Goal: Use online tool/utility: Utilize a website feature to perform a specific function

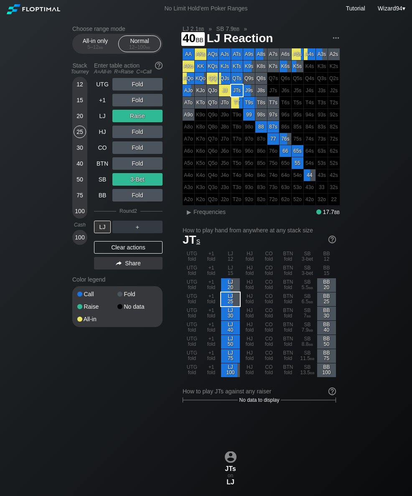
click at [76, 165] on div "40" at bounding box center [79, 163] width 13 height 13
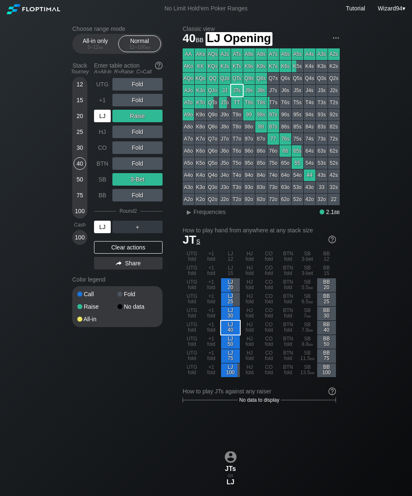
click at [99, 122] on div "LJ" at bounding box center [102, 116] width 17 height 13
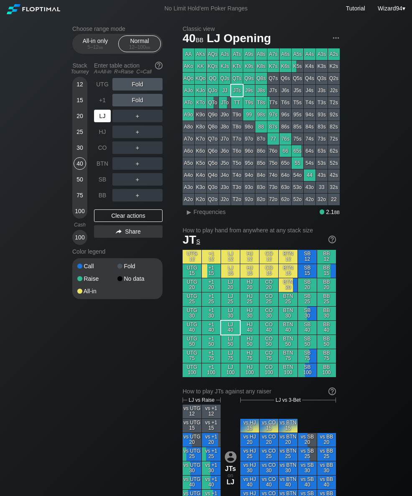
click at [98, 118] on div "LJ" at bounding box center [102, 116] width 17 height 13
click at [93, 116] on div "Stack Tourney Enter table action A=All-in R=Raise C=Call [PHONE_NUMBER] [PHONE_…" at bounding box center [117, 152] width 90 height 186
click at [74, 184] on div "50" at bounding box center [79, 179] width 13 height 13
click at [139, 134] on div "R ✕" at bounding box center [137, 132] width 16 height 13
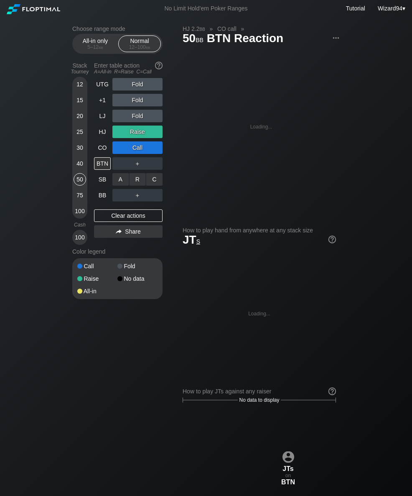
click at [137, 182] on div "R ✕" at bounding box center [137, 179] width 16 height 13
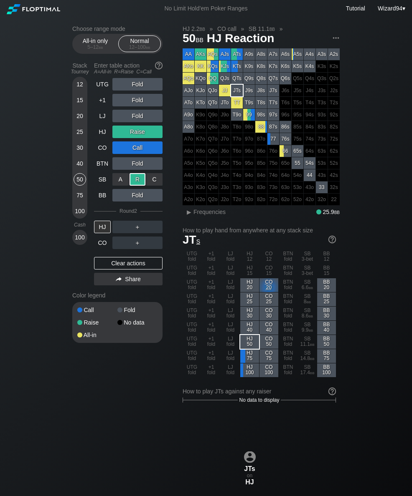
click at [161, 224] on div "＋" at bounding box center [137, 226] width 50 height 19
click at [155, 227] on div "C ✕" at bounding box center [154, 227] width 16 height 13
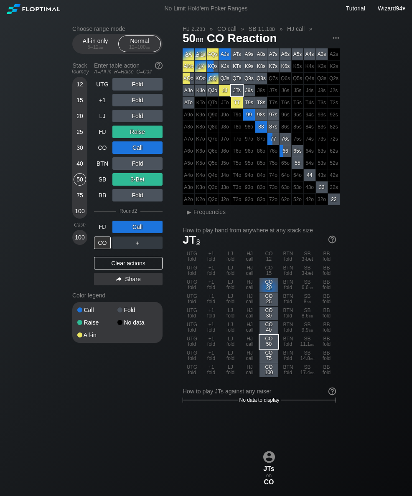
click at [81, 121] on div "20" at bounding box center [79, 116] width 13 height 13
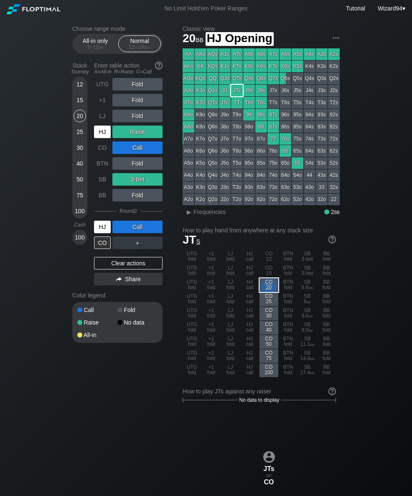
click at [104, 132] on div "HJ" at bounding box center [102, 132] width 17 height 13
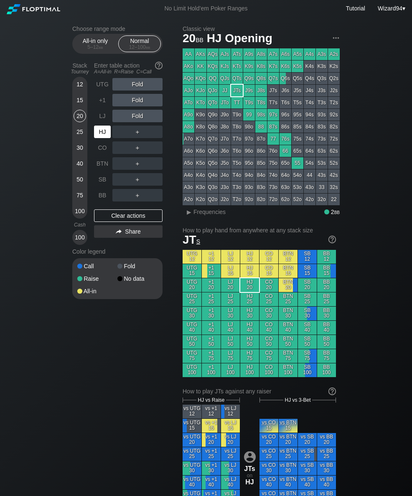
click at [95, 136] on div "HJ" at bounding box center [102, 132] width 17 height 13
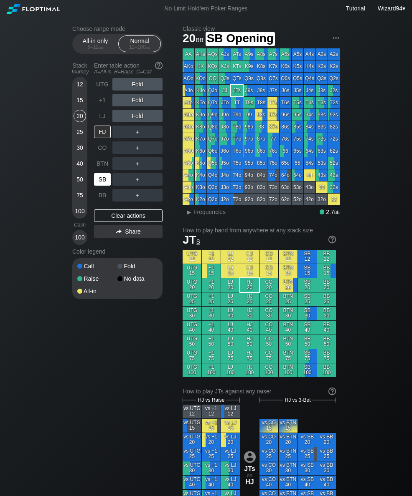
click at [107, 185] on div "SB" at bounding box center [102, 179] width 17 height 13
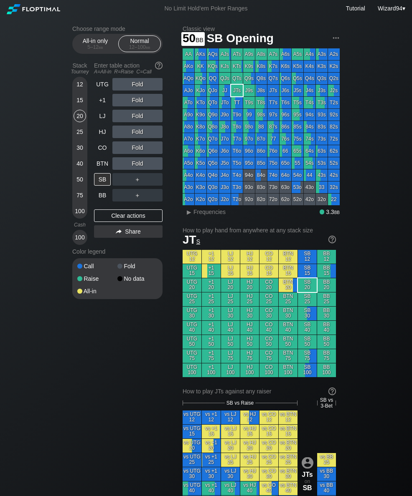
click at [80, 183] on div "50" at bounding box center [79, 179] width 13 height 13
click at [98, 133] on div "HJ" at bounding box center [102, 132] width 17 height 13
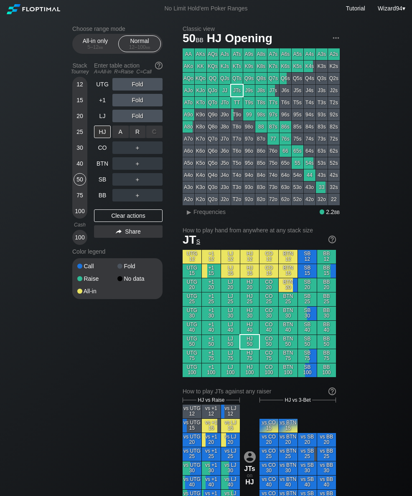
click at [135, 135] on div "R ✕" at bounding box center [137, 132] width 16 height 13
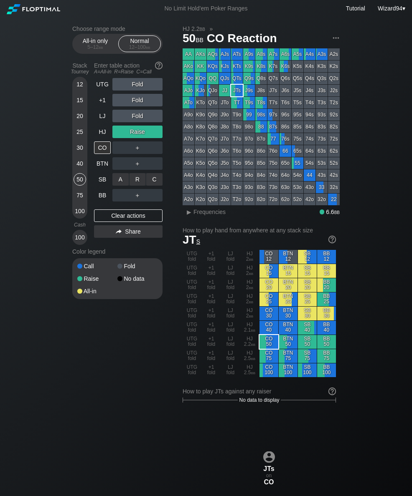
click at [135, 181] on div "R ✕" at bounding box center [137, 179] width 16 height 13
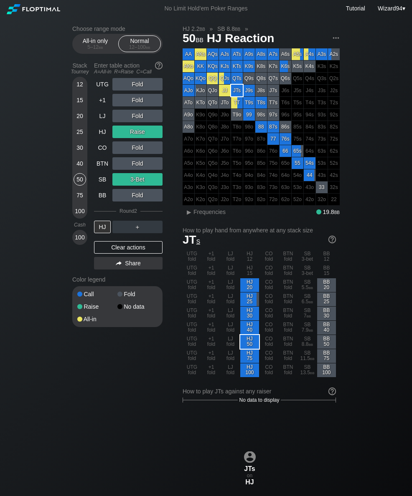
click at [80, 151] on div "30" at bounding box center [79, 147] width 13 height 13
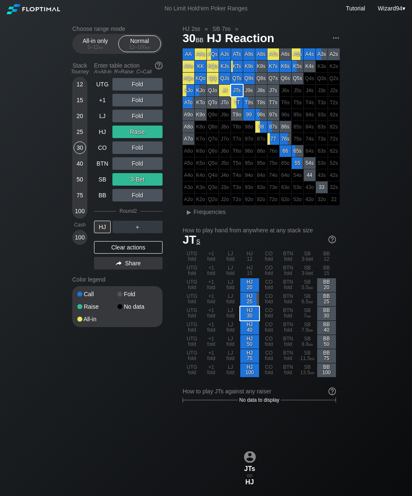
click at [98, 91] on div "UTG" at bounding box center [102, 84] width 17 height 13
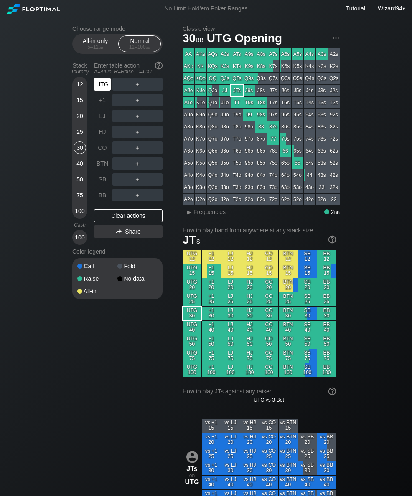
click at [99, 85] on div "UTG" at bounding box center [102, 84] width 17 height 13
click at [98, 85] on div "UTG" at bounding box center [102, 84] width 17 height 13
click at [78, 78] on div "Stack Tourney" at bounding box center [80, 68] width 22 height 19
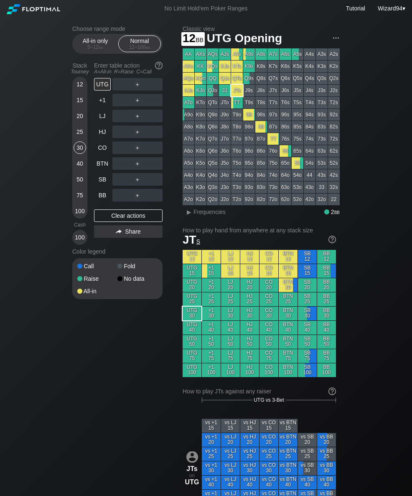
click at [82, 90] on div "12" at bounding box center [79, 84] width 13 height 13
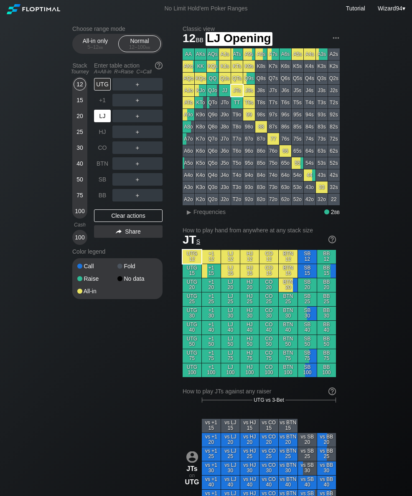
click at [102, 121] on div "LJ" at bounding box center [102, 116] width 17 height 13
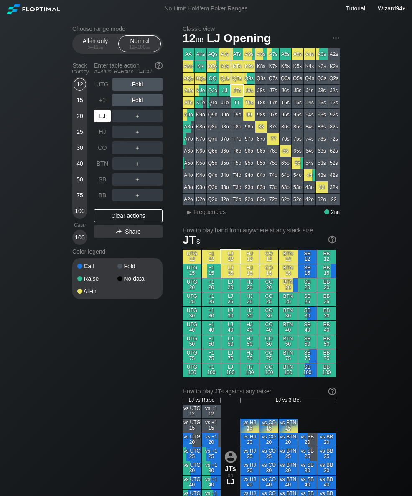
click at [79, 170] on div "40" at bounding box center [79, 163] width 13 height 13
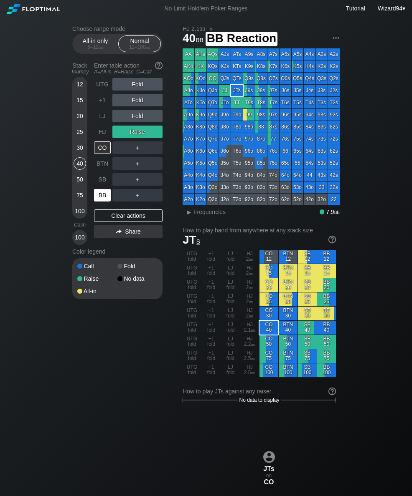
click at [101, 199] on div "BB" at bounding box center [102, 195] width 17 height 13
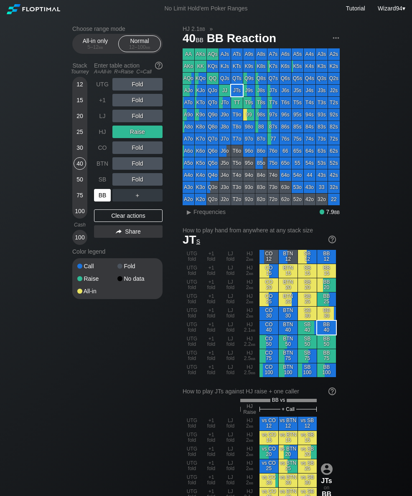
click at [80, 116] on div "20" at bounding box center [79, 116] width 13 height 13
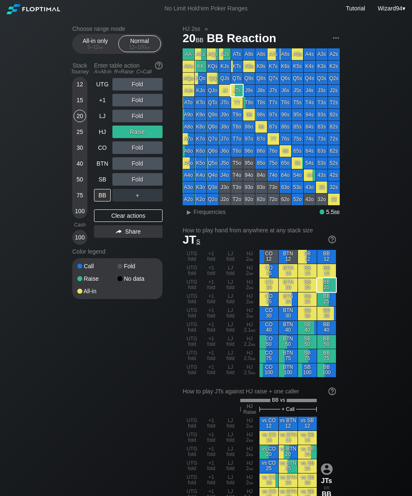
click at [96, 101] on div "+1" at bounding box center [102, 100] width 17 height 13
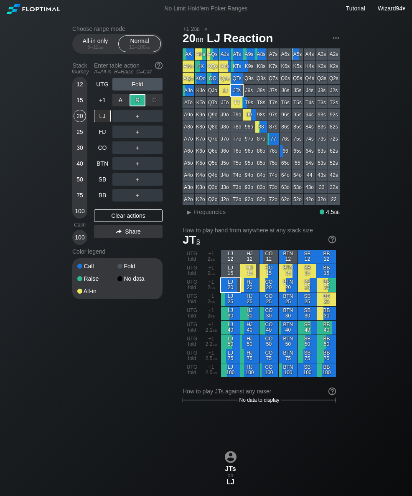
click at [102, 197] on div "BB" at bounding box center [102, 195] width 17 height 13
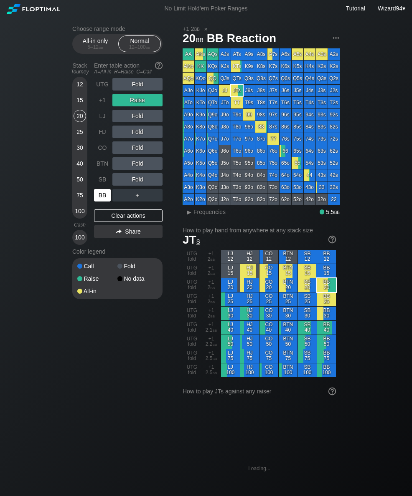
click at [99, 87] on div "UTG" at bounding box center [102, 84] width 17 height 13
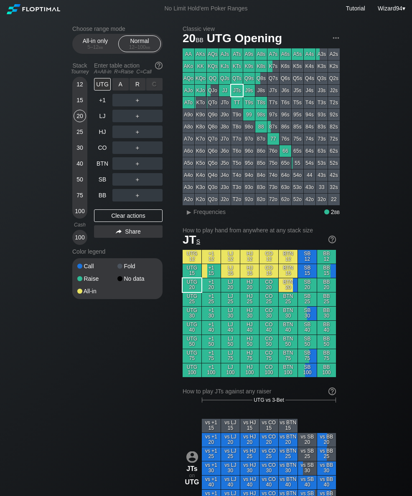
click at [137, 90] on div "R ✕" at bounding box center [137, 84] width 16 height 13
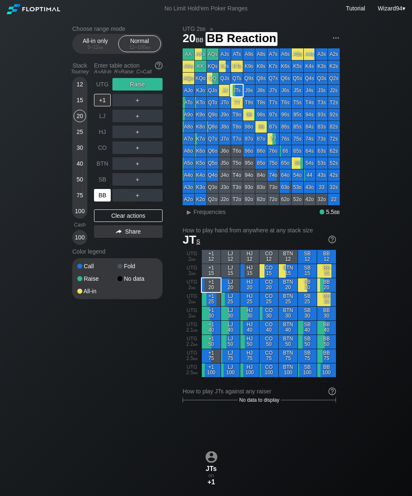
click at [105, 197] on div "BB" at bounding box center [102, 195] width 17 height 13
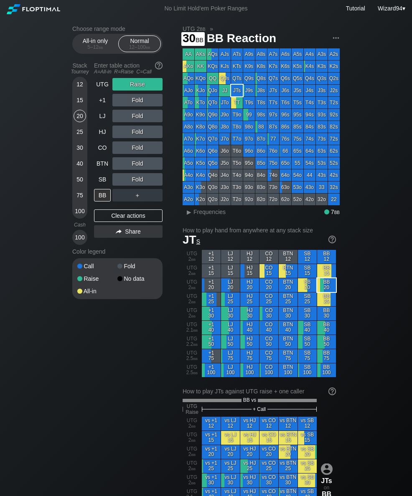
click at [76, 150] on div "30" at bounding box center [79, 147] width 13 height 13
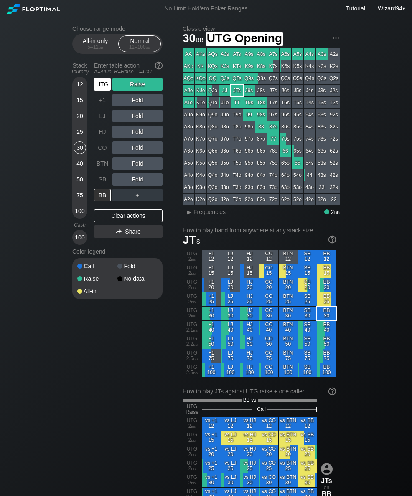
click at [96, 87] on div "UTG" at bounding box center [102, 84] width 17 height 13
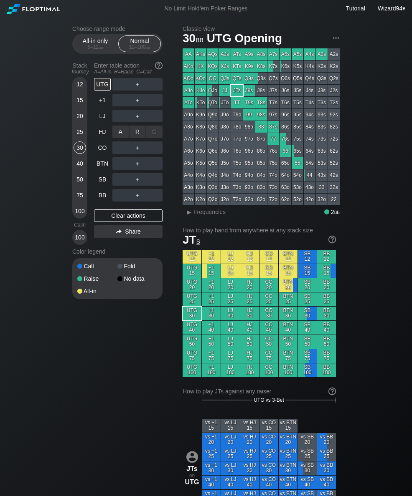
click at [134, 138] on div "R ✕" at bounding box center [137, 132] width 16 height 13
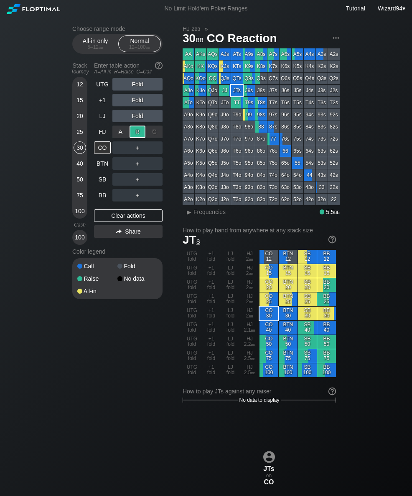
click at [96, 198] on div "BB" at bounding box center [102, 195] width 17 height 13
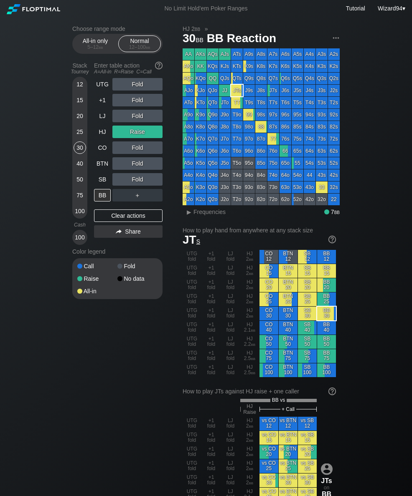
click at [78, 152] on div "30" at bounding box center [79, 147] width 13 height 13
click at [105, 131] on div "HJ" at bounding box center [102, 132] width 17 height 13
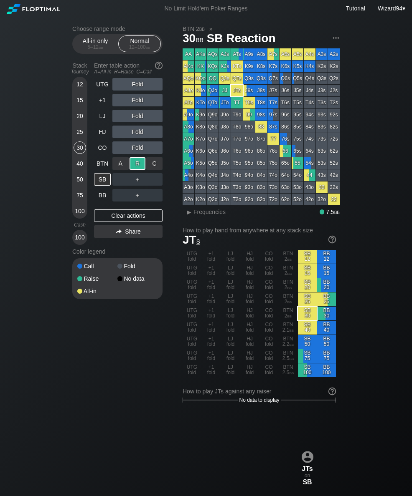
click at [103, 197] on div "BB" at bounding box center [102, 195] width 17 height 13
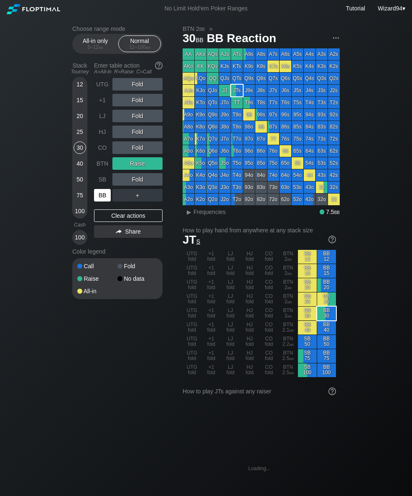
click at [81, 165] on div "40" at bounding box center [79, 163] width 13 height 13
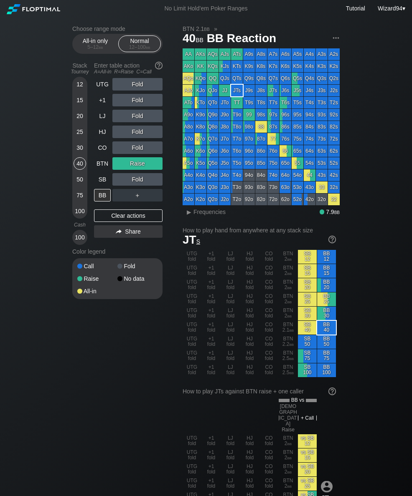
click at [79, 138] on div "25" at bounding box center [79, 132] width 13 height 13
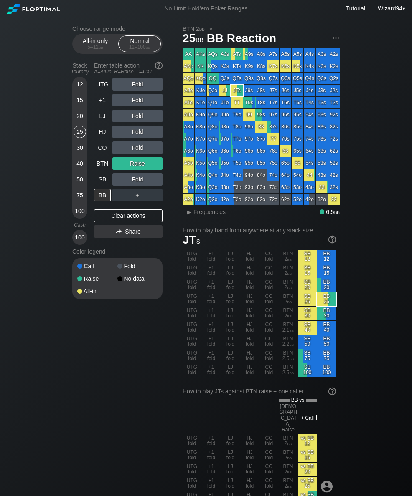
click at [79, 137] on div "25" at bounding box center [79, 132] width 13 height 13
click at [98, 133] on div "HJ" at bounding box center [102, 132] width 17 height 13
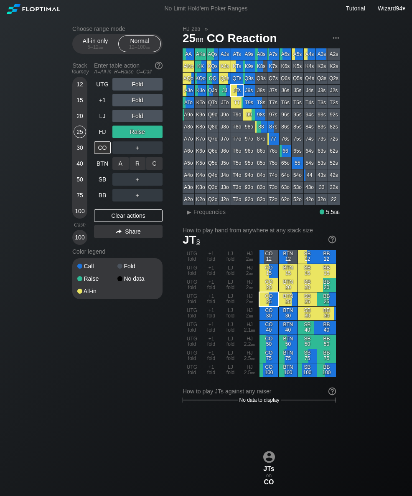
click at [157, 170] on div "C ✕" at bounding box center [154, 163] width 16 height 13
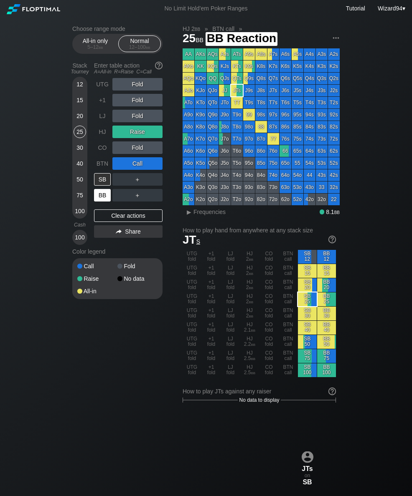
click at [95, 196] on div "BB" at bounding box center [102, 195] width 17 height 13
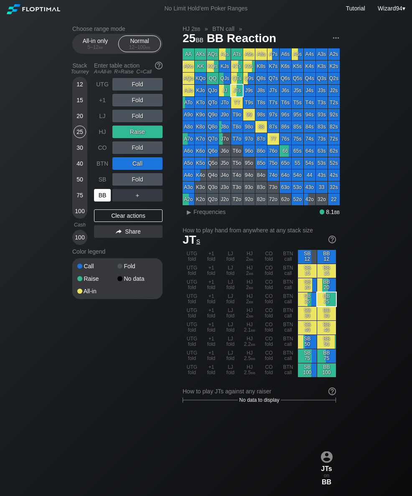
click at [80, 154] on div "30" at bounding box center [79, 147] width 13 height 13
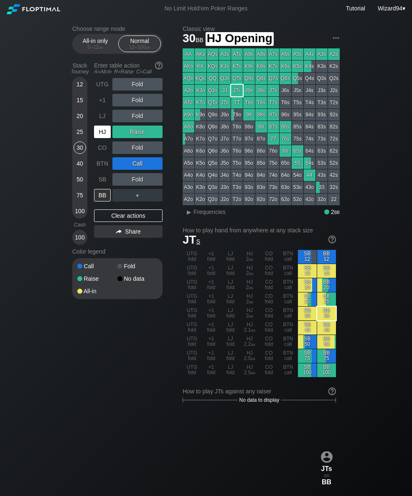
click at [106, 134] on div "HJ" at bounding box center [102, 132] width 17 height 13
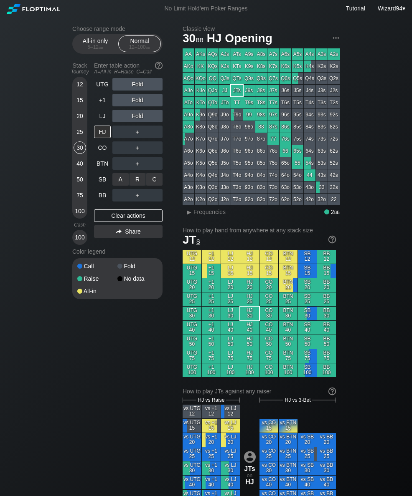
click at [139, 186] on div "R ✕" at bounding box center [137, 179] width 16 height 13
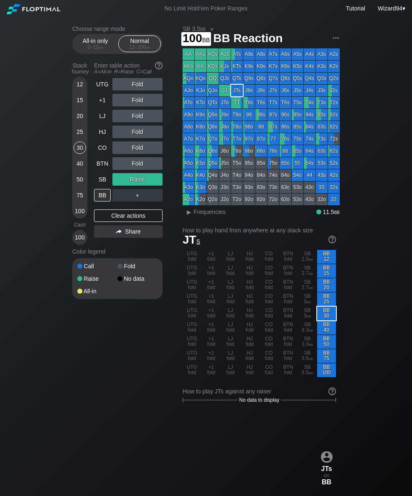
click at [78, 217] on div "100" at bounding box center [79, 211] width 13 height 13
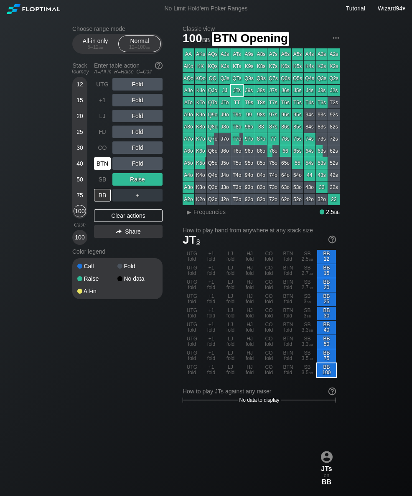
click at [95, 170] on div "BTN" at bounding box center [102, 163] width 17 height 13
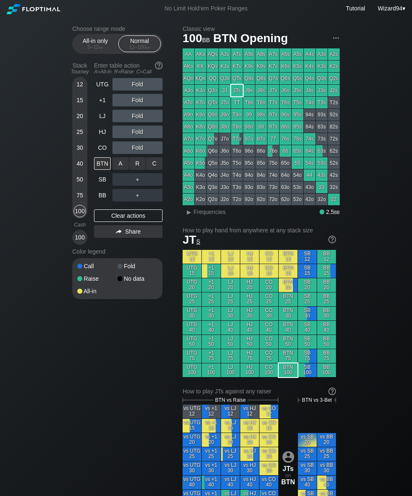
click at [141, 167] on div "R ✕" at bounding box center [137, 163] width 16 height 13
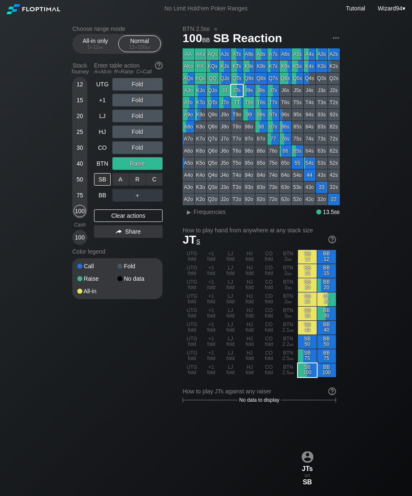
click at [133, 183] on div "R ✕" at bounding box center [137, 179] width 16 height 13
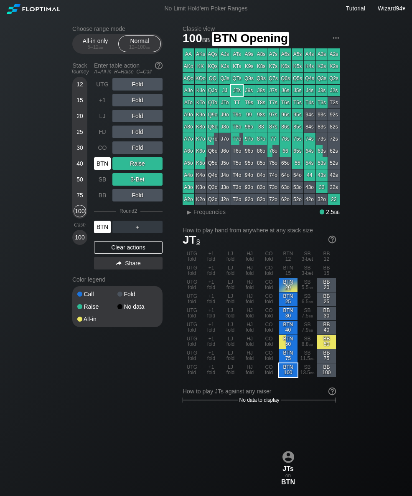
click at [101, 162] on div "BTN" at bounding box center [102, 163] width 17 height 13
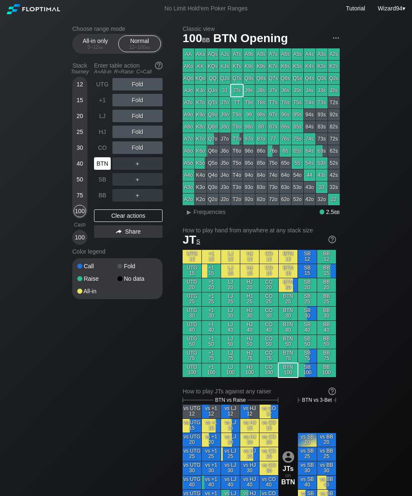
click at [98, 150] on div "CO" at bounding box center [102, 147] width 17 height 13
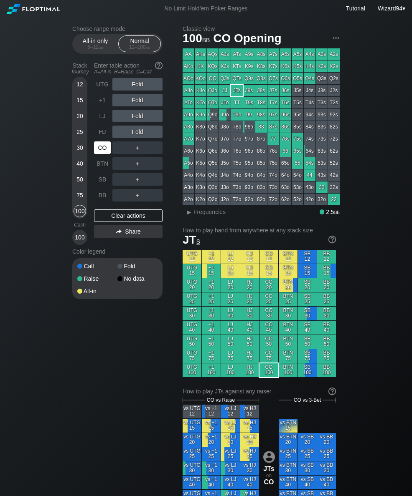
click at [98, 147] on div "CO" at bounding box center [102, 147] width 17 height 13
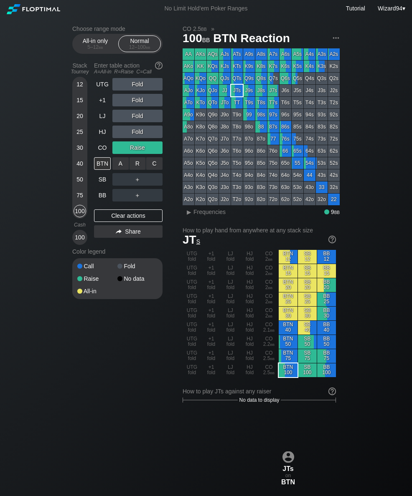
click at [133, 170] on div "R ✕" at bounding box center [137, 163] width 16 height 13
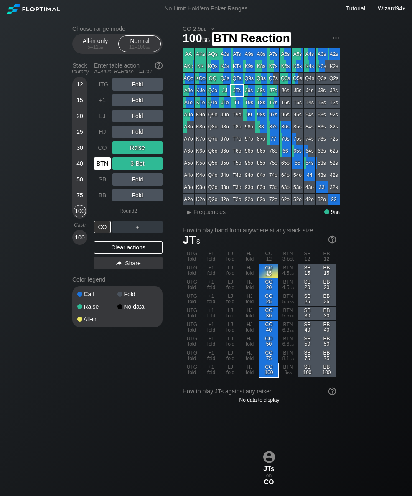
click at [102, 163] on div "BTN" at bounding box center [102, 163] width 17 height 13
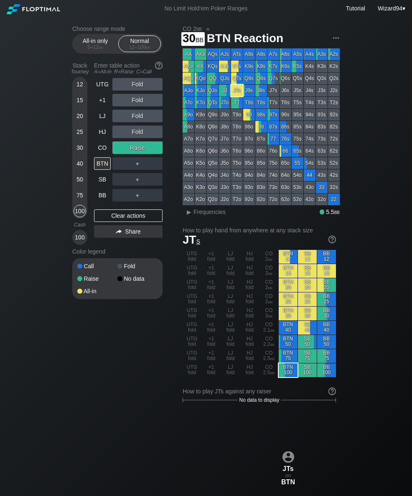
click at [79, 152] on div "30" at bounding box center [79, 147] width 13 height 13
click at [103, 137] on div "HJ" at bounding box center [102, 132] width 17 height 13
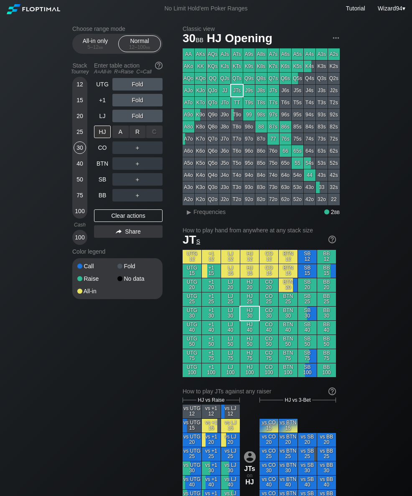
click at [136, 131] on div "R ✕" at bounding box center [137, 132] width 16 height 13
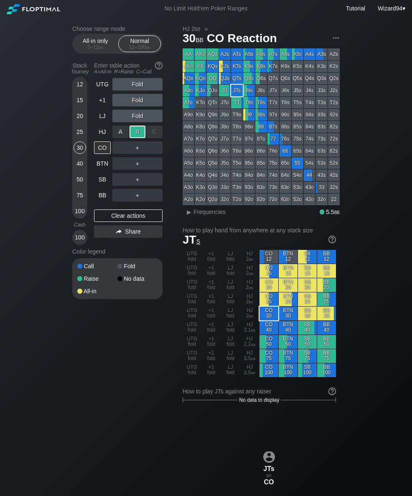
click at [103, 194] on div "BB" at bounding box center [102, 195] width 17 height 13
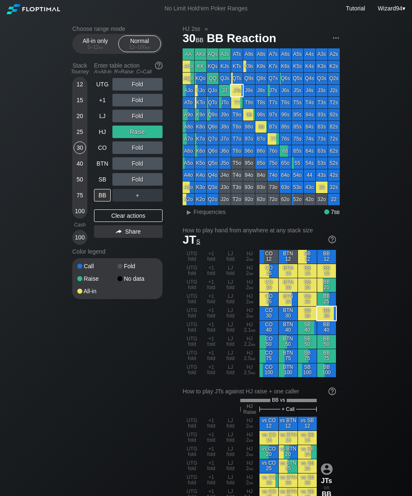
click at [90, 50] on div "5 – 12 bb" at bounding box center [95, 47] width 35 height 6
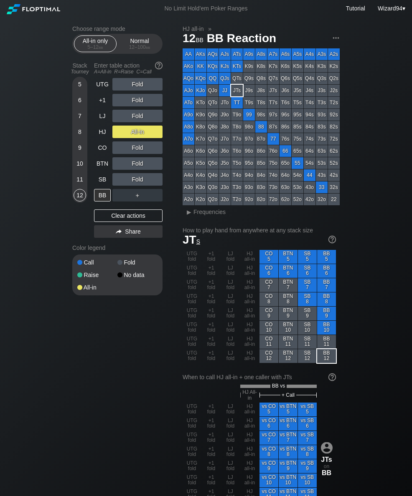
click at [81, 169] on div "10" at bounding box center [79, 163] width 13 height 13
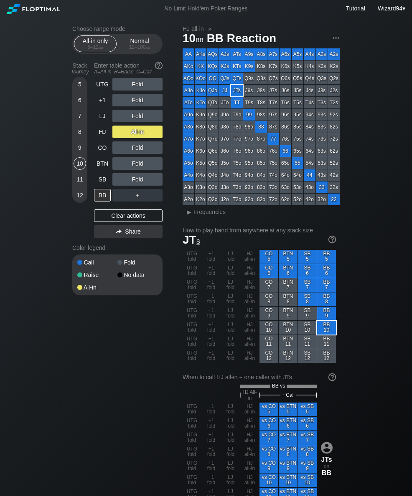
click at [103, 121] on div "LJ" at bounding box center [102, 116] width 17 height 13
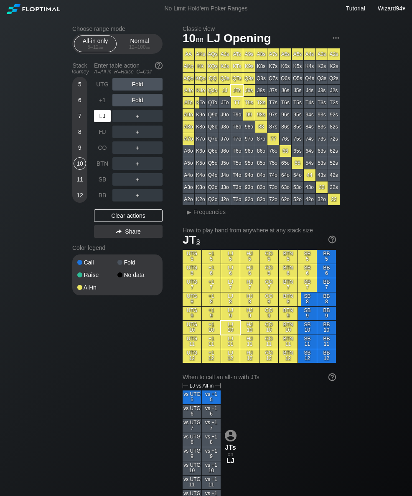
click at [103, 121] on div "LJ" at bounding box center [102, 116] width 17 height 13
click at [103, 120] on div "LJ" at bounding box center [102, 116] width 17 height 13
click at [146, 48] on span "bb" at bounding box center [148, 47] width 5 height 6
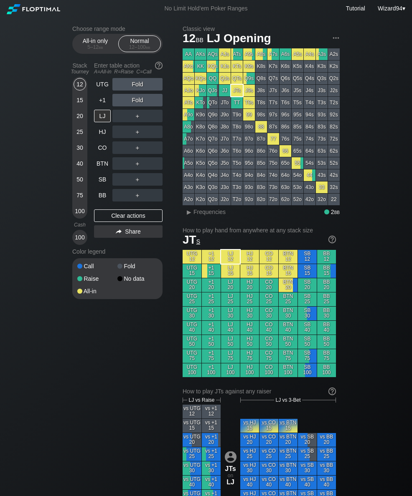
click at [78, 169] on div "40" at bounding box center [79, 163] width 13 height 13
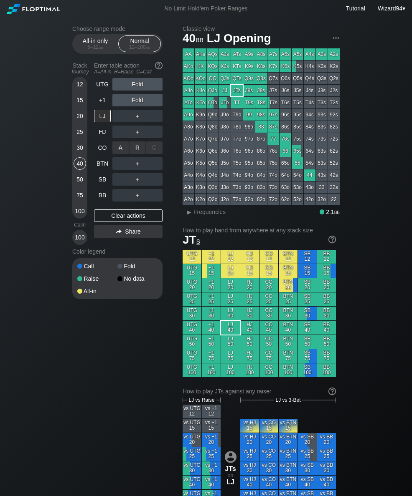
click at [131, 149] on div "R ✕" at bounding box center [137, 147] width 16 height 13
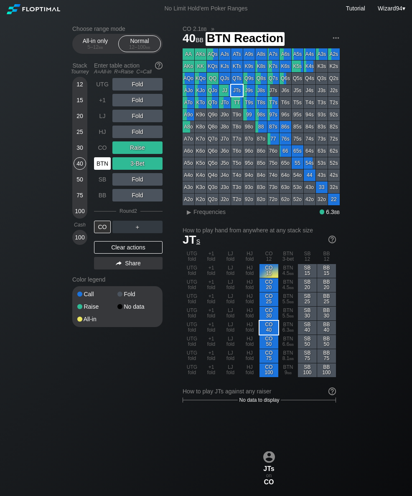
click at [95, 170] on div "BTN" at bounding box center [102, 163] width 17 height 13
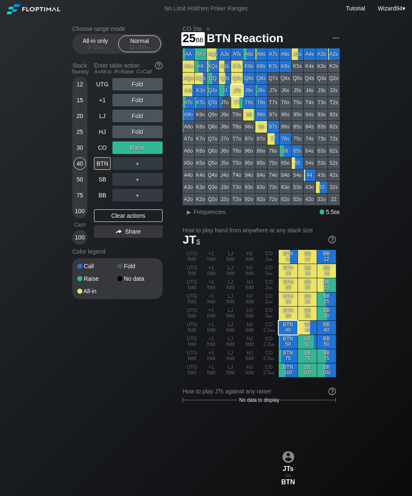
click at [82, 136] on div "25" at bounding box center [79, 132] width 13 height 13
click at [101, 149] on div "CO" at bounding box center [102, 147] width 17 height 13
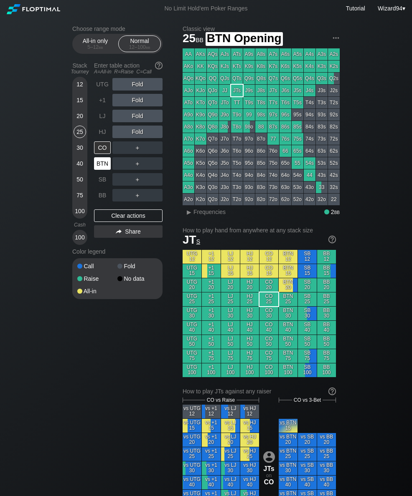
click at [103, 172] on div "BTN" at bounding box center [103, 164] width 18 height 16
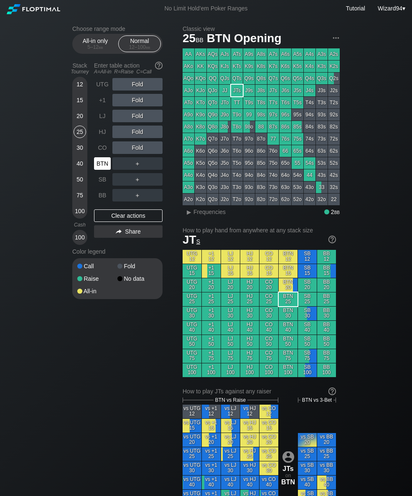
click at [96, 170] on div "BTN" at bounding box center [102, 163] width 17 height 13
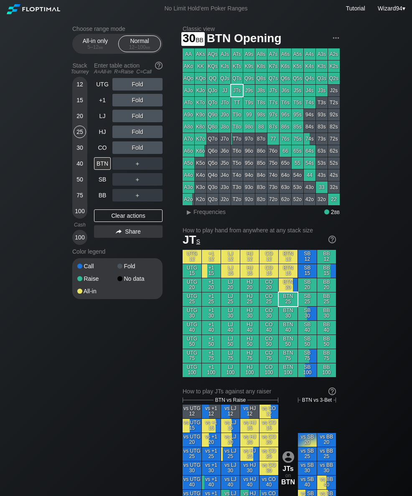
click at [79, 152] on div "30" at bounding box center [79, 147] width 13 height 13
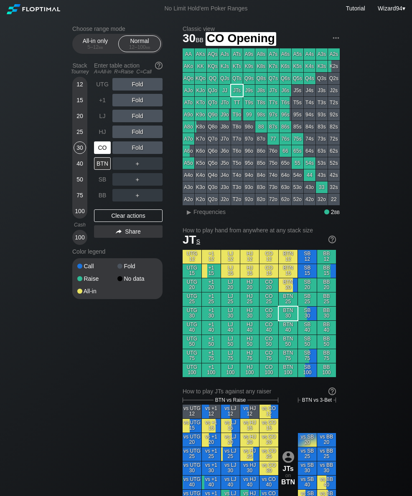
click at [96, 154] on div "CO" at bounding box center [102, 147] width 17 height 13
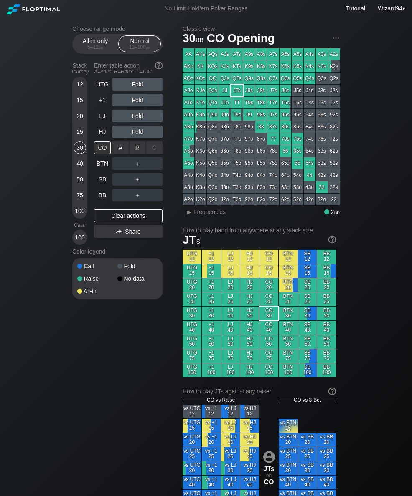
click at [133, 152] on div "R ✕" at bounding box center [137, 147] width 16 height 13
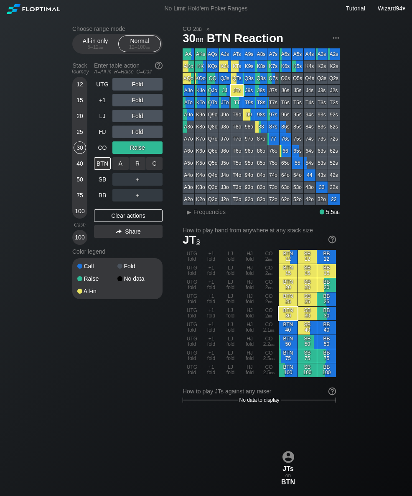
click at [132, 168] on div "R ✕" at bounding box center [137, 163] width 16 height 13
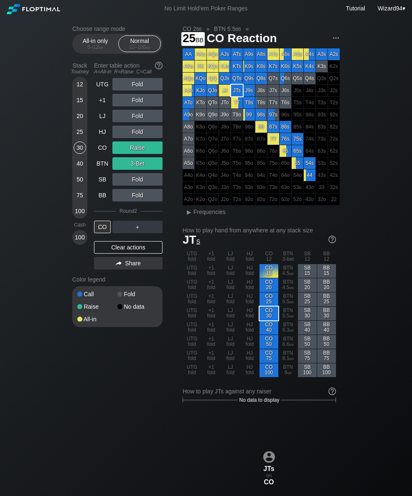
click at [80, 135] on div "25" at bounding box center [79, 132] width 13 height 13
click at [82, 198] on div "75" at bounding box center [79, 195] width 13 height 13
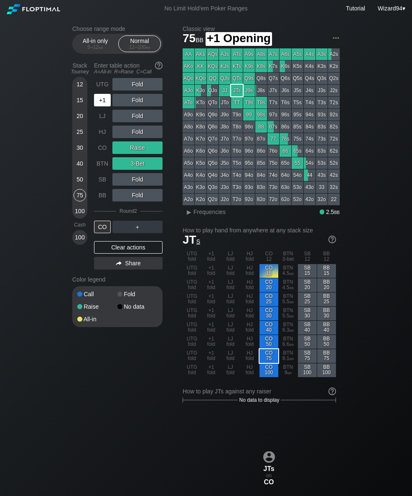
click at [100, 101] on div "+1" at bounding box center [102, 100] width 17 height 13
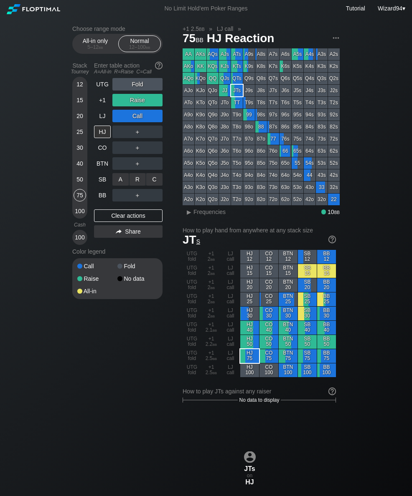
click at [136, 183] on div "R ✕" at bounding box center [137, 179] width 16 height 13
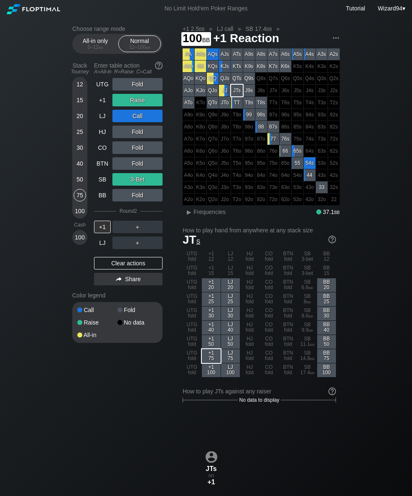
click at [80, 212] on div "100" at bounding box center [79, 211] width 13 height 13
click at [78, 153] on div "30" at bounding box center [79, 147] width 13 height 13
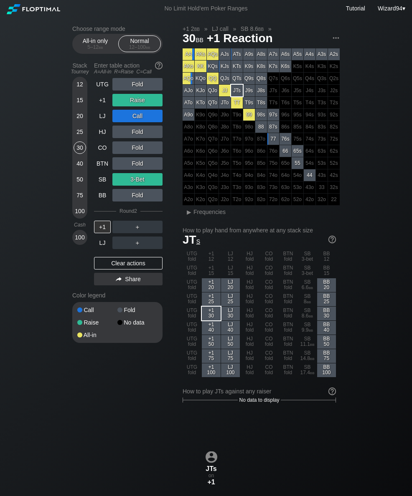
click at [102, 122] on div "LJ" at bounding box center [102, 116] width 17 height 13
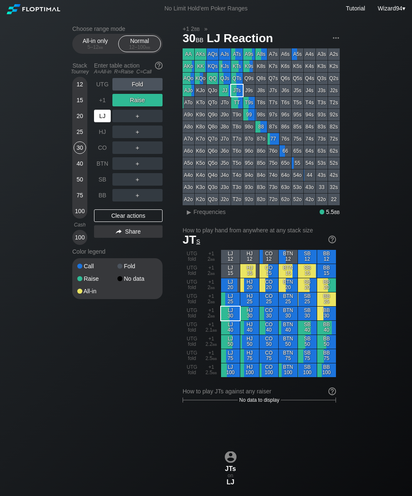
click at [102, 184] on div "SB" at bounding box center [102, 179] width 17 height 13
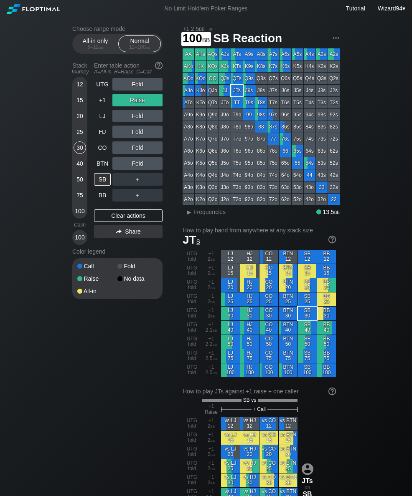
click at [76, 215] on div "100" at bounding box center [79, 211] width 13 height 13
click at [101, 106] on div "+1" at bounding box center [102, 100] width 17 height 13
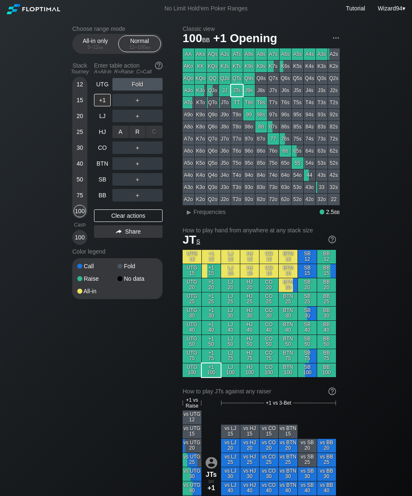
click at [129, 131] on div "R ✕" at bounding box center [137, 132] width 16 height 13
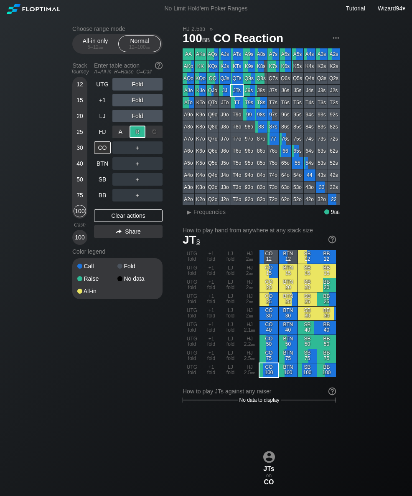
click at [78, 178] on div "50" at bounding box center [79, 179] width 13 height 13
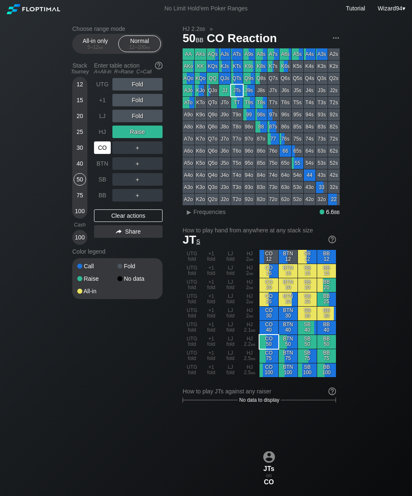
click at [103, 151] on div "CO" at bounding box center [102, 147] width 17 height 13
click at [77, 167] on div "40" at bounding box center [79, 163] width 13 height 13
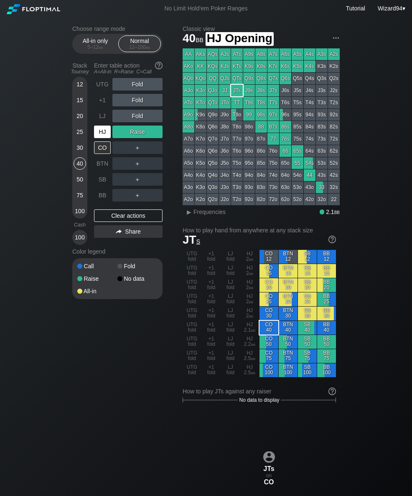
click at [98, 134] on div "HJ" at bounding box center [102, 132] width 17 height 13
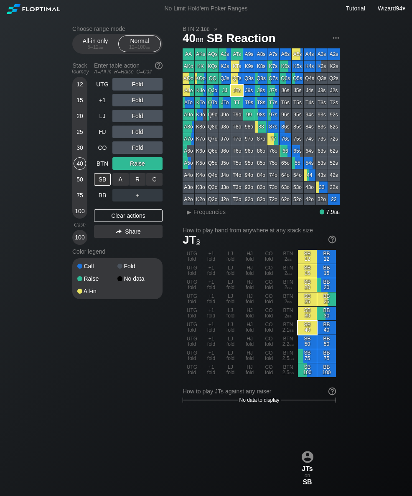
click at [137, 183] on div "R ✕" at bounding box center [137, 179] width 16 height 13
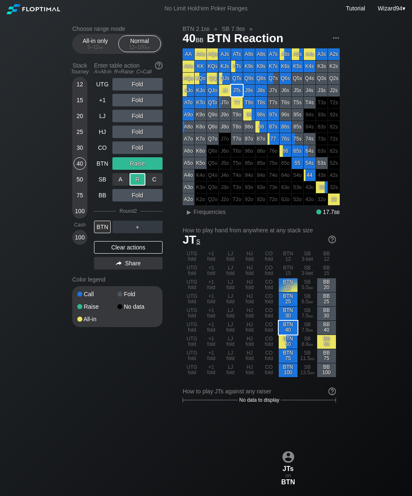
click at [99, 159] on div "BTN" at bounding box center [103, 164] width 18 height 16
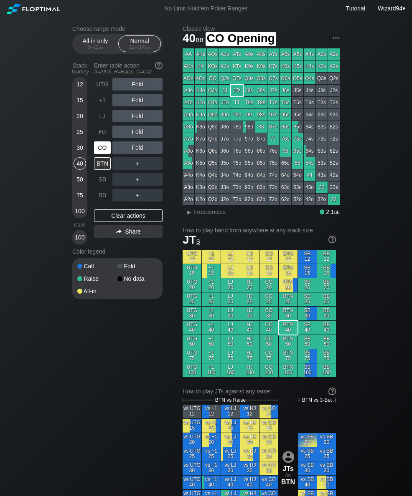
click at [101, 145] on div "CO" at bounding box center [102, 147] width 17 height 13
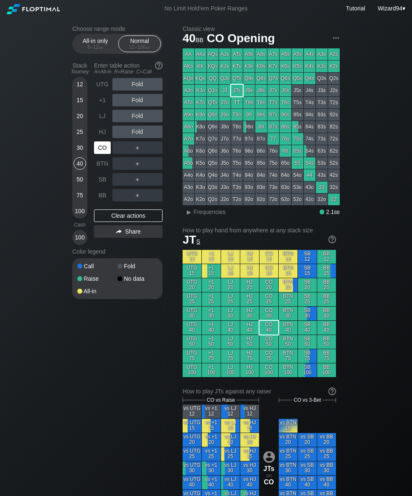
click at [98, 149] on div "CO" at bounding box center [102, 147] width 17 height 13
click at [132, 154] on div "R ✕" at bounding box center [137, 147] width 16 height 13
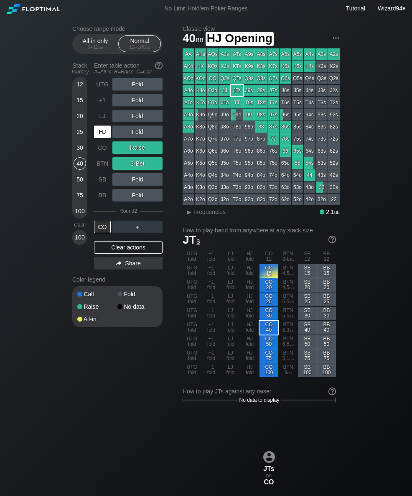
click at [101, 135] on div "HJ" at bounding box center [102, 132] width 17 height 13
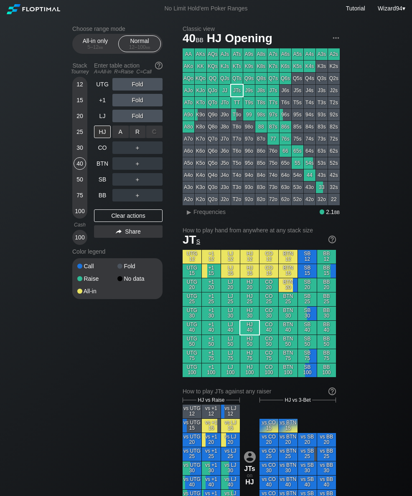
click at [140, 136] on div "R ✕" at bounding box center [137, 132] width 16 height 13
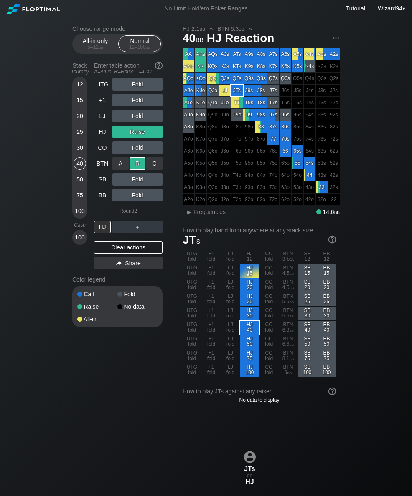
click at [78, 102] on div "15" at bounding box center [79, 100] width 13 height 13
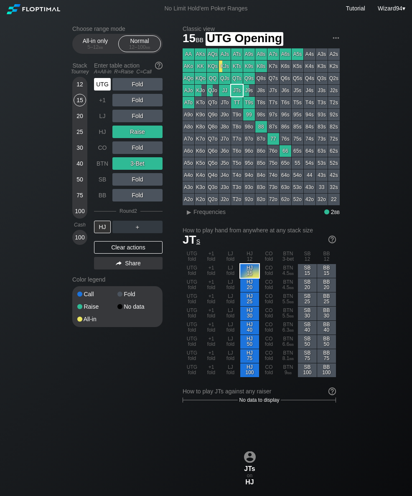
click at [104, 85] on div "UTG" at bounding box center [102, 84] width 17 height 13
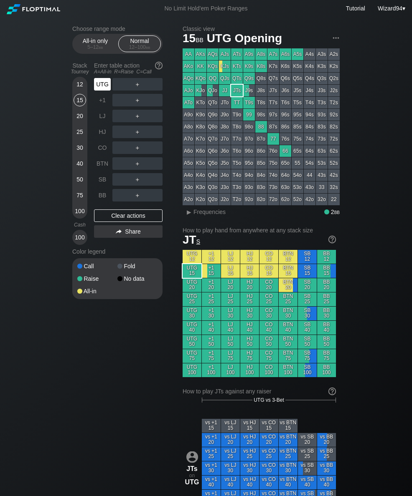
click at [107, 82] on div "UTG" at bounding box center [102, 84] width 17 height 13
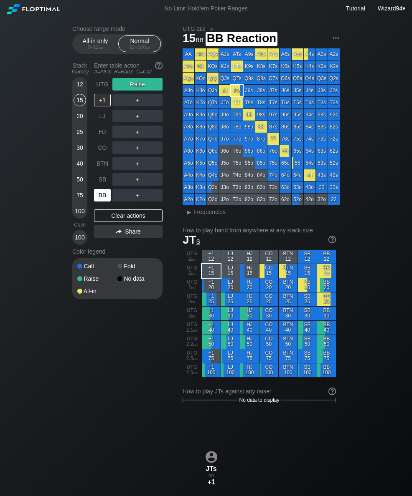
click at [102, 201] on div "BB" at bounding box center [102, 195] width 17 height 13
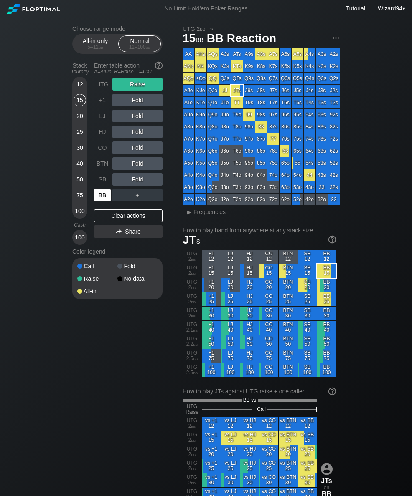
click at [78, 164] on div "40" at bounding box center [79, 163] width 13 height 13
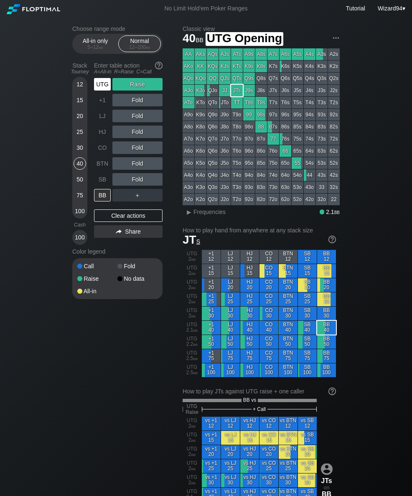
click at [103, 90] on div "UTG" at bounding box center [102, 84] width 17 height 13
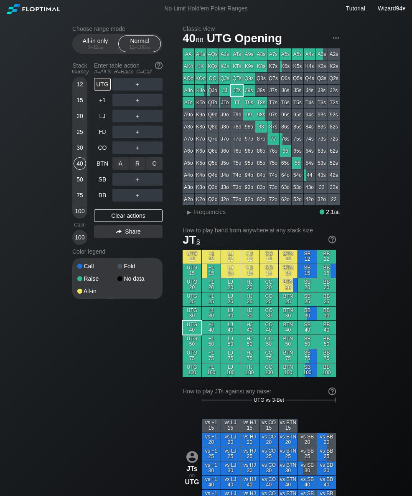
click at [136, 170] on div "R ✕" at bounding box center [137, 163] width 16 height 13
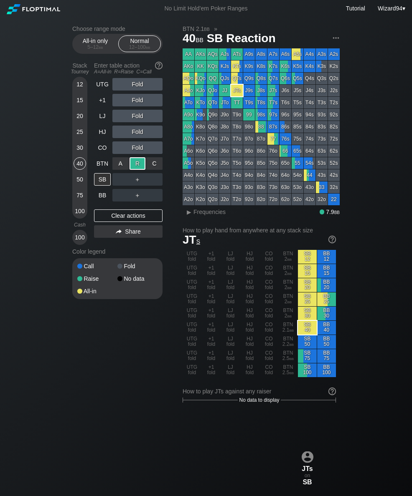
click at [97, 163] on div "BTN" at bounding box center [102, 163] width 17 height 13
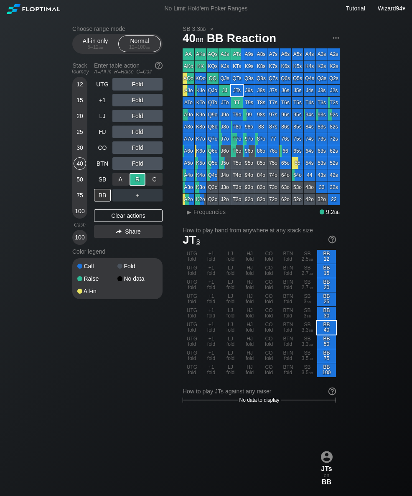
click at [96, 165] on div "BTN" at bounding box center [102, 163] width 17 height 13
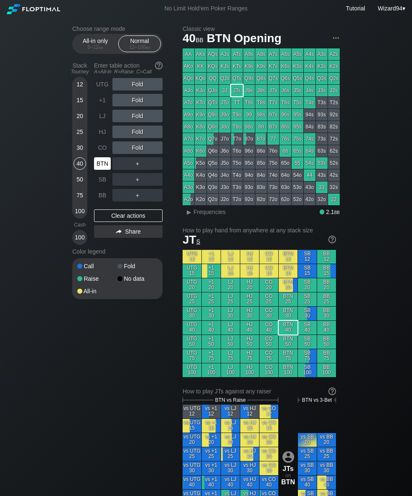
click at [96, 165] on div "BTN" at bounding box center [102, 163] width 17 height 13
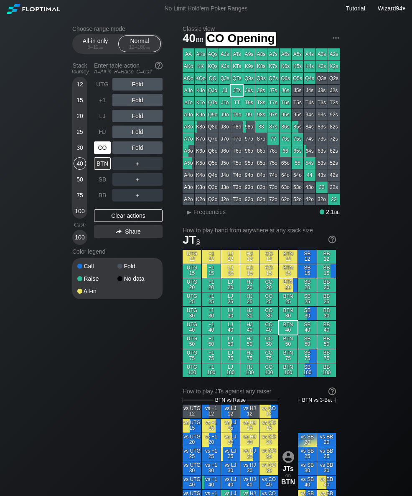
click at [95, 148] on div "CO" at bounding box center [102, 147] width 17 height 13
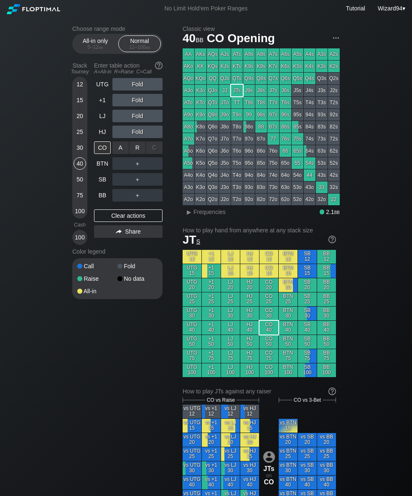
click at [139, 148] on div "R ✕" at bounding box center [137, 147] width 16 height 13
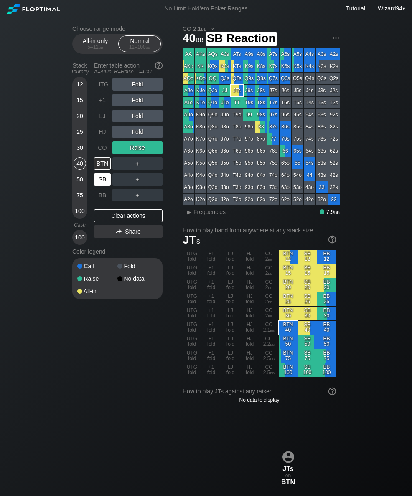
click at [94, 185] on div "SB" at bounding box center [102, 179] width 17 height 13
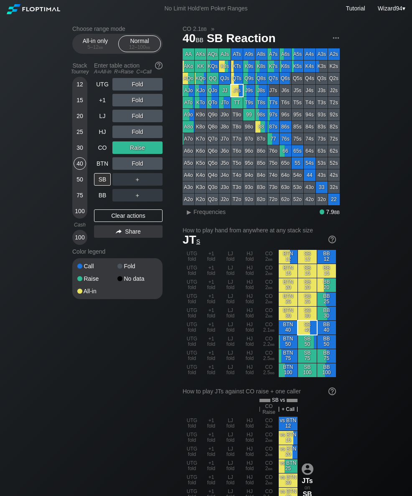
click at [81, 41] on div "All-in only 5 – 12 bb" at bounding box center [95, 44] width 38 height 16
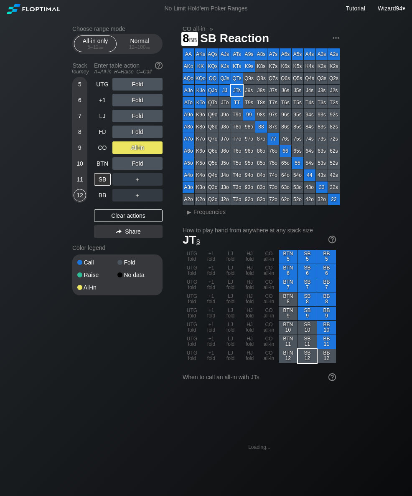
click at [82, 133] on div "8" at bounding box center [79, 132] width 13 height 13
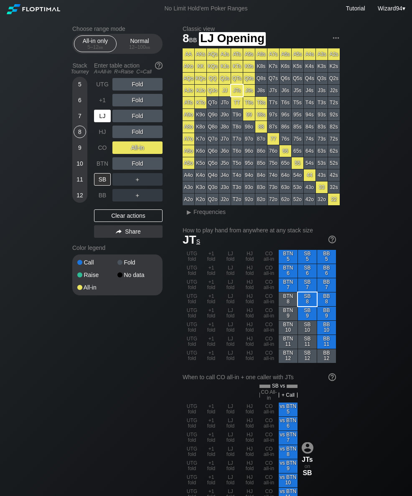
click at [98, 120] on div "LJ" at bounding box center [102, 116] width 17 height 13
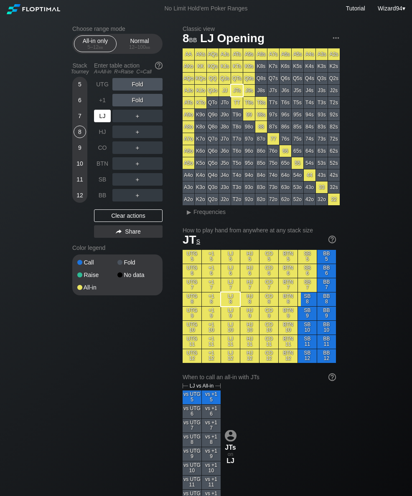
click at [101, 119] on div "LJ" at bounding box center [102, 116] width 17 height 13
click at [141, 38] on div "Normal 12 – 100 bb" at bounding box center [139, 44] width 38 height 16
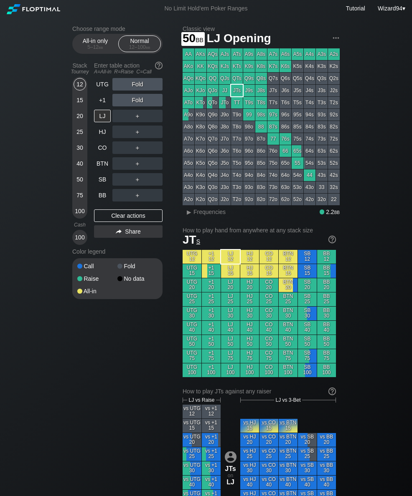
click at [77, 183] on div "50" at bounding box center [79, 179] width 13 height 13
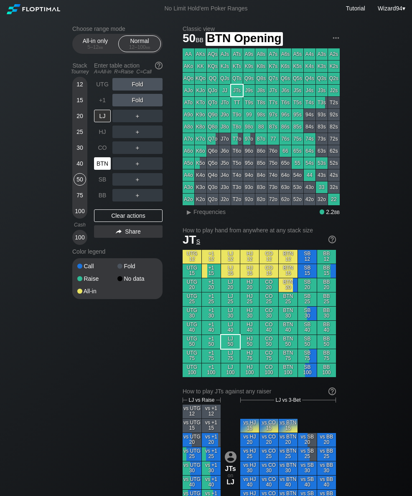
click at [100, 165] on div "BTN" at bounding box center [102, 163] width 17 height 13
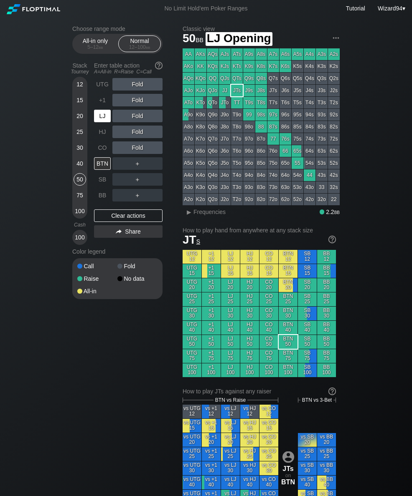
click at [99, 122] on div "LJ" at bounding box center [102, 116] width 17 height 13
click at [94, 121] on div "LJ" at bounding box center [102, 116] width 17 height 13
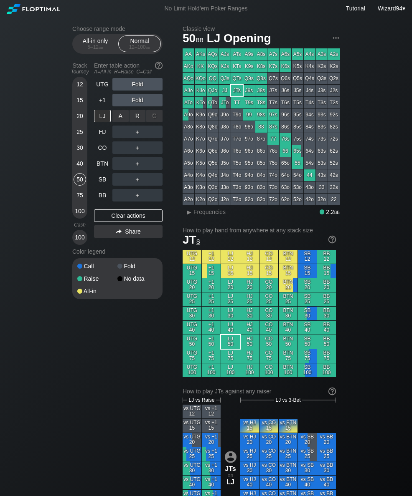
click at [135, 121] on div "R ✕" at bounding box center [137, 116] width 16 height 13
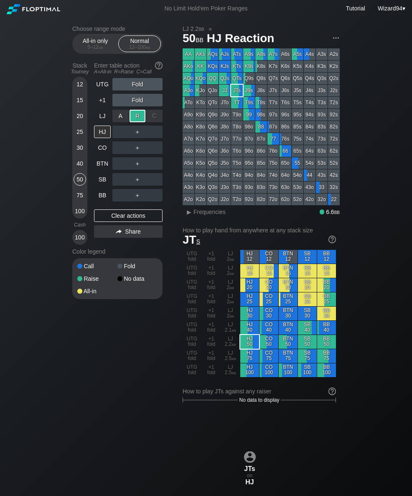
click at [109, 197] on div "BB" at bounding box center [102, 195] width 17 height 13
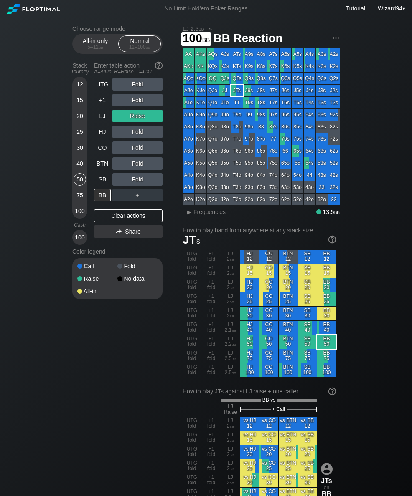
click at [73, 215] on div "100" at bounding box center [79, 211] width 13 height 13
click at [156, 170] on div "C ✕" at bounding box center [154, 163] width 16 height 13
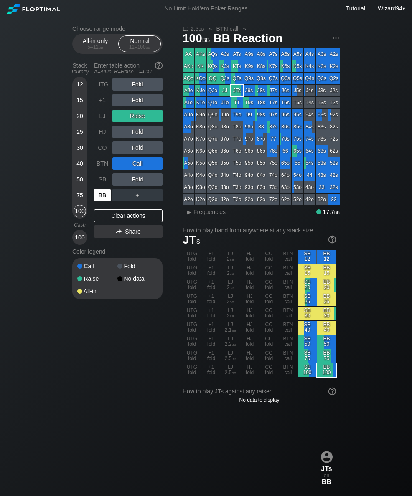
click at [101, 199] on div "BB" at bounding box center [102, 195] width 17 height 13
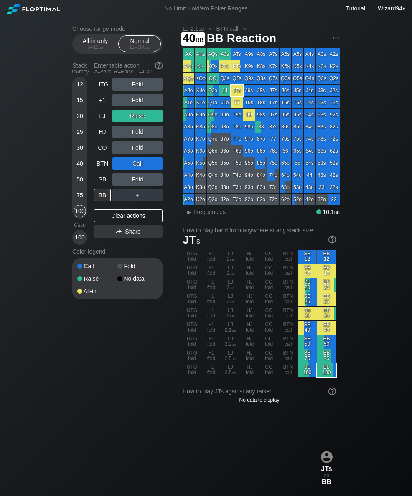
click at [77, 163] on div "40" at bounding box center [79, 163] width 13 height 13
click at [97, 122] on div "LJ" at bounding box center [102, 116] width 17 height 13
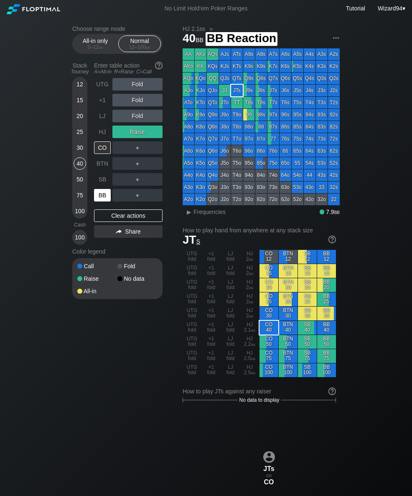
click at [105, 192] on div "BB" at bounding box center [103, 195] width 18 height 16
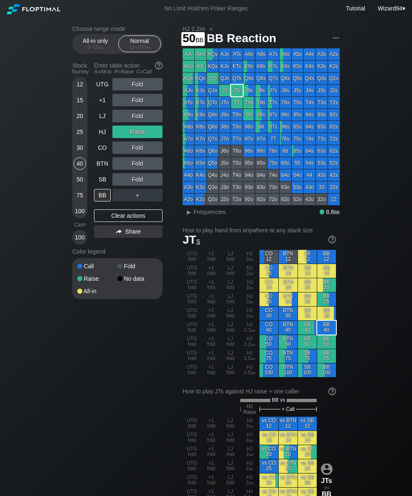
click at [76, 181] on div "50" at bounding box center [79, 179] width 13 height 13
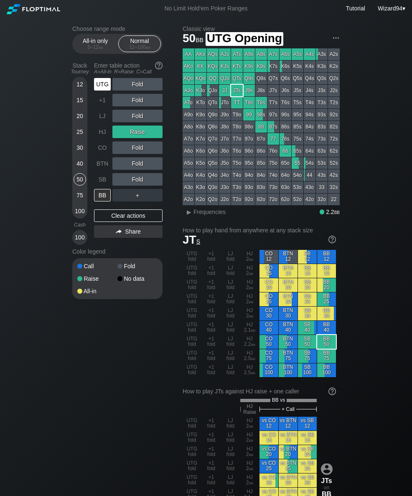
click at [98, 83] on div "UTG" at bounding box center [102, 84] width 17 height 13
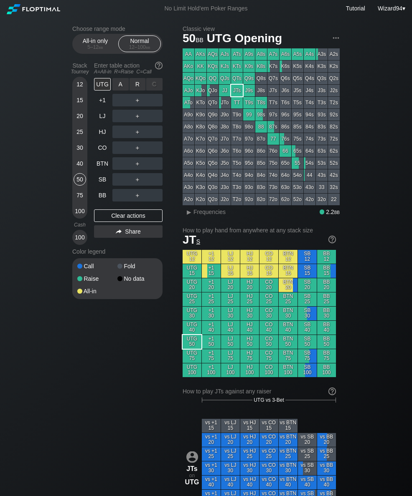
click at [137, 87] on div "R ✕" at bounding box center [137, 84] width 16 height 13
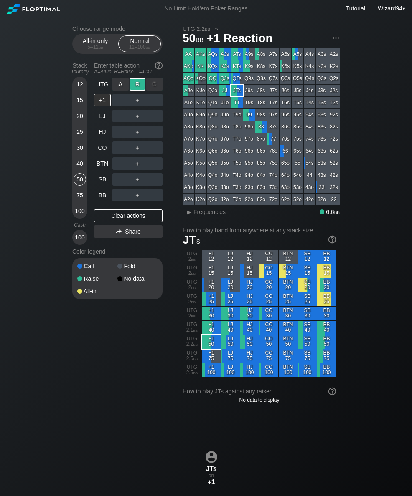
click at [101, 145] on div "CO" at bounding box center [102, 147] width 17 height 13
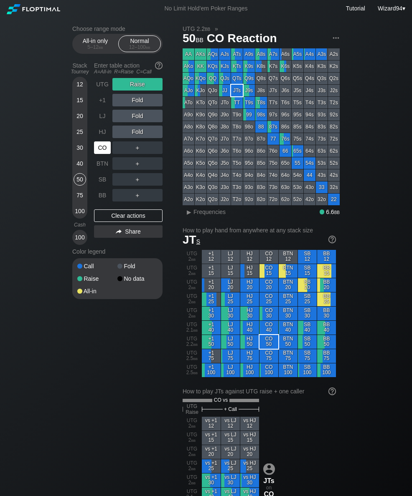
click at [75, 167] on div "40" at bounding box center [79, 163] width 13 height 13
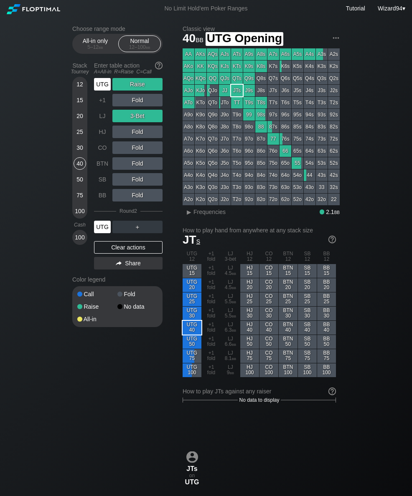
click at [109, 82] on div "UTG" at bounding box center [102, 84] width 17 height 13
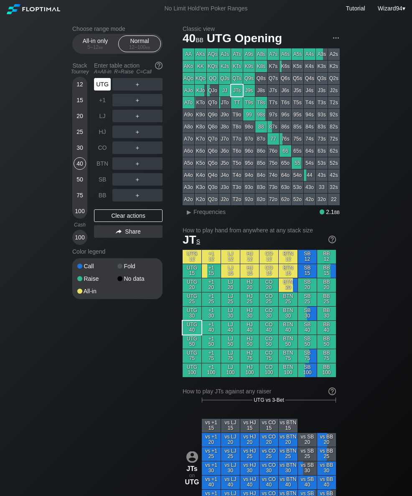
click at [82, 215] on div "100" at bounding box center [79, 211] width 13 height 13
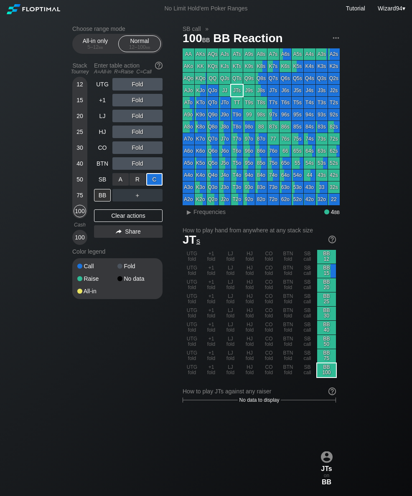
click at [89, 49] on div "5 – 12 bb" at bounding box center [95, 47] width 35 height 6
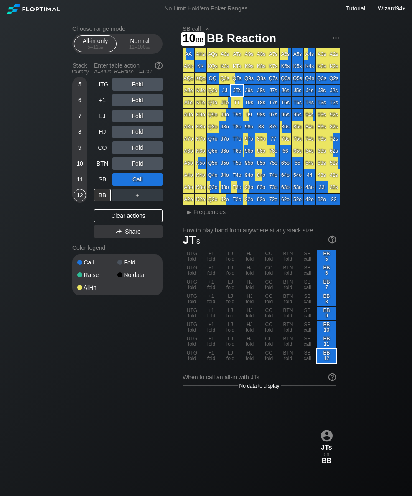
click at [78, 168] on div "10" at bounding box center [79, 163] width 13 height 13
click at [99, 149] on div "CO" at bounding box center [102, 147] width 17 height 13
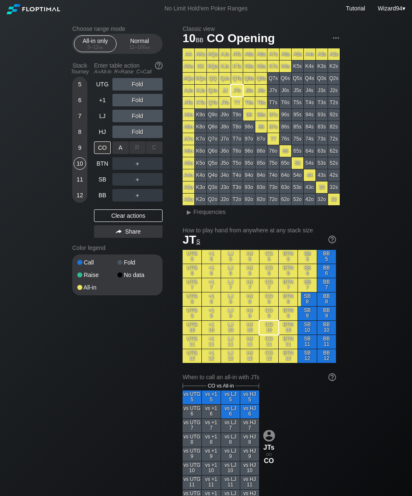
click at [121, 154] on div "A ✕" at bounding box center [120, 147] width 16 height 13
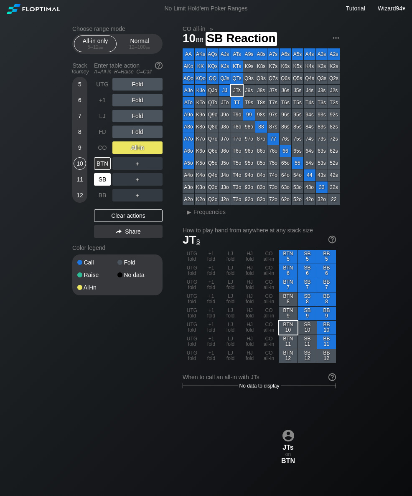
click at [101, 183] on div "SB" at bounding box center [102, 179] width 17 height 13
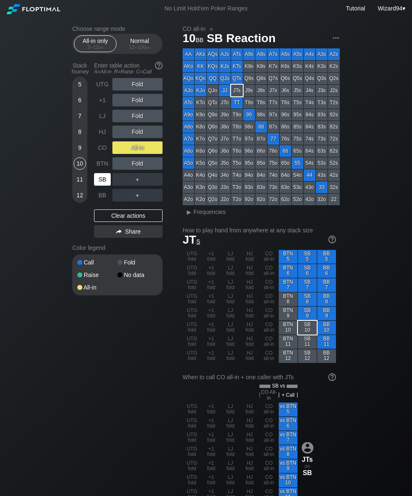
click at [132, 50] on div "12 – 100 bb" at bounding box center [139, 47] width 35 height 6
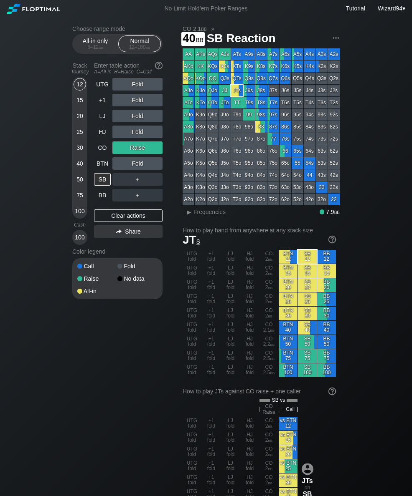
click at [76, 173] on div "40" at bounding box center [79, 165] width 13 height 16
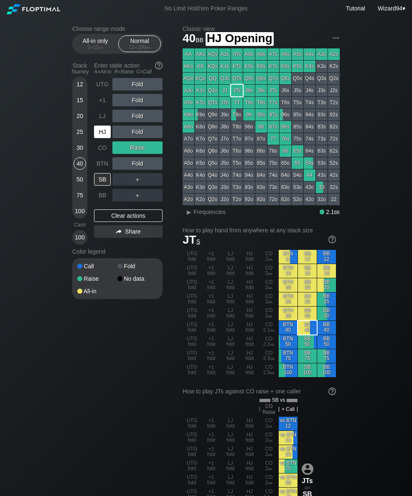
click at [97, 131] on div "HJ" at bounding box center [102, 132] width 17 height 13
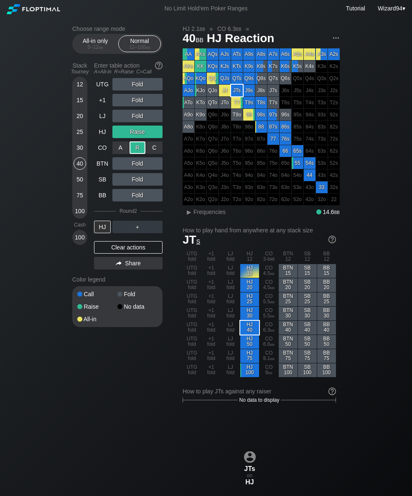
click at [102, 163] on div "BTN" at bounding box center [102, 163] width 17 height 13
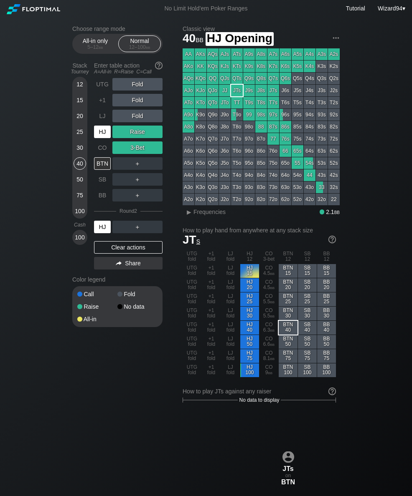
click at [103, 128] on div "HJ" at bounding box center [103, 132] width 18 height 16
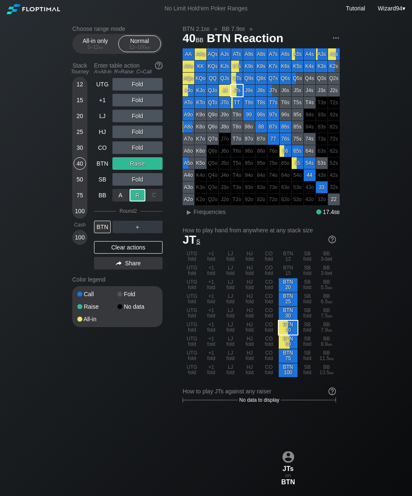
click at [74, 182] on div "50" at bounding box center [79, 179] width 13 height 13
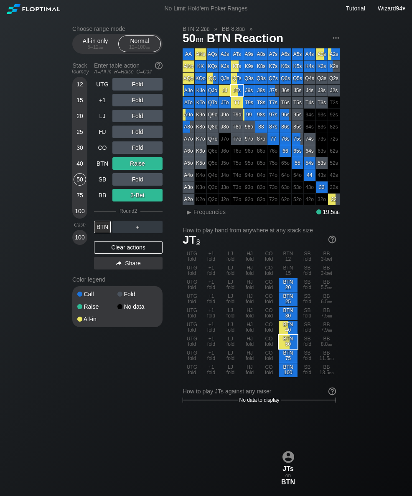
click at [99, 137] on div "HJ" at bounding box center [102, 132] width 17 height 13
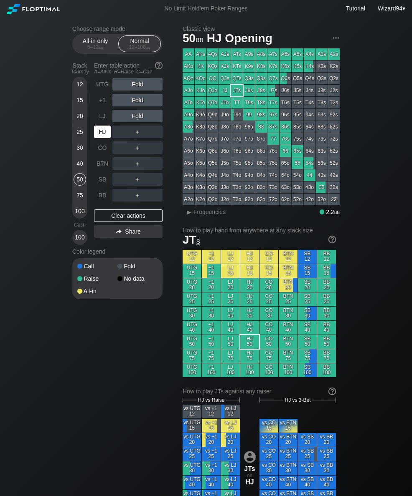
click at [103, 136] on div "HJ" at bounding box center [102, 132] width 17 height 13
click at [133, 136] on div "R ✕" at bounding box center [137, 132] width 16 height 13
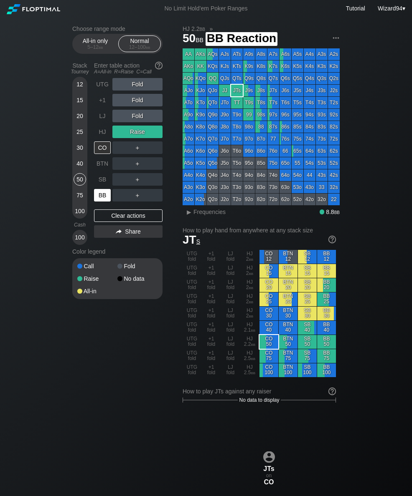
click at [101, 193] on div "BB" at bounding box center [102, 195] width 17 height 13
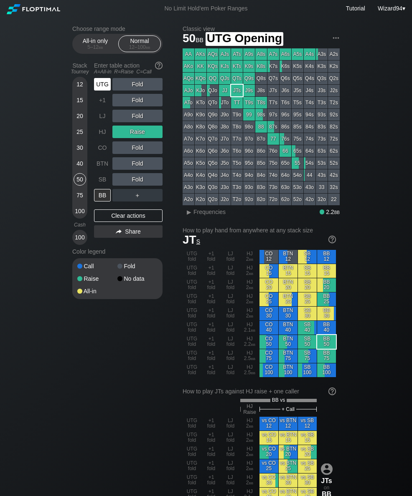
click at [99, 83] on div "UTG" at bounding box center [102, 84] width 17 height 13
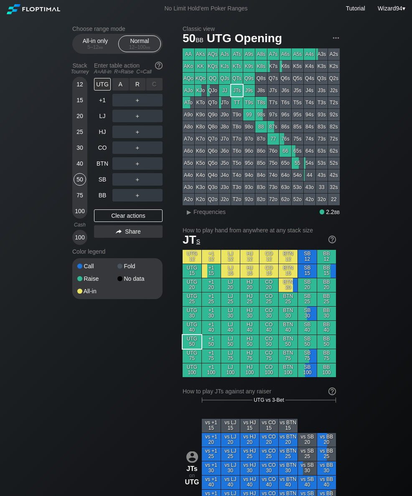
click at [129, 86] on div "R ✕" at bounding box center [137, 84] width 16 height 13
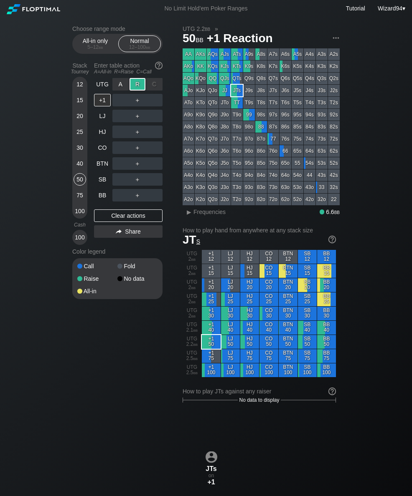
click at [99, 178] on div "SB" at bounding box center [102, 179] width 17 height 13
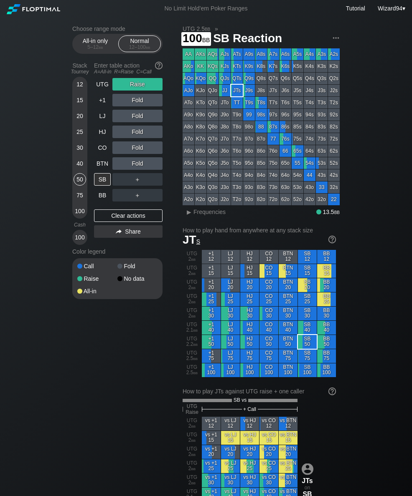
click at [77, 217] on div "100" at bounding box center [79, 211] width 13 height 13
click at [96, 87] on div "UTG" at bounding box center [102, 84] width 17 height 13
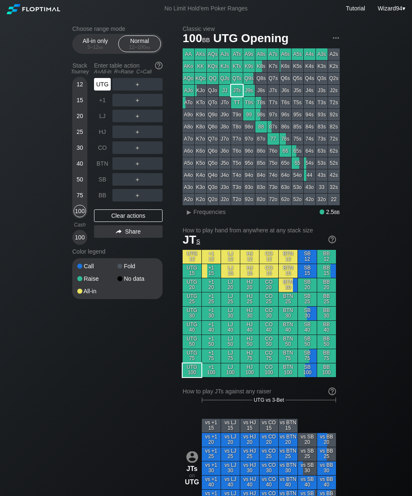
click at [99, 134] on div "HJ" at bounding box center [102, 132] width 17 height 13
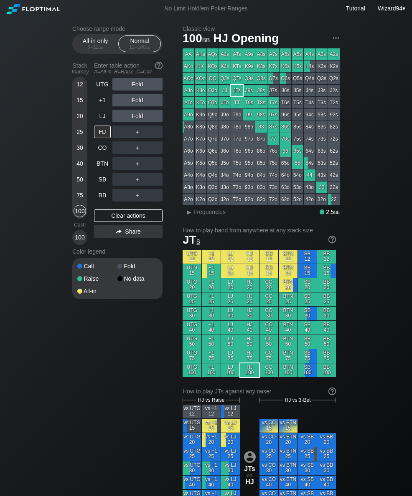
click at [72, 161] on div "12 15 20 25 30 40 50 75 100" at bounding box center [79, 148] width 15 height 142
click at [70, 162] on div "Choose range mode All-in only 5 – 12 bb Normal 12 – 100 bb Stack Tourney Enter …" at bounding box center [206, 485] width 280 height 937
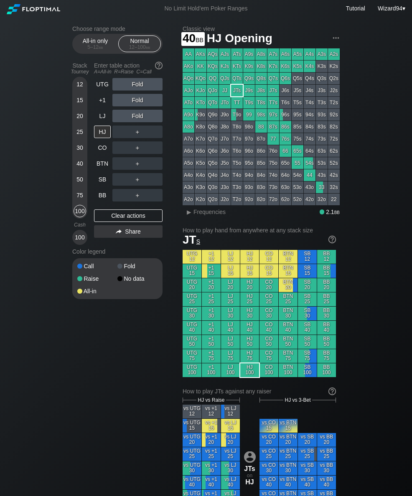
click at [79, 166] on div "40" at bounding box center [79, 163] width 13 height 13
click at [139, 111] on div "Fold" at bounding box center [137, 115] width 50 height 19
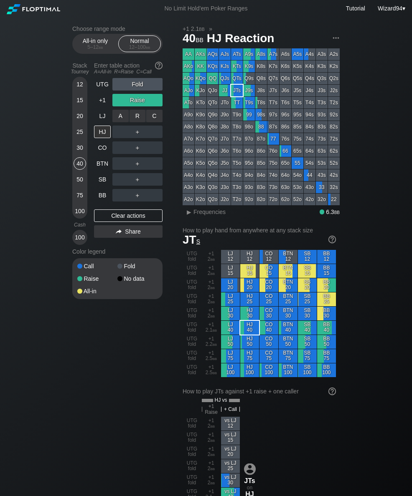
click at [154, 121] on div "C ✕" at bounding box center [154, 116] width 16 height 13
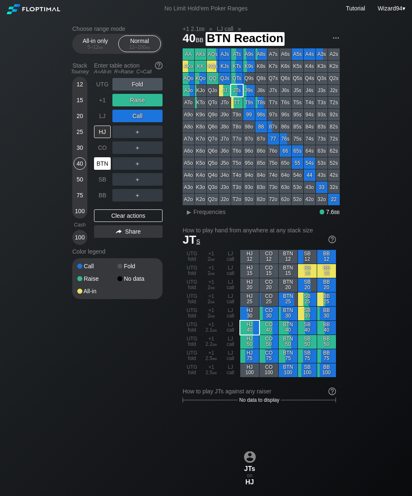
click at [99, 167] on div "BTN" at bounding box center [102, 163] width 17 height 13
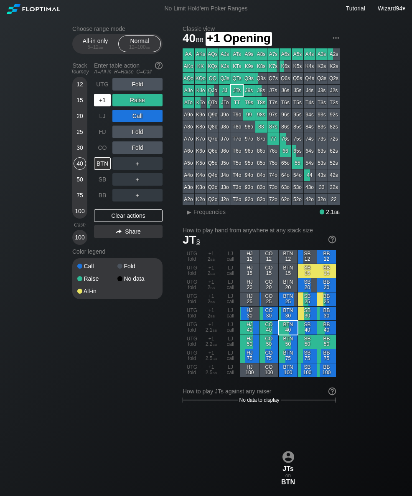
click at [105, 106] on div "+1" at bounding box center [102, 100] width 17 height 13
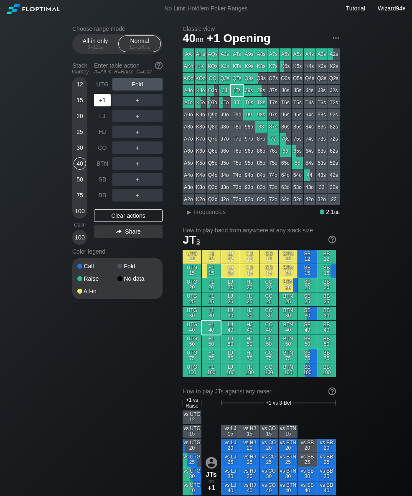
click at [104, 91] on div "UTG" at bounding box center [102, 84] width 17 height 13
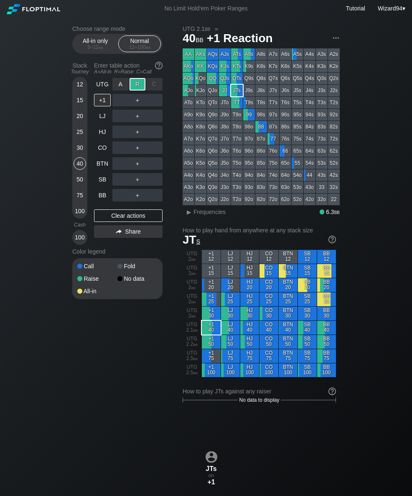
click at [96, 186] on div "SB" at bounding box center [102, 179] width 17 height 13
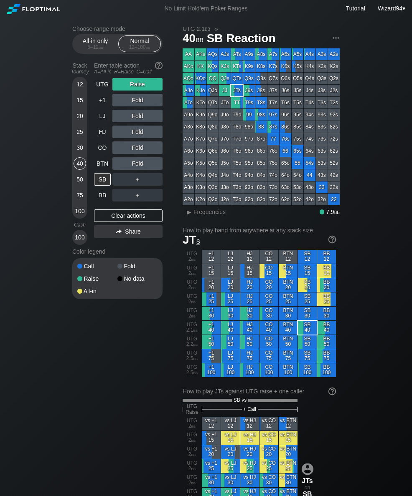
click at [80, 224] on div "Cash" at bounding box center [80, 225] width 22 height 13
click at [76, 214] on div "100" at bounding box center [79, 211] width 13 height 13
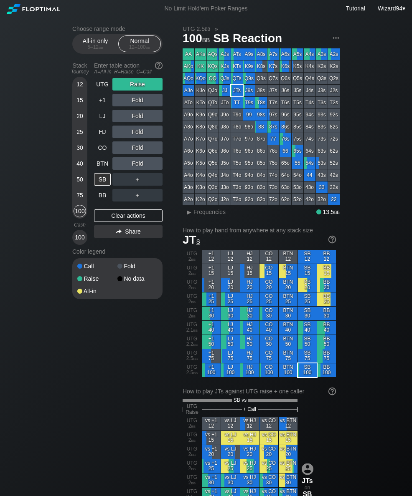
click at [97, 197] on div "BB" at bounding box center [102, 195] width 17 height 13
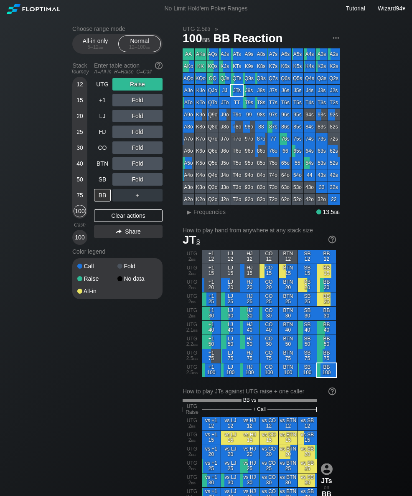
click at [163, 187] on div "Choose range mode All-in only 5 – 12 bb Normal 12 – 100 bb Stack Tourney Enter …" at bounding box center [124, 167] width 104 height 285
click at [151, 176] on div "Fold" at bounding box center [137, 179] width 50 height 19
click at [155, 177] on div "C ✕" at bounding box center [154, 179] width 16 height 13
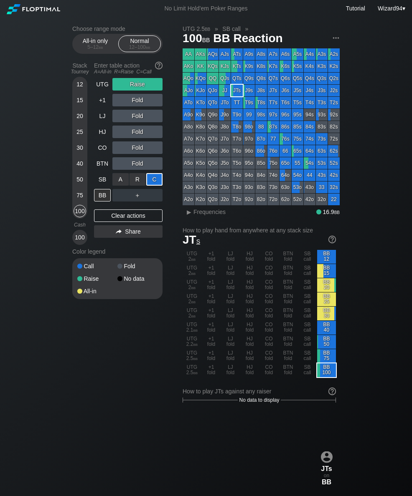
click at [98, 200] on div "BB" at bounding box center [102, 195] width 17 height 13
click at [75, 217] on div "100" at bounding box center [79, 211] width 13 height 13
click at [103, 91] on div "UTG" at bounding box center [102, 84] width 17 height 13
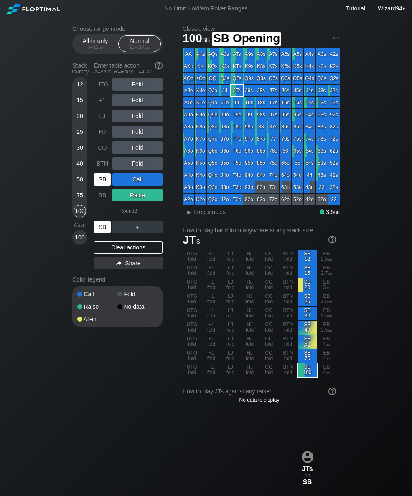
click at [104, 182] on div "SB" at bounding box center [102, 179] width 17 height 13
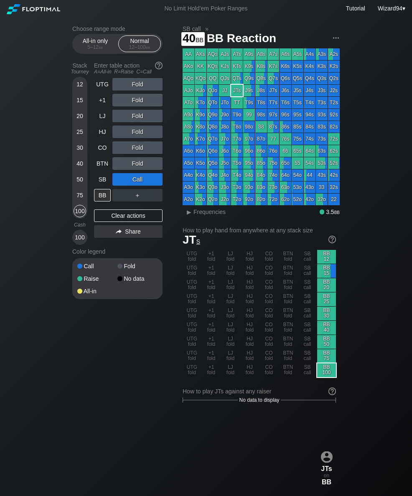
click at [75, 167] on div "40" at bounding box center [79, 163] width 13 height 13
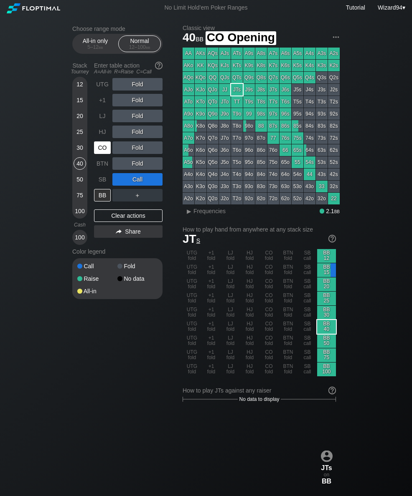
scroll to position [2, 0]
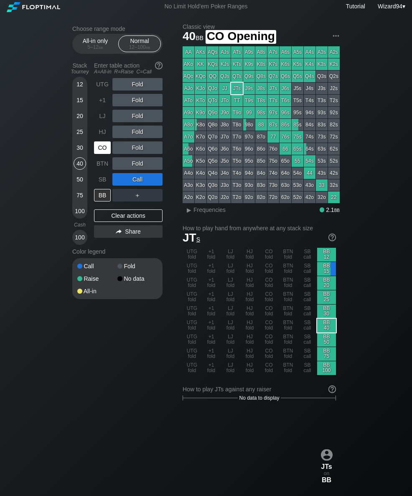
click at [98, 152] on div "CO" at bounding box center [102, 147] width 17 height 13
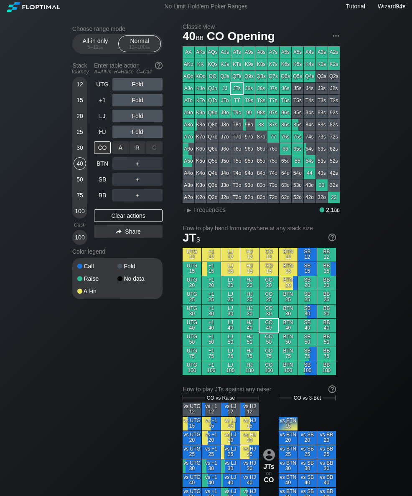
click at [134, 149] on div "R ✕" at bounding box center [137, 147] width 16 height 13
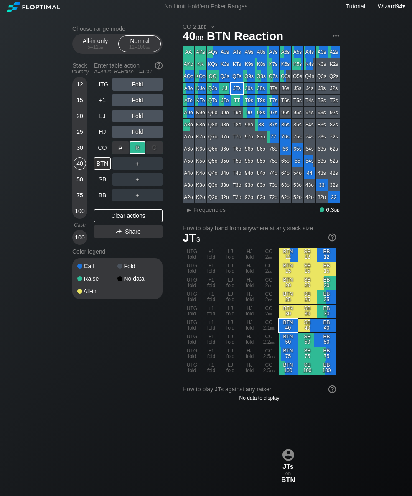
click at [105, 197] on div "BB" at bounding box center [102, 195] width 17 height 13
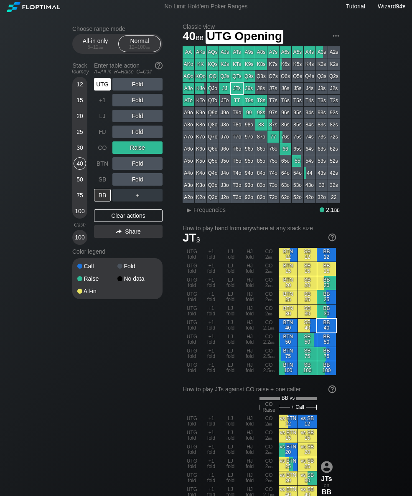
click at [96, 89] on div "UTG" at bounding box center [102, 84] width 17 height 13
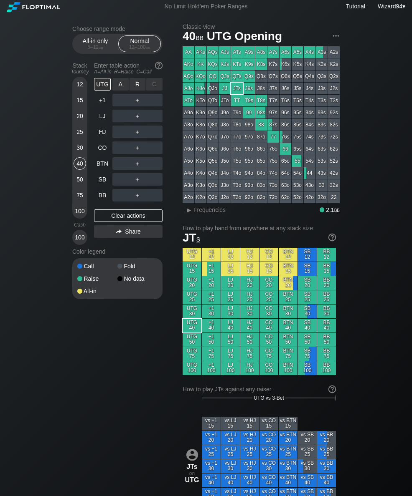
click at [141, 82] on div "R ✕" at bounding box center [137, 84] width 16 height 13
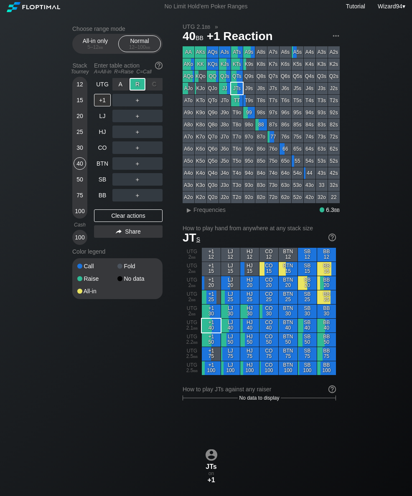
click at [96, 166] on div "BTN" at bounding box center [102, 163] width 17 height 13
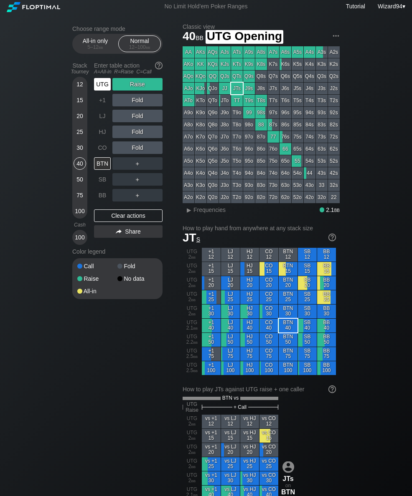
click at [96, 89] on div "UTG" at bounding box center [102, 84] width 17 height 13
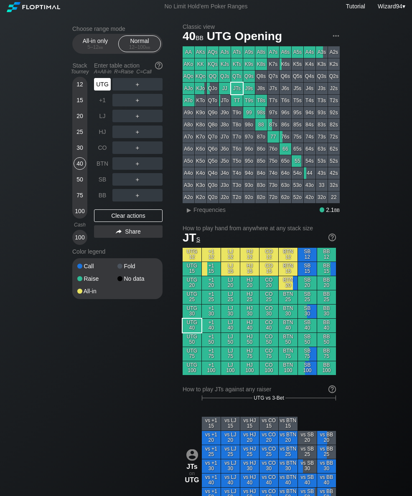
click at [101, 160] on div "BTN" at bounding box center [103, 164] width 18 height 16
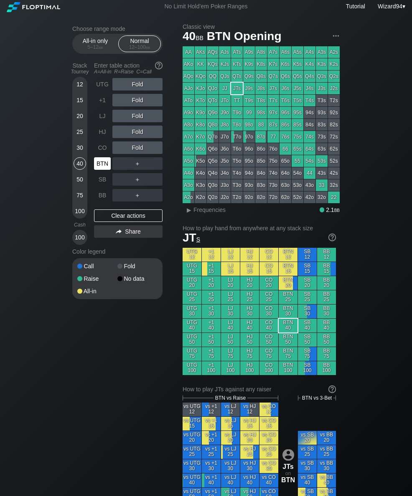
click at [99, 153] on div "CO" at bounding box center [102, 147] width 17 height 13
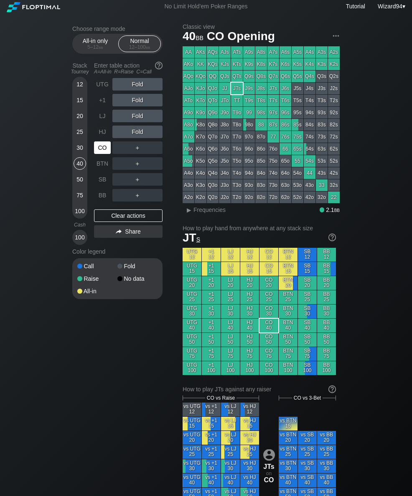
click at [78, 177] on div "50" at bounding box center [79, 179] width 13 height 13
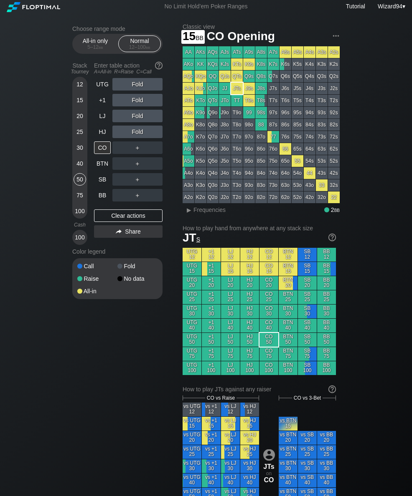
click at [78, 104] on div "15" at bounding box center [79, 100] width 13 height 13
click at [102, 89] on div "UTG" at bounding box center [102, 84] width 17 height 13
click at [101, 88] on div "UTG" at bounding box center [102, 84] width 17 height 13
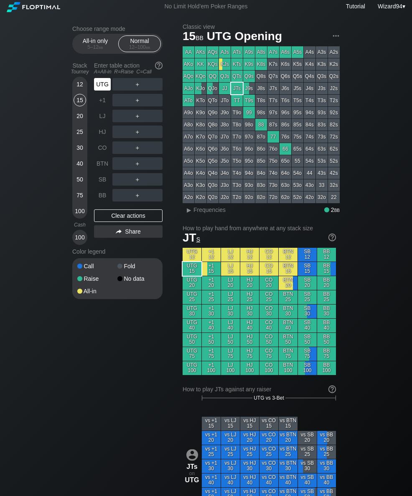
click at [101, 78] on div "Enter table action A=All-in R=Raise C=Call" at bounding box center [128, 68] width 68 height 19
click at [137, 85] on div "R ✕" at bounding box center [137, 84] width 16 height 13
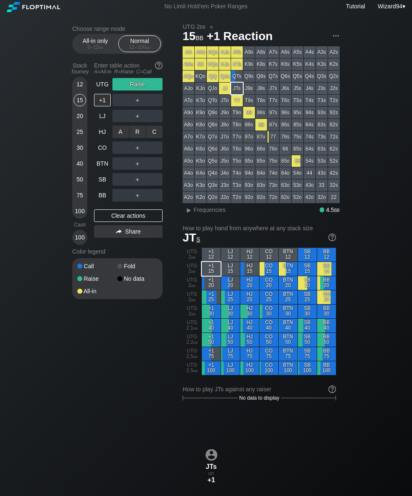
click at [119, 135] on div "A ✕" at bounding box center [120, 132] width 16 height 13
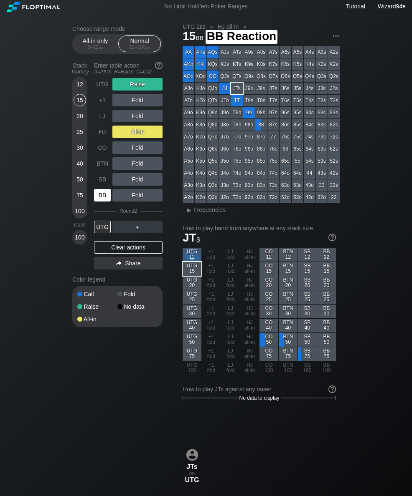
click at [103, 202] on div "BB" at bounding box center [102, 195] width 17 height 13
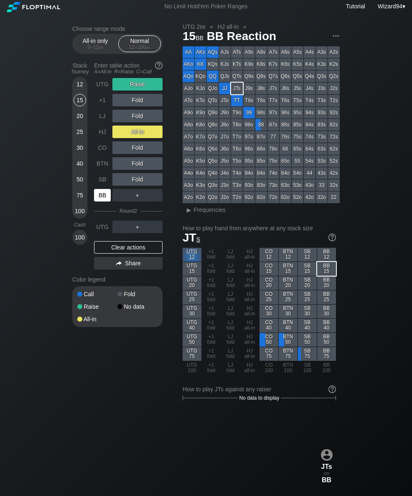
click at [75, 154] on div "30" at bounding box center [79, 147] width 13 height 13
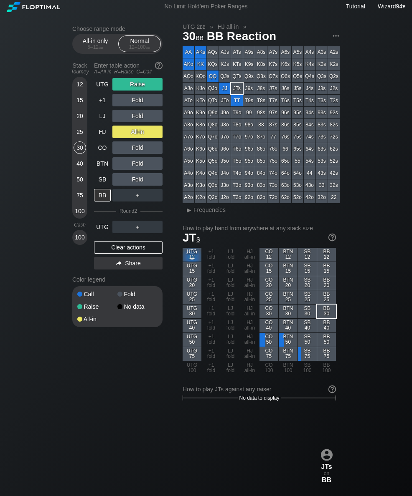
click at [77, 152] on div "30" at bounding box center [79, 147] width 13 height 13
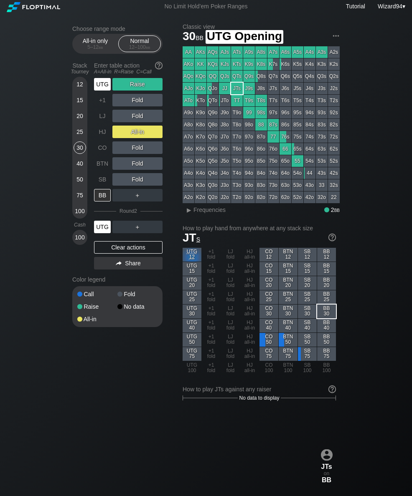
click at [102, 86] on div "UTG" at bounding box center [102, 84] width 17 height 13
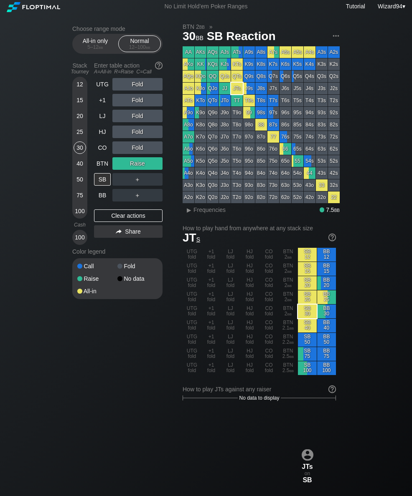
click at [86, 166] on div "12 15 20 25 30 40 50 75 100" at bounding box center [79, 148] width 15 height 142
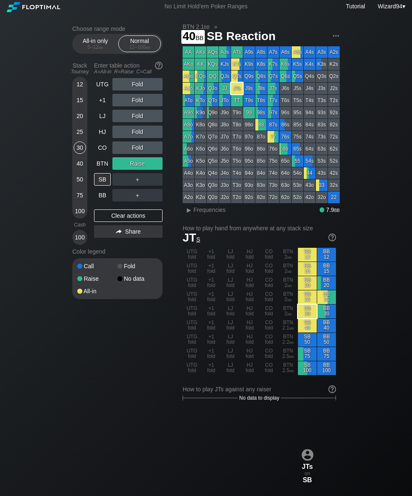
click at [80, 167] on div "40" at bounding box center [79, 163] width 13 height 13
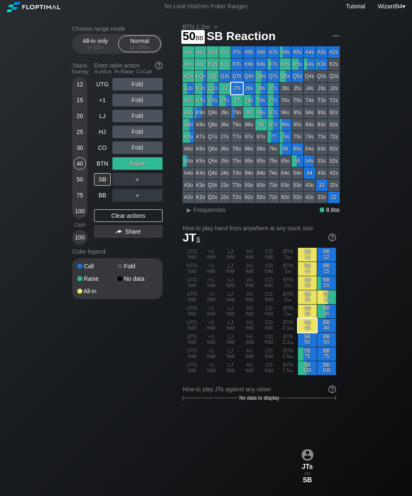
click at [81, 184] on div "50" at bounding box center [79, 179] width 13 height 13
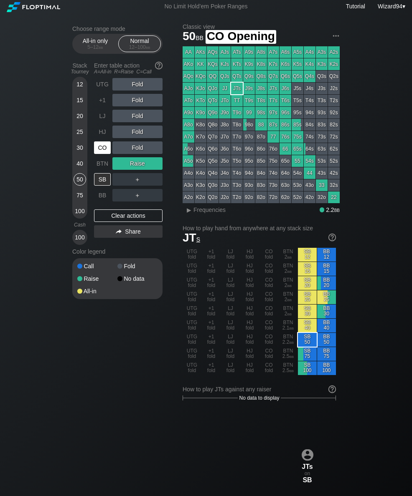
click at [98, 154] on div "CO" at bounding box center [102, 147] width 17 height 13
click at [97, 154] on div "CO" at bounding box center [102, 147] width 17 height 13
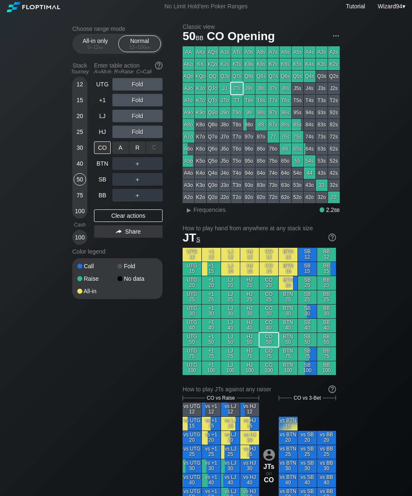
click at [138, 154] on div "R ✕" at bounding box center [137, 147] width 16 height 13
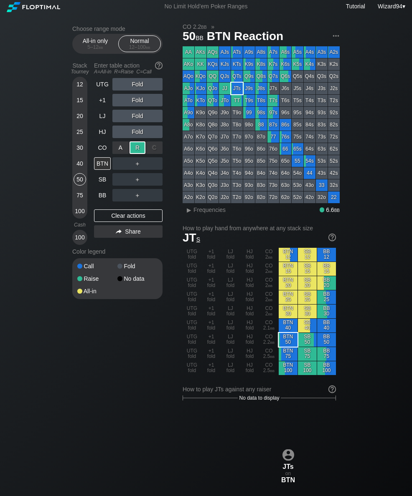
click at [80, 129] on div "25" at bounding box center [79, 132] width 13 height 13
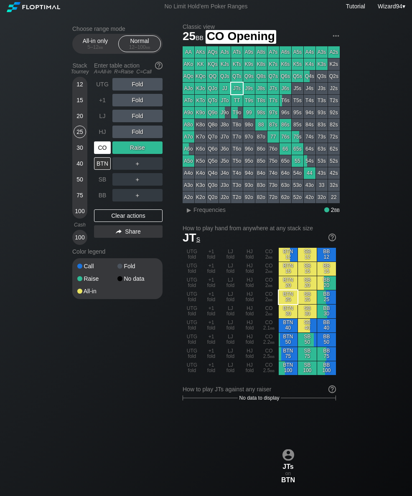
click at [101, 145] on div "CO" at bounding box center [102, 147] width 17 height 13
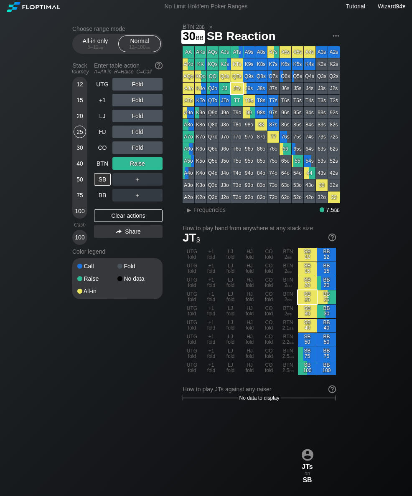
click at [75, 150] on div "30" at bounding box center [79, 147] width 13 height 13
click at [80, 134] on div "25" at bounding box center [79, 132] width 13 height 13
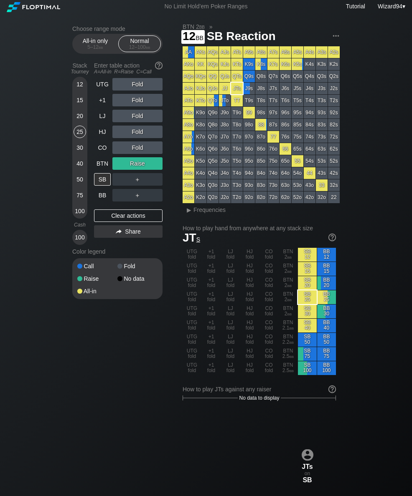
click at [82, 94] on div "12" at bounding box center [79, 86] width 13 height 16
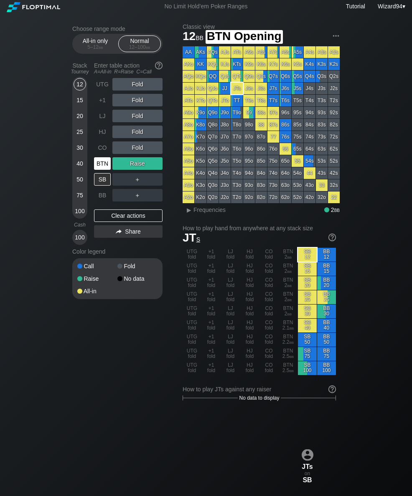
click at [101, 162] on div "BTN" at bounding box center [102, 163] width 17 height 13
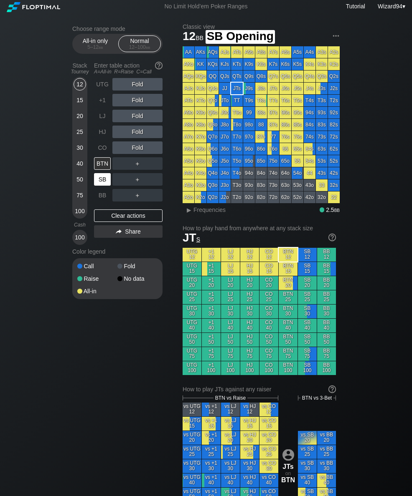
click at [102, 185] on div "SB" at bounding box center [102, 179] width 17 height 13
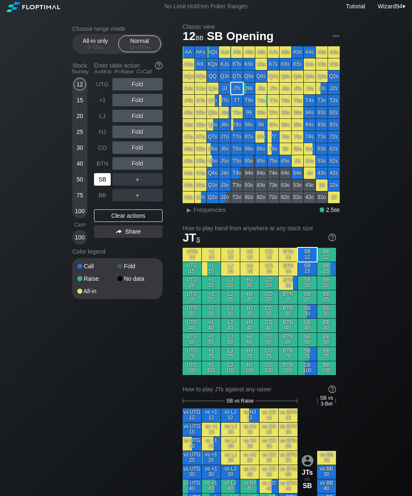
click at [77, 110] on div "15" at bounding box center [79, 102] width 13 height 16
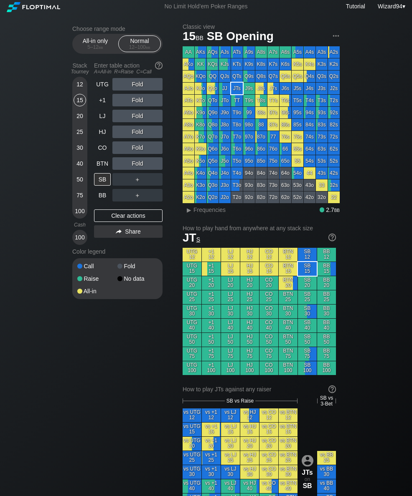
click at [104, 184] on div "SB" at bounding box center [102, 179] width 17 height 13
click at [71, 212] on div "Choose range mode All-in only 5 – 12 bb Normal 12 – 100 bb Stack Tourney Enter …" at bounding box center [206, 486] width 280 height 943
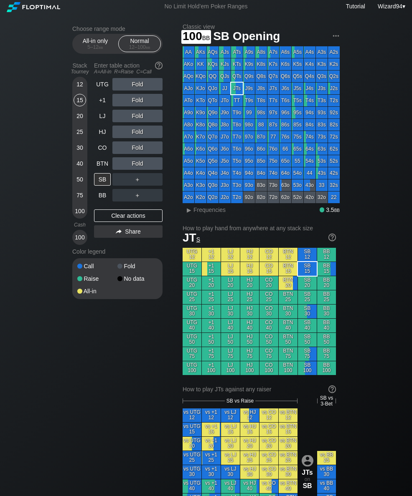
click at [77, 208] on div "100" at bounding box center [79, 211] width 13 height 13
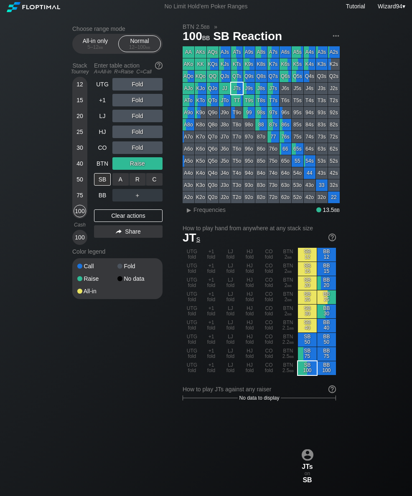
click at [149, 181] on div "C ✕" at bounding box center [154, 179] width 16 height 13
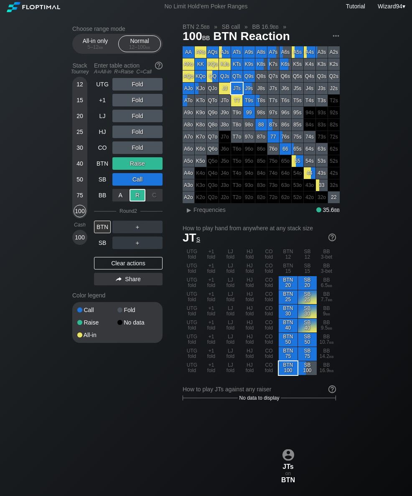
click at [81, 184] on div "50" at bounding box center [79, 179] width 13 height 13
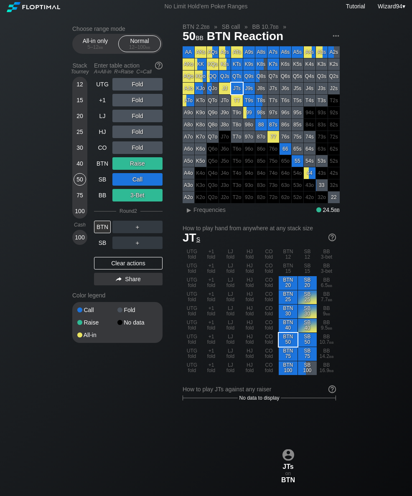
click at [81, 184] on div "50" at bounding box center [79, 179] width 13 height 13
click at [79, 184] on div "50" at bounding box center [79, 179] width 13 height 13
click at [104, 163] on div "BTN" at bounding box center [102, 163] width 17 height 13
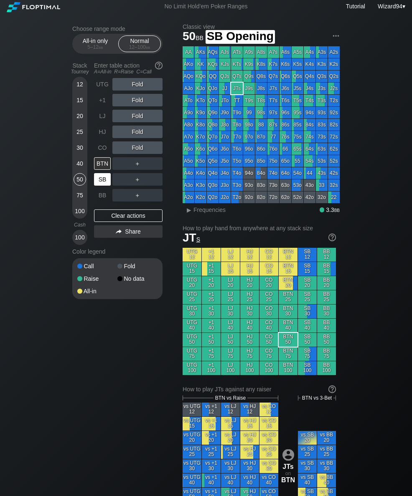
click at [102, 179] on div "SB" at bounding box center [102, 179] width 17 height 13
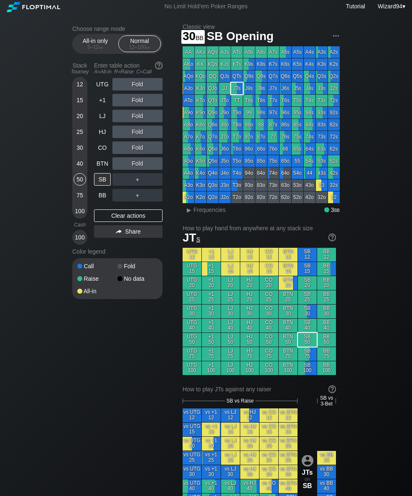
click at [80, 151] on div "30" at bounding box center [79, 147] width 13 height 13
click at [76, 154] on div "30" at bounding box center [79, 147] width 13 height 13
click at [98, 156] on div "CO" at bounding box center [103, 148] width 18 height 16
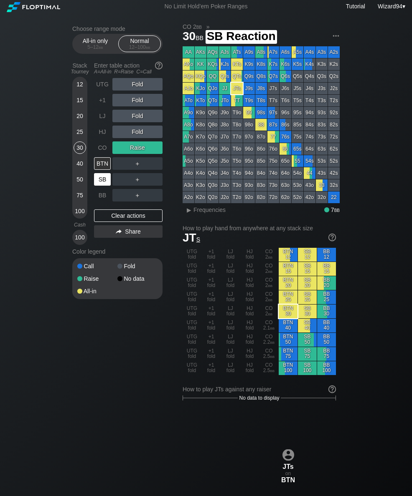
click at [96, 185] on div "SB" at bounding box center [102, 179] width 17 height 13
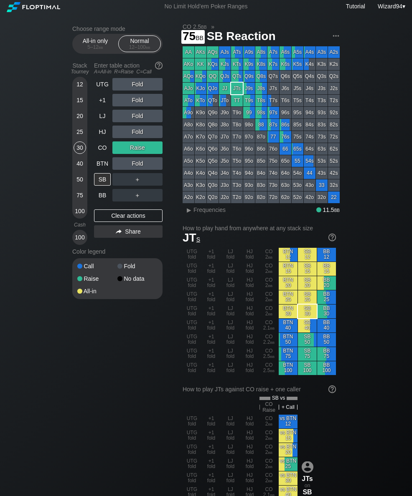
click at [81, 201] on div "75" at bounding box center [79, 195] width 13 height 13
click at [102, 201] on div "BB" at bounding box center [102, 195] width 17 height 13
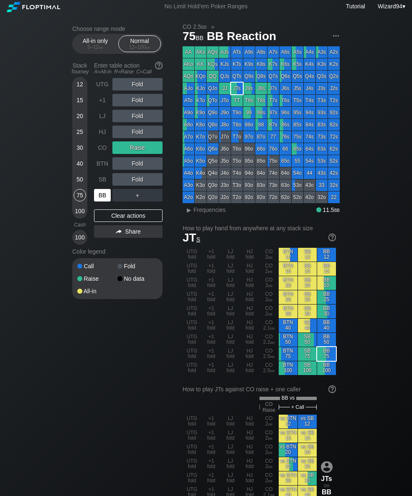
click at [78, 166] on div "40" at bounding box center [79, 163] width 13 height 13
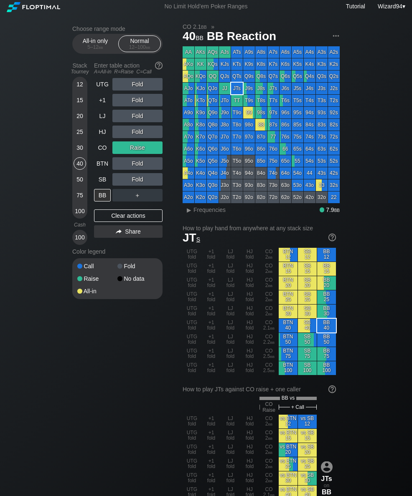
click at [97, 138] on div "HJ" at bounding box center [102, 132] width 17 height 13
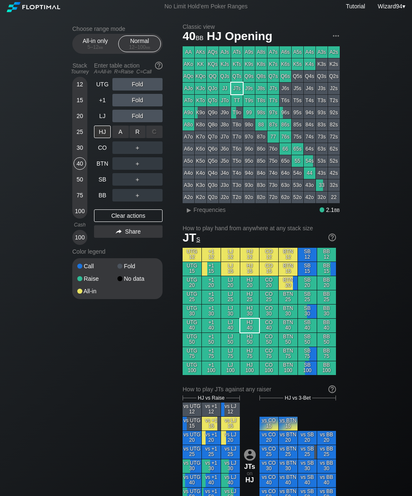
click at [135, 136] on div "R ✕" at bounding box center [137, 132] width 16 height 13
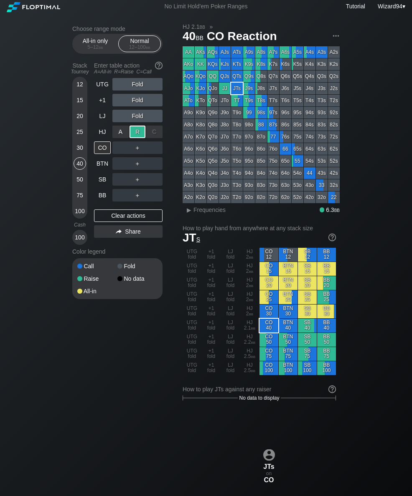
click at [103, 195] on div "BB" at bounding box center [102, 195] width 17 height 13
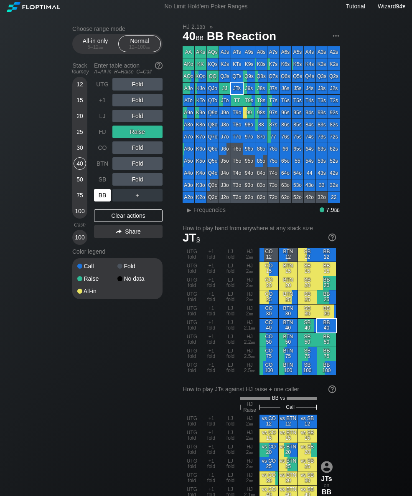
click at [82, 201] on div "75" at bounding box center [79, 195] width 13 height 13
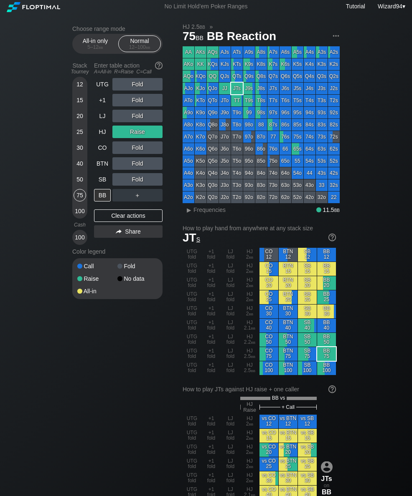
click at [98, 138] on div "HJ" at bounding box center [102, 132] width 17 height 13
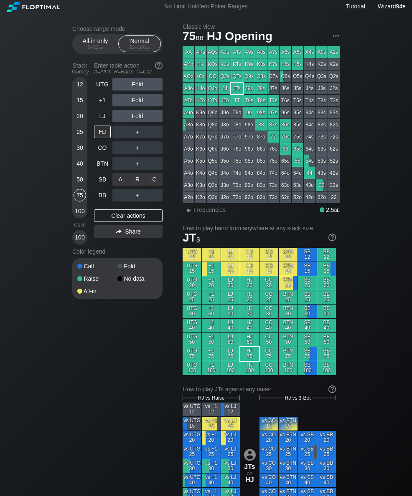
click at [153, 180] on div "C ✕" at bounding box center [154, 179] width 16 height 13
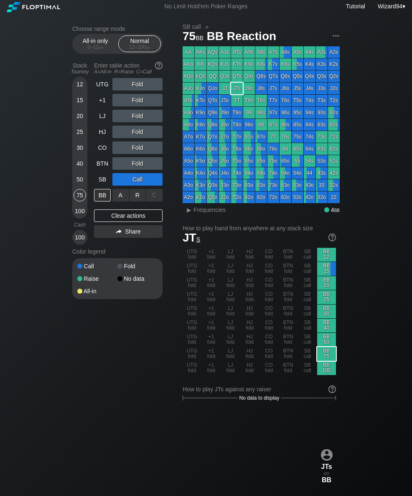
click at [135, 199] on div "R ✕" at bounding box center [137, 195] width 16 height 13
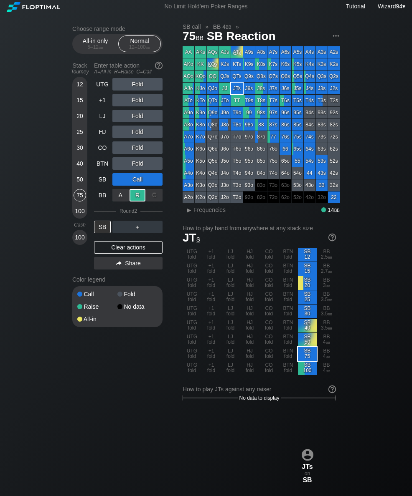
click at [103, 138] on div "HJ" at bounding box center [102, 132] width 17 height 13
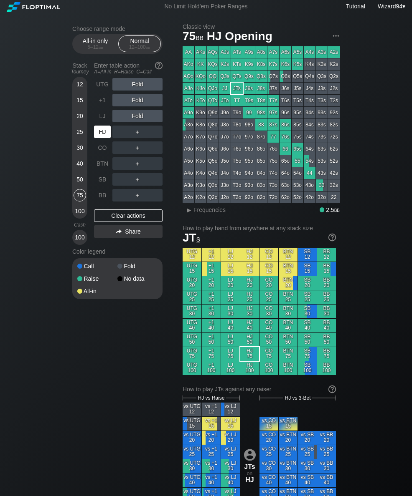
click at [101, 135] on div "HJ" at bounding box center [102, 132] width 17 height 13
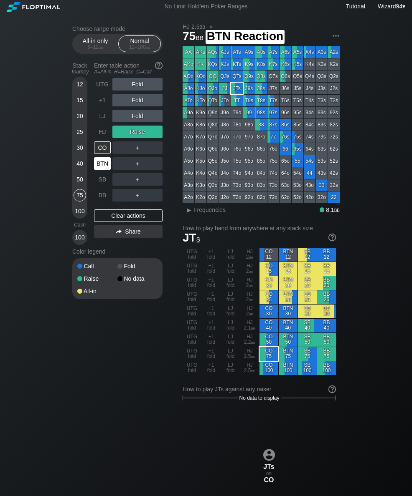
click at [102, 169] on div "BTN" at bounding box center [102, 163] width 17 height 13
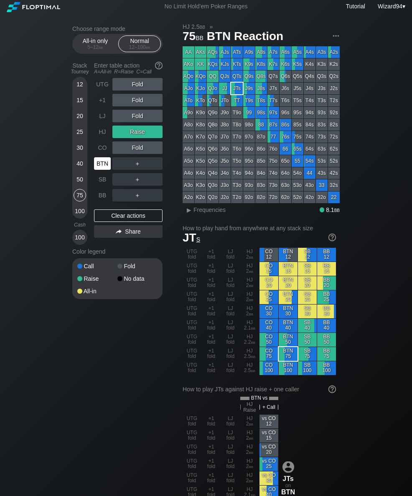
click at [73, 153] on div "30" at bounding box center [79, 147] width 13 height 13
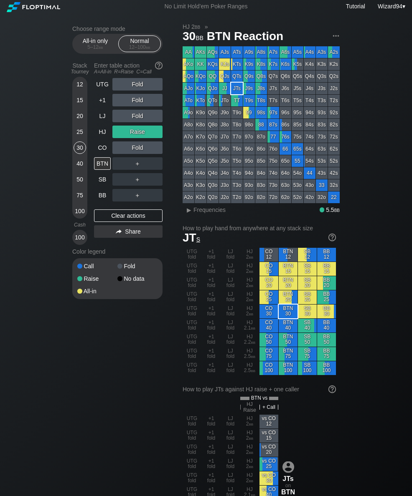
click at [101, 137] on div "HJ" at bounding box center [102, 132] width 17 height 13
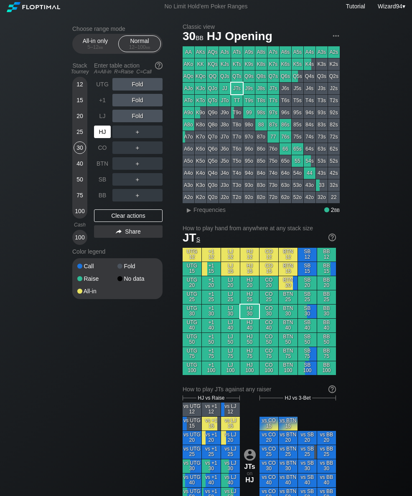
click at [92, 167] on div "Stack Tourney Enter table action A=All-in R=Raise C=Call [PHONE_NUMBER] [PHONE_…" at bounding box center [117, 152] width 90 height 186
click at [100, 170] on div "BTN" at bounding box center [102, 163] width 17 height 13
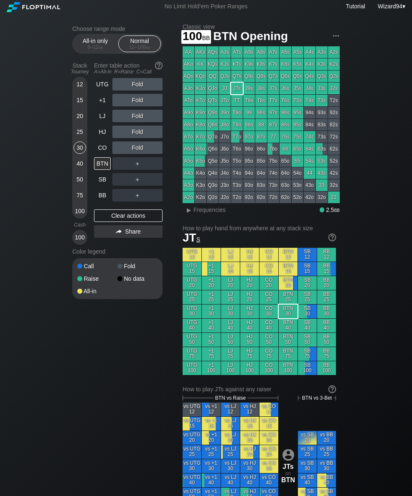
click at [78, 214] on div "100" at bounding box center [79, 211] width 13 height 13
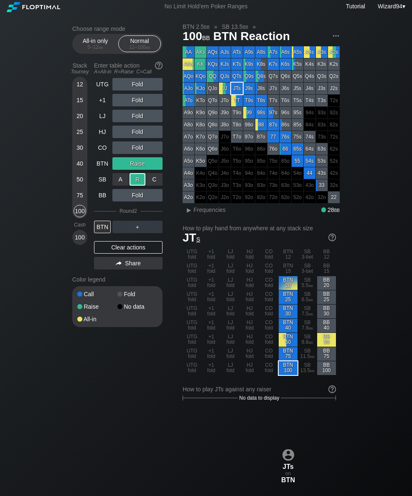
click at [136, 224] on div "＋" at bounding box center [137, 226] width 50 height 19
click at [142, 228] on div "R ✕" at bounding box center [137, 227] width 16 height 13
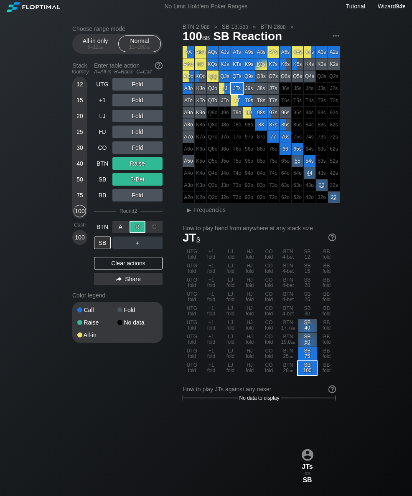
click at [102, 168] on div "BTN" at bounding box center [102, 163] width 17 height 13
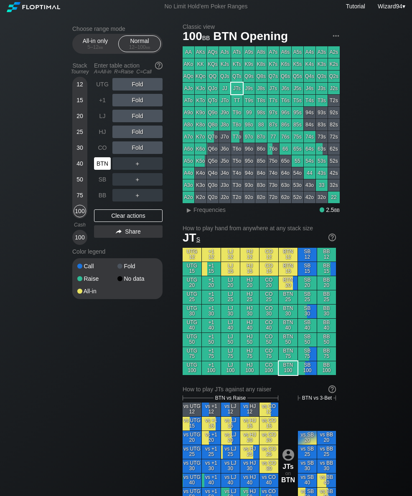
click at [109, 163] on div "BTN" at bounding box center [102, 163] width 17 height 13
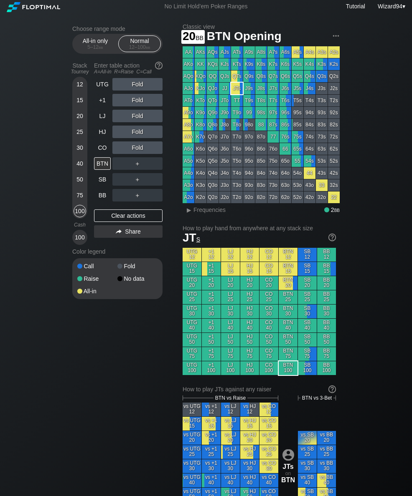
click at [76, 121] on div "20" at bounding box center [79, 116] width 13 height 13
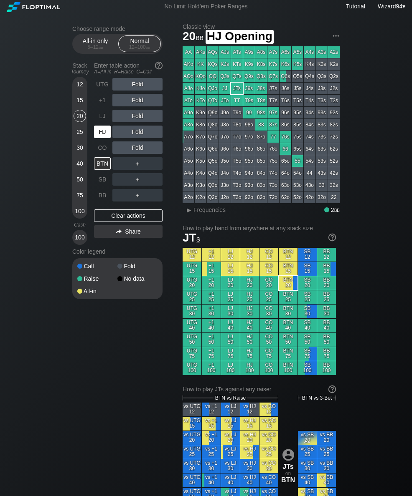
click at [100, 135] on div "HJ" at bounding box center [102, 132] width 17 height 13
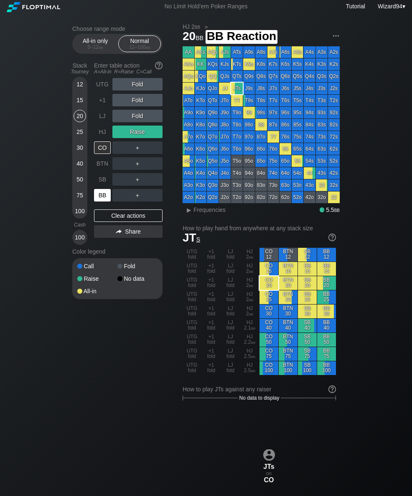
click at [98, 200] on div "BB" at bounding box center [102, 195] width 17 height 13
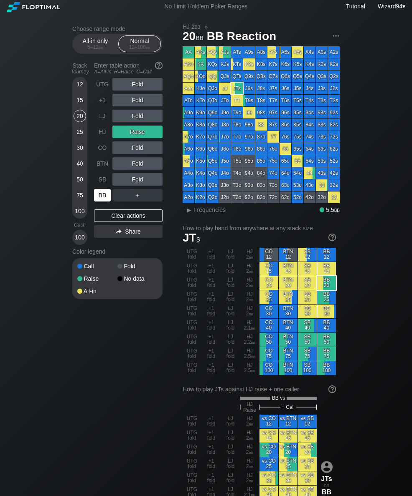
click at [77, 138] on div "25" at bounding box center [79, 132] width 13 height 13
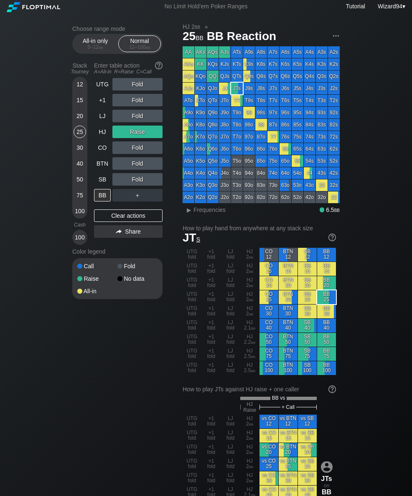
click at [100, 112] on div "LJ" at bounding box center [103, 116] width 18 height 16
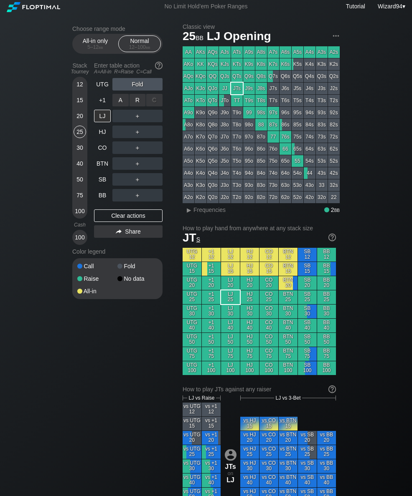
click at [136, 106] on div "R ✕" at bounding box center [137, 100] width 16 height 13
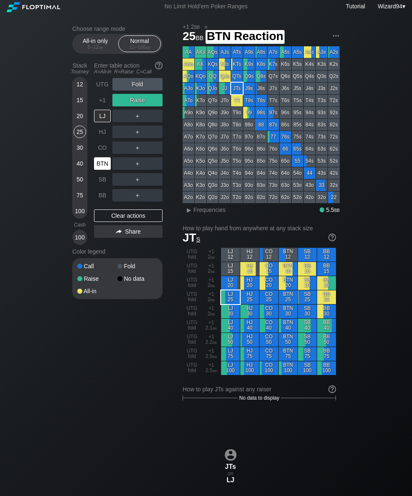
click at [100, 167] on div "BTN" at bounding box center [102, 163] width 17 height 13
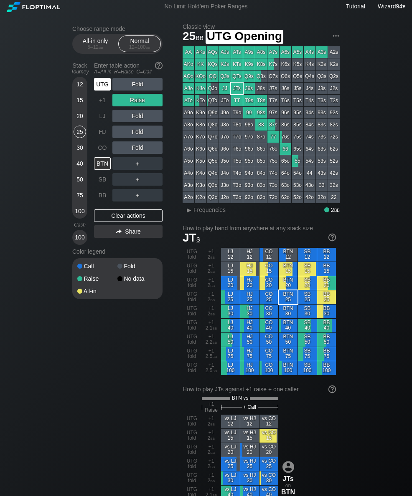
click at [104, 91] on div "UTG" at bounding box center [102, 84] width 17 height 13
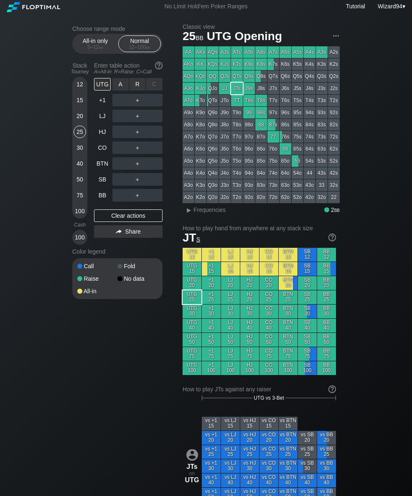
click at [134, 86] on div "R ✕" at bounding box center [137, 84] width 16 height 13
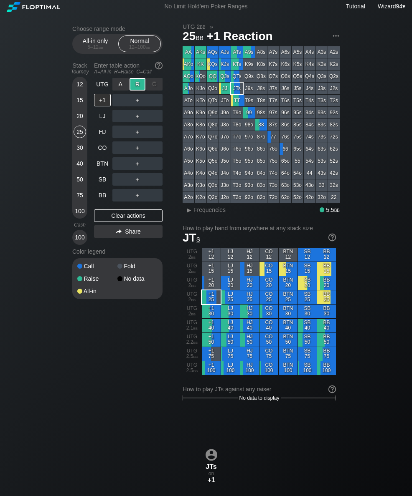
click at [96, 165] on div "BTN" at bounding box center [102, 163] width 17 height 13
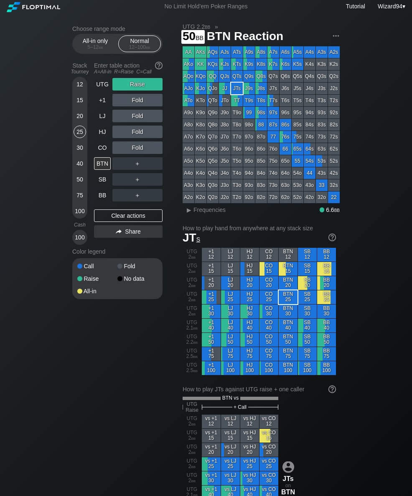
click at [78, 182] on div "50" at bounding box center [79, 179] width 13 height 13
click at [100, 91] on div "UTG" at bounding box center [102, 84] width 17 height 13
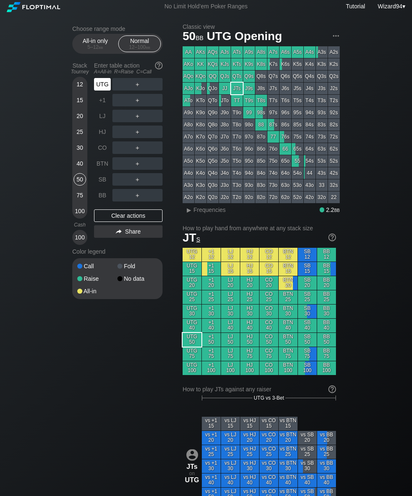
click at [106, 86] on div "UTG" at bounding box center [102, 84] width 17 height 13
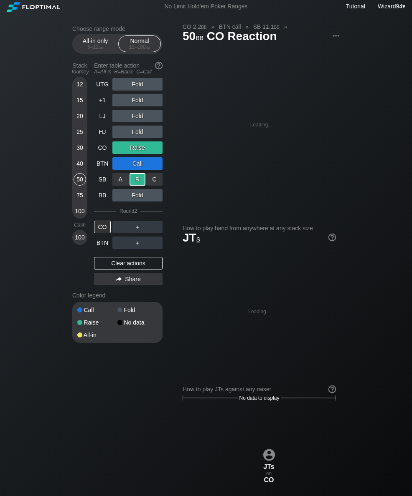
click at [104, 248] on div "BTN" at bounding box center [102, 243] width 17 height 13
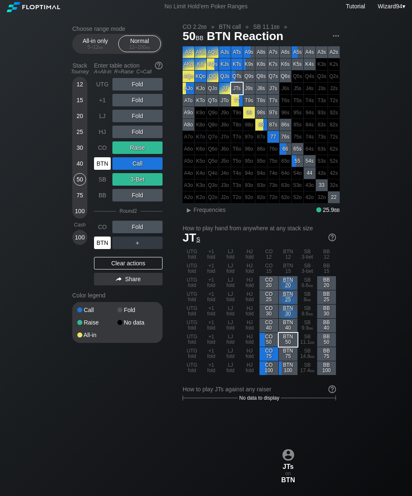
click at [86, 88] on div "12 15 20 25 30 40 50 75 100" at bounding box center [79, 148] width 15 height 142
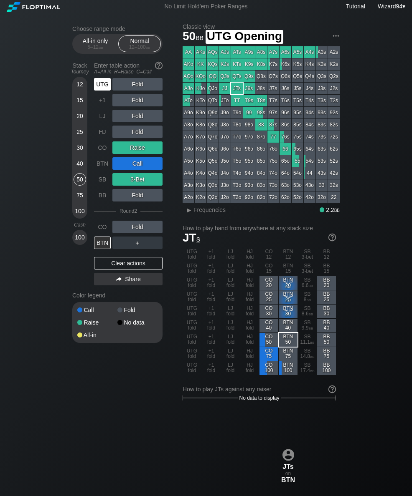
click at [99, 91] on div "UTG" at bounding box center [102, 84] width 17 height 13
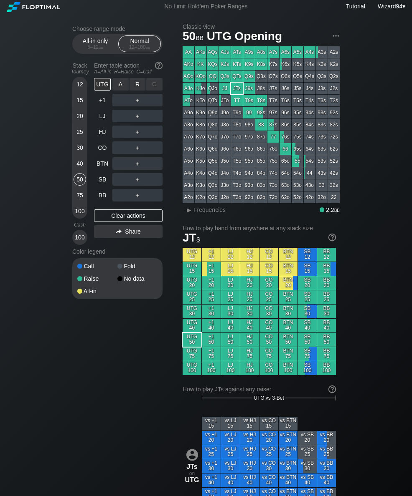
click at [137, 91] on div "R ✕" at bounding box center [137, 84] width 16 height 13
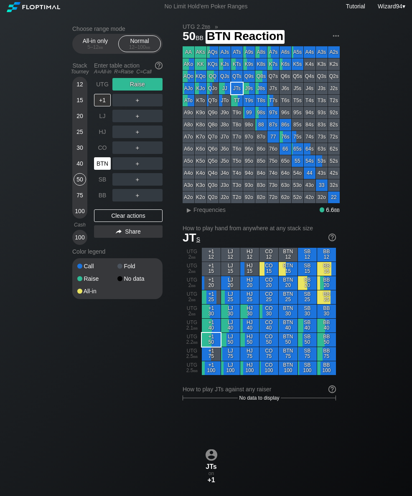
click at [99, 164] on div "BTN" at bounding box center [102, 163] width 17 height 13
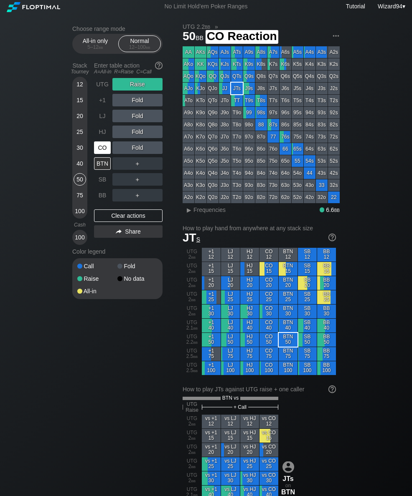
click at [101, 154] on div "CO" at bounding box center [102, 147] width 17 height 13
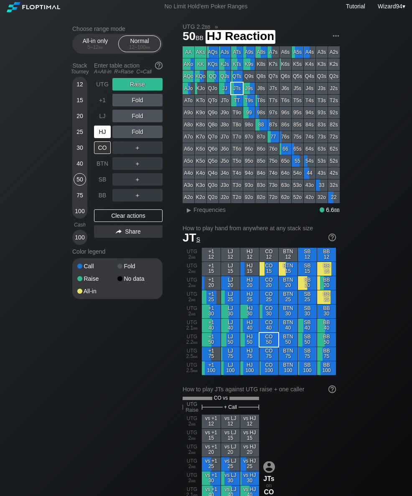
click at [101, 138] on div "HJ" at bounding box center [102, 132] width 17 height 13
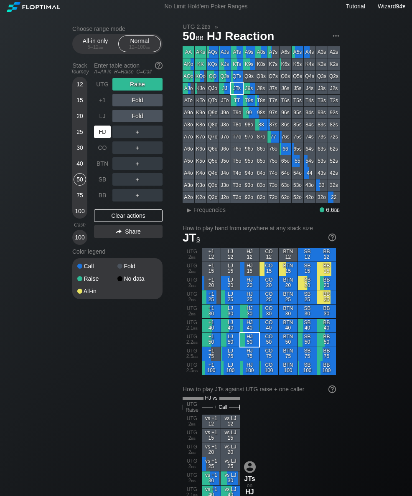
click at [84, 152] on div "30" at bounding box center [79, 147] width 13 height 13
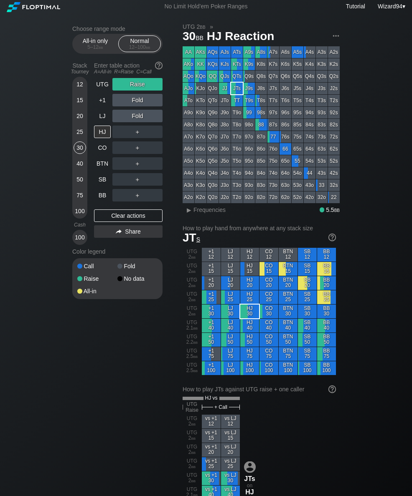
click at [104, 88] on div "UTG" at bounding box center [102, 84] width 17 height 13
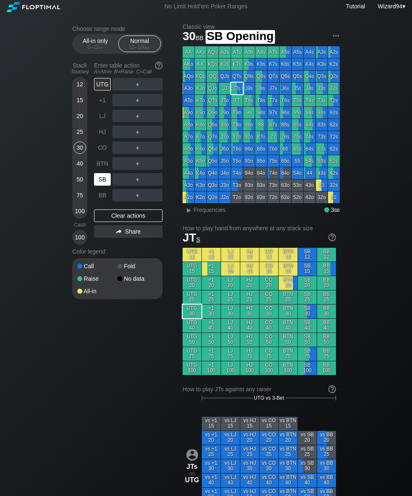
click at [99, 180] on div "SB" at bounding box center [102, 179] width 17 height 13
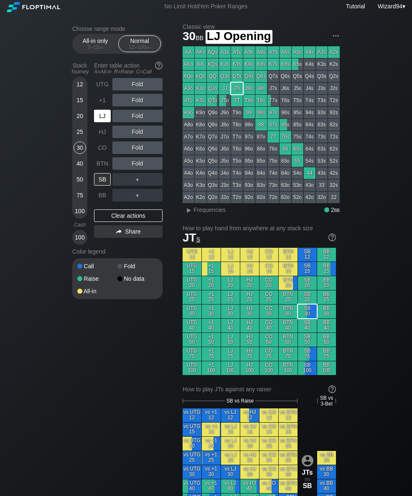
click at [99, 124] on div "LJ" at bounding box center [103, 116] width 18 height 16
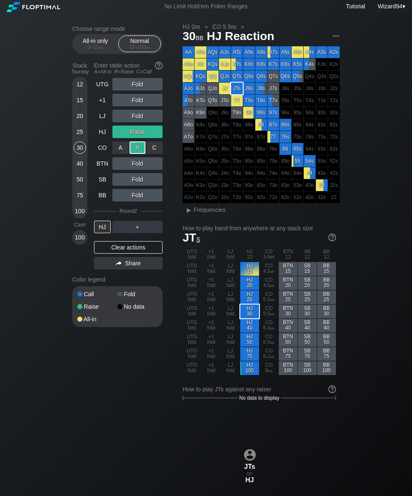
click at [79, 186] on div "50" at bounding box center [79, 179] width 13 height 13
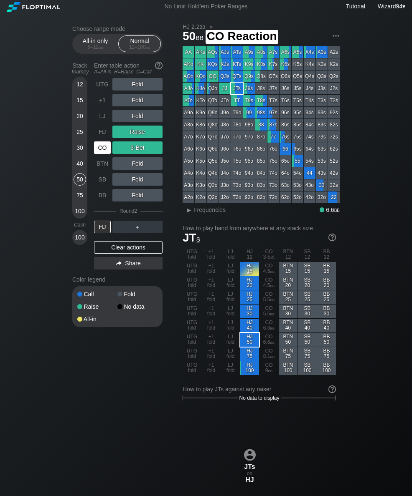
click at [99, 150] on div "CO" at bounding box center [102, 147] width 17 height 13
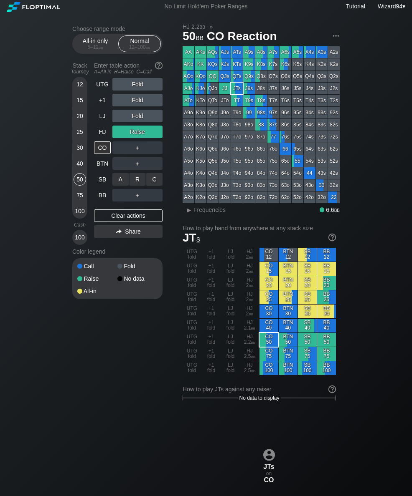
click at [136, 182] on div "R ✕" at bounding box center [137, 179] width 16 height 13
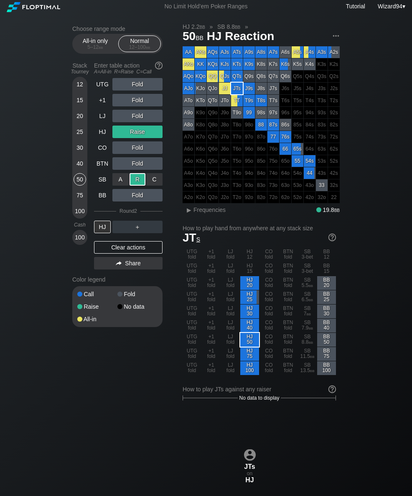
click at [104, 92] on div "UTG" at bounding box center [103, 84] width 18 height 16
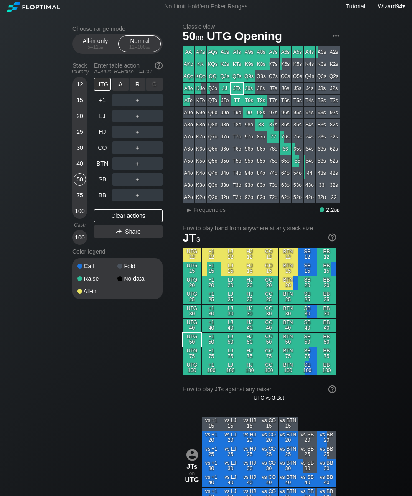
click at [132, 89] on div "R ✕" at bounding box center [137, 84] width 16 height 13
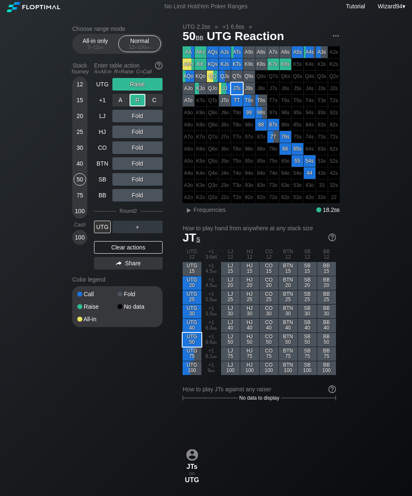
click at [95, 78] on div "Enter table action A=All-in R=Raise C=Call" at bounding box center [128, 68] width 68 height 19
click at [105, 78] on div "Enter table action A=All-in R=Raise C=Call" at bounding box center [128, 68] width 68 height 19
click at [106, 86] on div "UTG" at bounding box center [102, 84] width 17 height 13
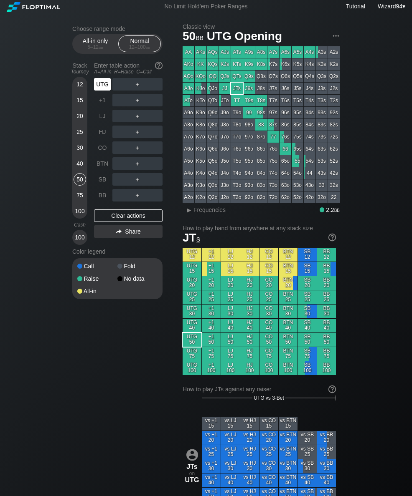
click at [76, 213] on div "100" at bounding box center [79, 211] width 13 height 13
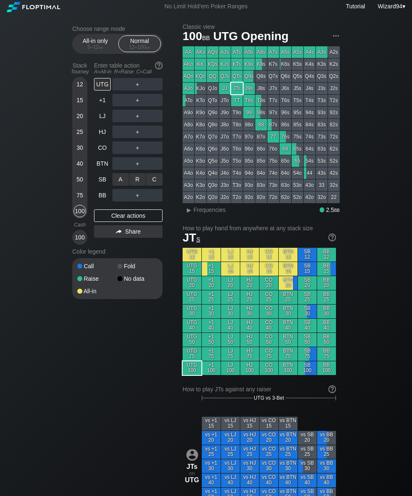
click at [149, 182] on div "C ✕" at bounding box center [154, 179] width 16 height 13
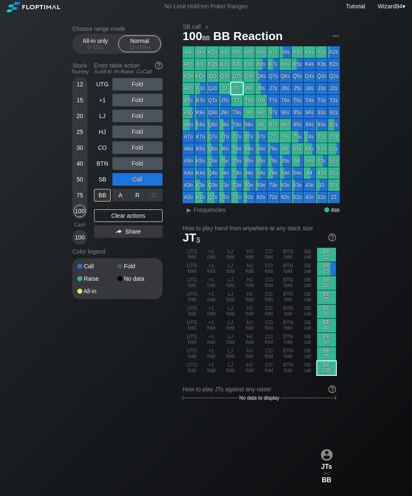
click at [136, 202] on div "R ✕" at bounding box center [137, 195] width 16 height 13
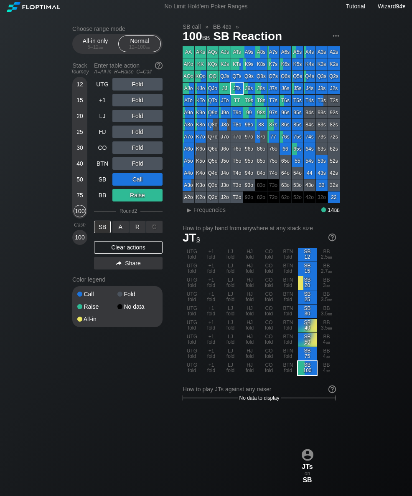
click at [138, 226] on div "R ✕" at bounding box center [137, 227] width 16 height 13
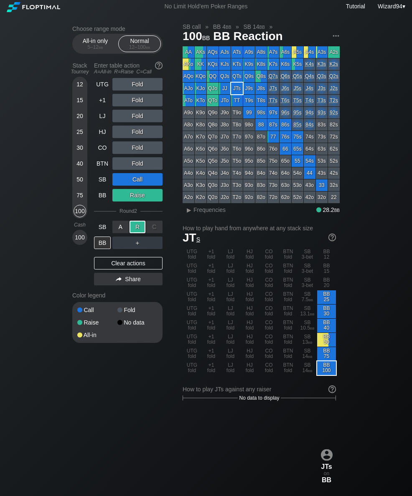
click at [100, 200] on div "BB" at bounding box center [102, 195] width 17 height 13
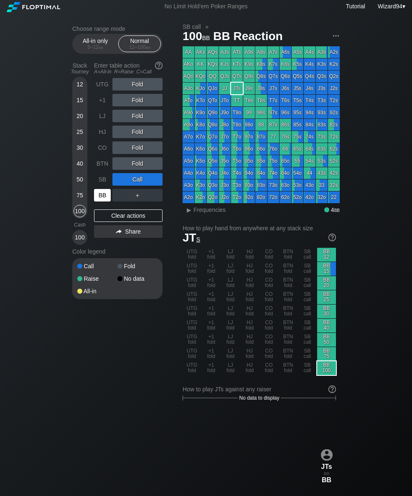
click at [100, 195] on div "BB" at bounding box center [102, 195] width 17 height 13
click at [78, 186] on div "50" at bounding box center [79, 179] width 13 height 13
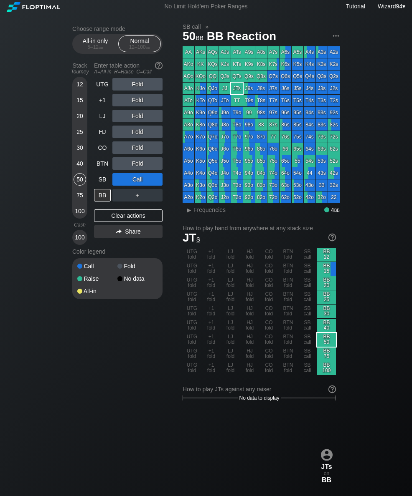
click at [103, 167] on div "BTN" at bounding box center [102, 163] width 17 height 13
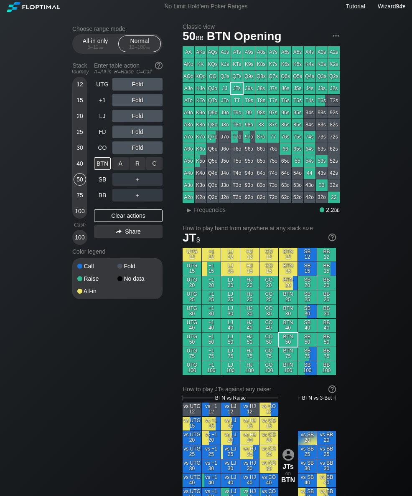
click at [135, 162] on div "R ✕" at bounding box center [137, 163] width 16 height 13
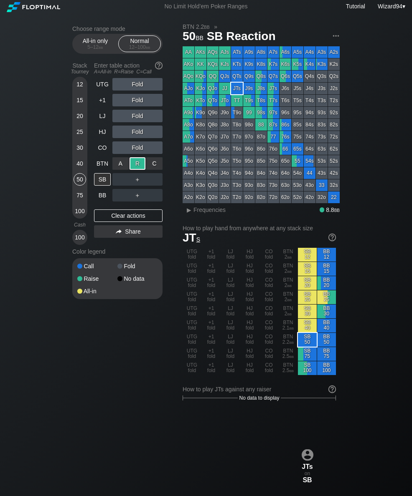
click at [104, 201] on div "BB" at bounding box center [102, 195] width 17 height 13
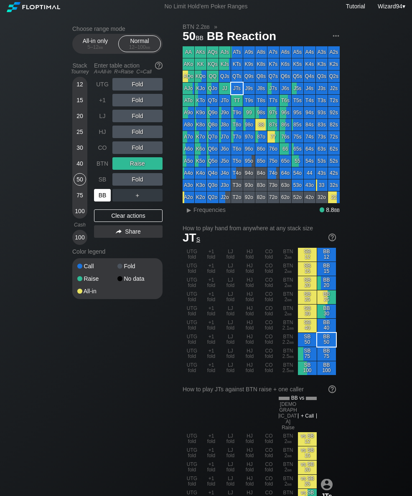
click at [81, 201] on div "75" at bounding box center [79, 195] width 13 height 13
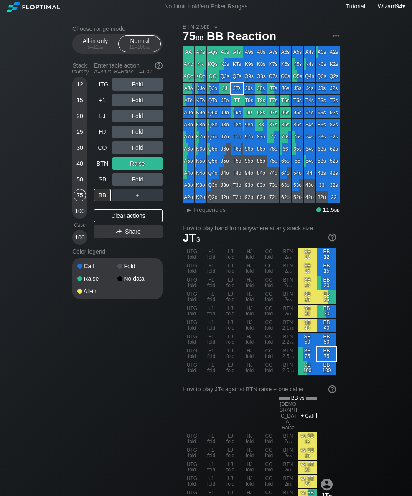
click at [76, 223] on div "Cash" at bounding box center [80, 225] width 22 height 13
click at [82, 216] on div "100" at bounding box center [79, 211] width 13 height 13
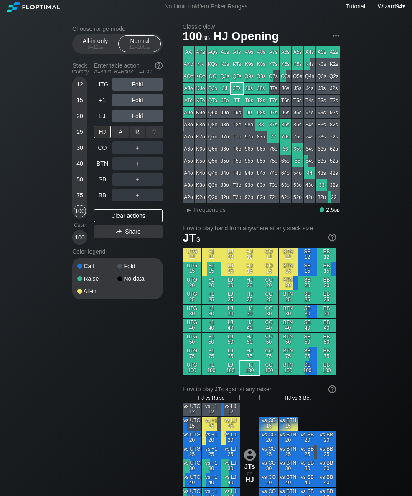
click at [137, 132] on div "R ✕" at bounding box center [137, 132] width 16 height 13
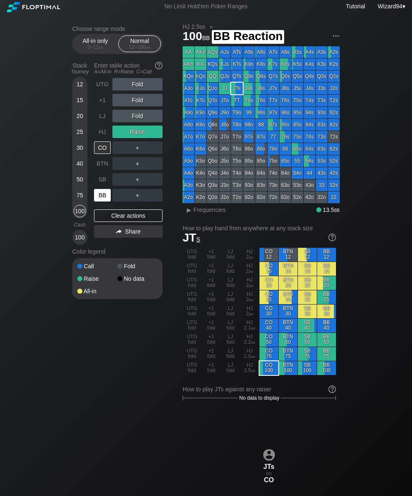
click at [101, 194] on div "BB" at bounding box center [102, 195] width 17 height 13
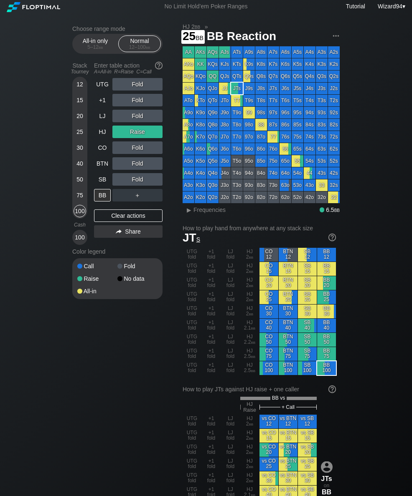
click at [77, 135] on div "25" at bounding box center [79, 132] width 13 height 13
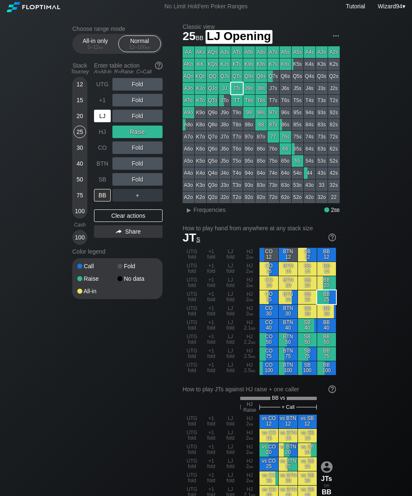
click at [101, 116] on div "LJ" at bounding box center [102, 116] width 17 height 13
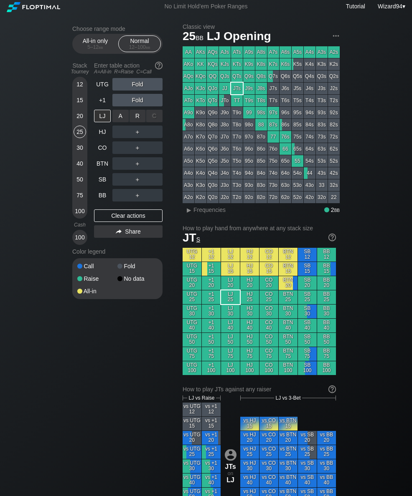
click at [141, 119] on div "R ✕" at bounding box center [137, 116] width 16 height 13
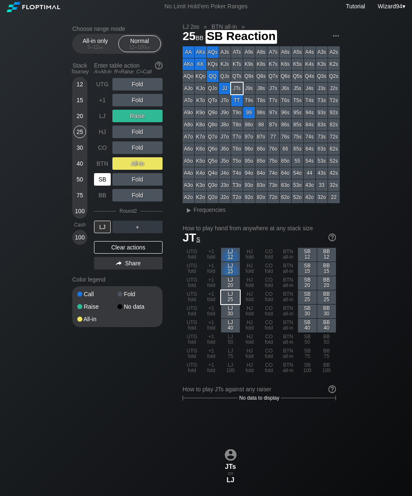
click at [101, 184] on div "SB" at bounding box center [102, 179] width 17 height 13
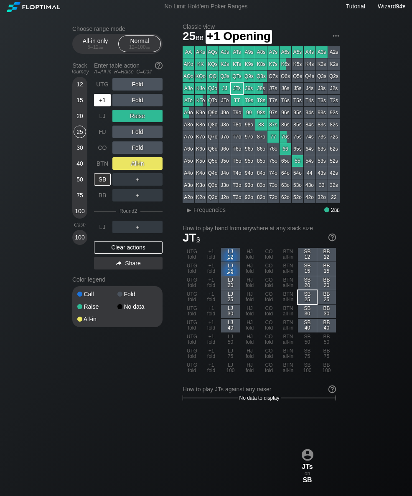
click at [104, 106] on div "+1" at bounding box center [102, 100] width 17 height 13
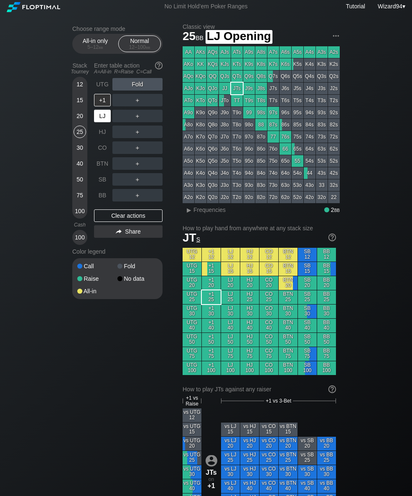
click at [103, 112] on div "LJ" at bounding box center [103, 116] width 18 height 16
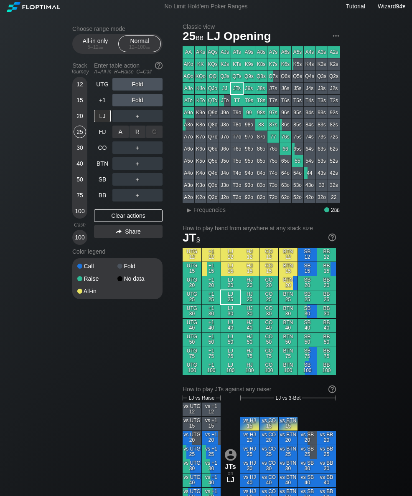
click at [139, 134] on div "R ✕" at bounding box center [137, 132] width 16 height 13
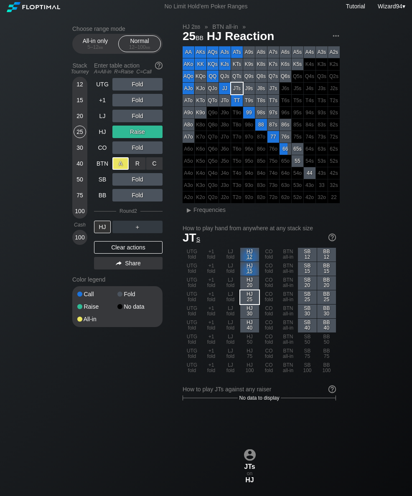
click at [104, 181] on div "SB" at bounding box center [102, 179] width 17 height 13
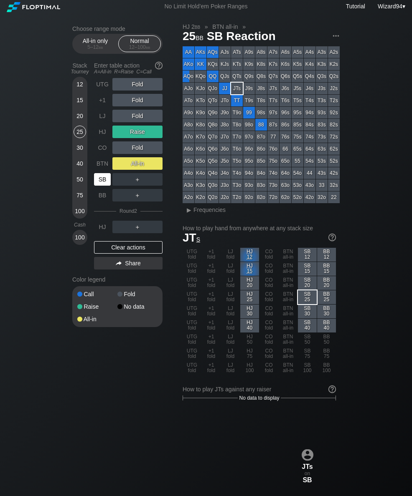
click at [76, 153] on div "30" at bounding box center [79, 147] width 13 height 13
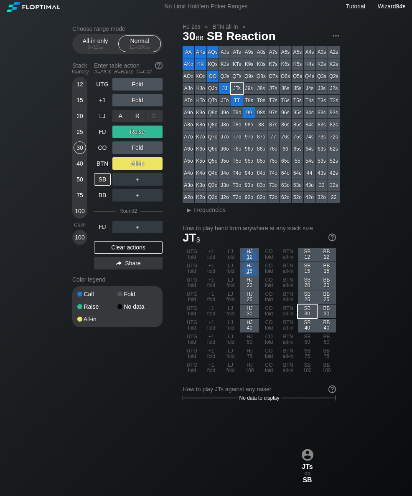
click at [113, 122] on div "A ✕" at bounding box center [120, 116] width 16 height 13
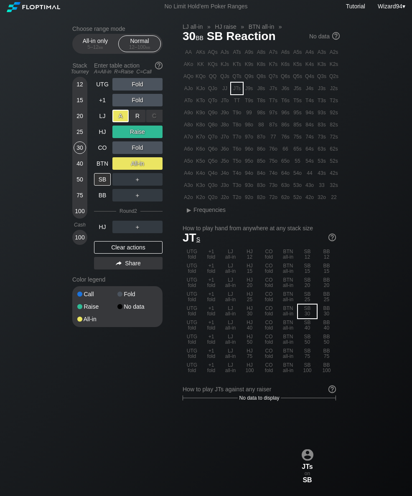
click at [100, 121] on div "LJ" at bounding box center [102, 116] width 17 height 13
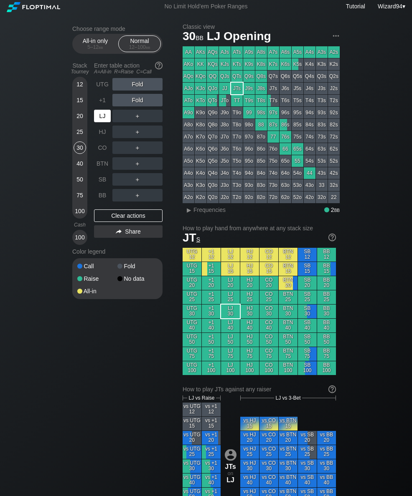
click at [96, 117] on div "LJ" at bounding box center [102, 116] width 17 height 13
click at [136, 121] on div "R ✕" at bounding box center [137, 116] width 16 height 13
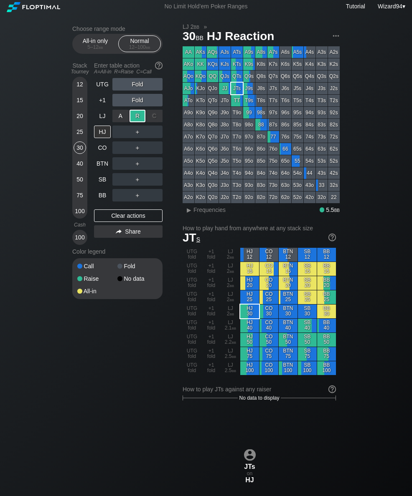
click at [102, 166] on div "BTN" at bounding box center [102, 163] width 17 height 13
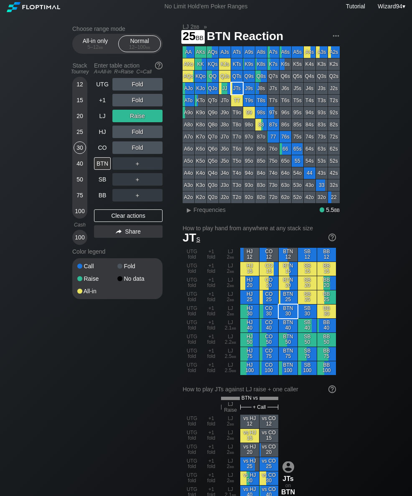
click at [80, 141] on div "25" at bounding box center [79, 134] width 13 height 16
click at [77, 106] on div "15" at bounding box center [79, 100] width 13 height 13
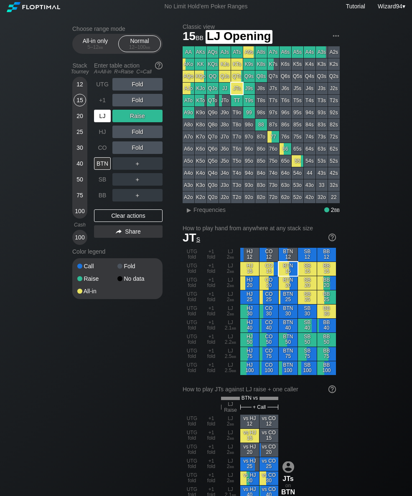
click at [101, 120] on div "LJ" at bounding box center [102, 116] width 17 height 13
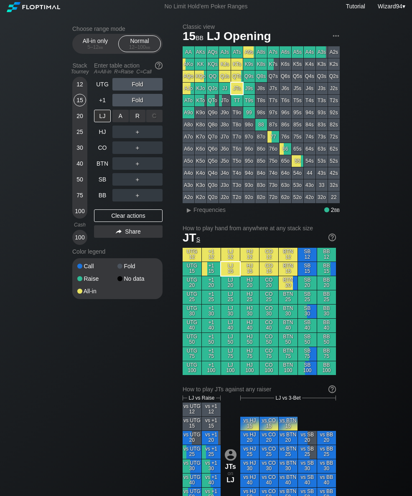
click at [118, 119] on div "A ✕" at bounding box center [120, 116] width 16 height 13
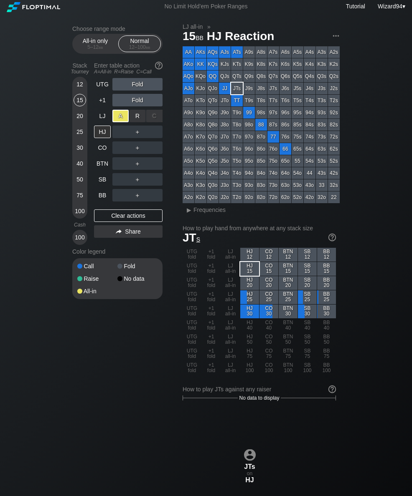
click at [98, 184] on div "SB" at bounding box center [102, 179] width 17 height 13
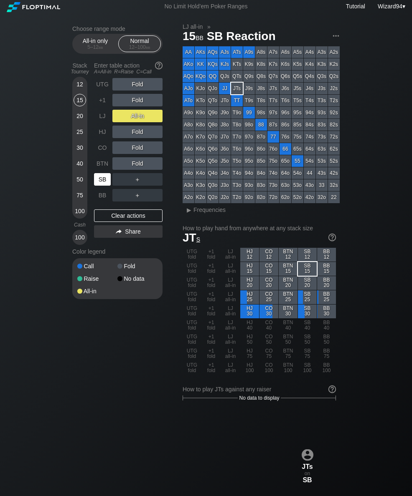
click at [78, 154] on div "30" at bounding box center [79, 147] width 13 height 13
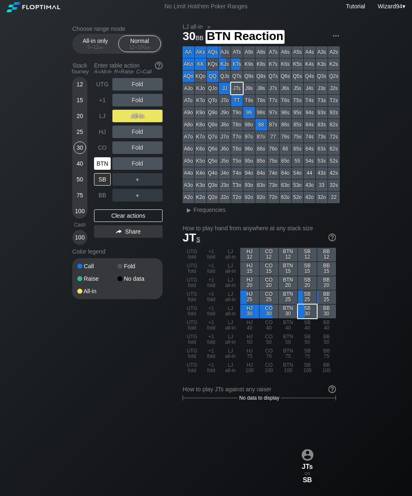
click at [99, 164] on div "BTN" at bounding box center [102, 163] width 17 height 13
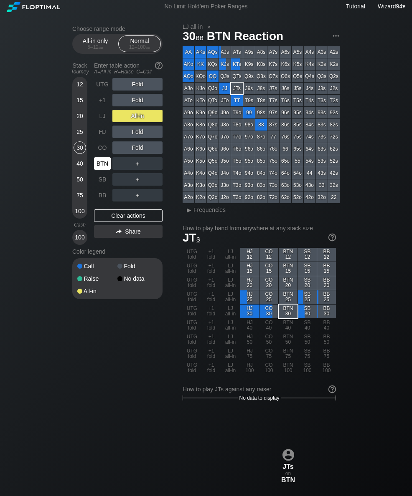
click at [101, 166] on div "BTN" at bounding box center [102, 163] width 17 height 13
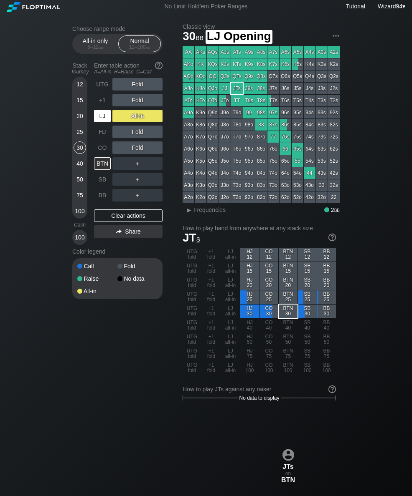
click at [104, 119] on div "LJ" at bounding box center [102, 116] width 17 height 13
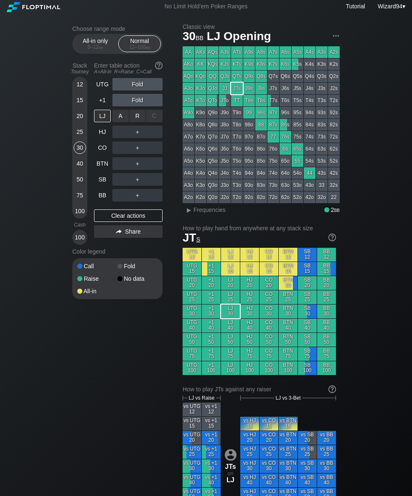
click at [135, 122] on div "R ✕" at bounding box center [137, 116] width 16 height 13
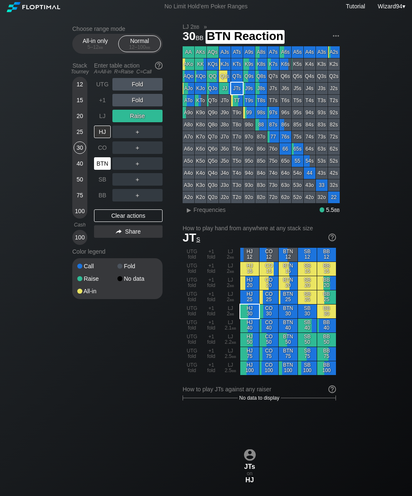
click at [100, 167] on div "BTN" at bounding box center [102, 163] width 17 height 13
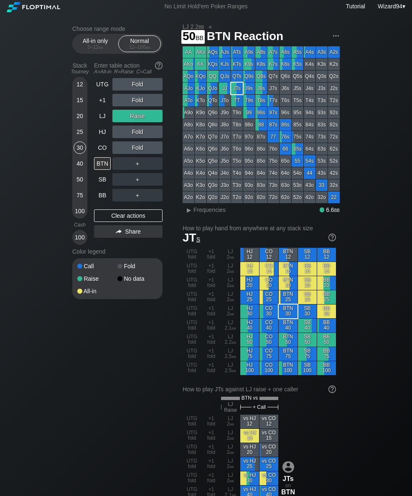
click at [77, 184] on div "50" at bounding box center [79, 179] width 13 height 13
click at [159, 177] on div "C ✕" at bounding box center [154, 179] width 16 height 13
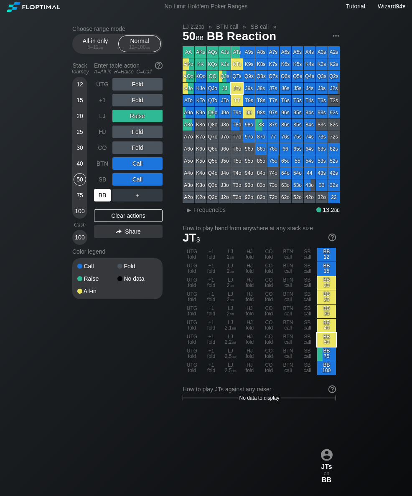
click at [100, 199] on div "BB" at bounding box center [102, 195] width 17 height 13
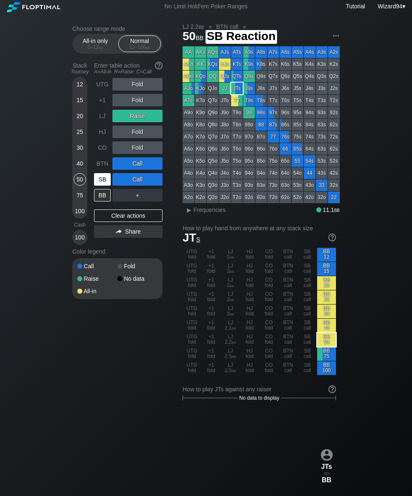
click at [98, 182] on div "SB" at bounding box center [102, 179] width 17 height 13
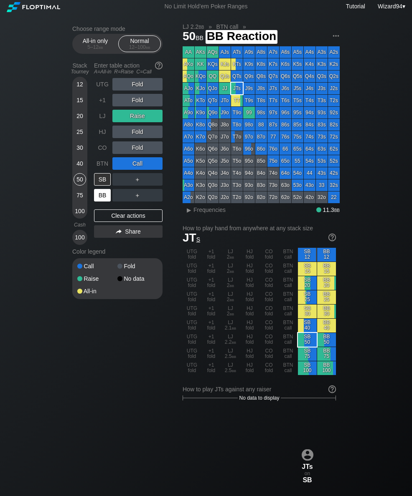
click at [100, 198] on div "BB" at bounding box center [102, 195] width 17 height 13
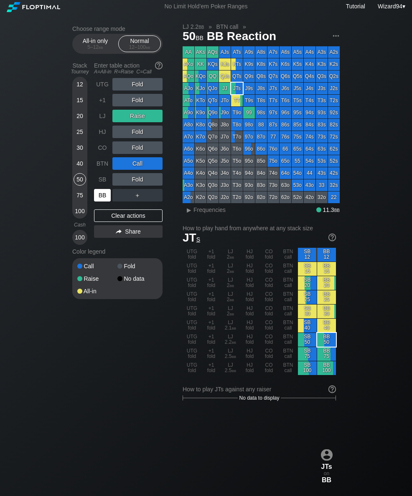
click at [103, 202] on div "BB" at bounding box center [102, 195] width 17 height 13
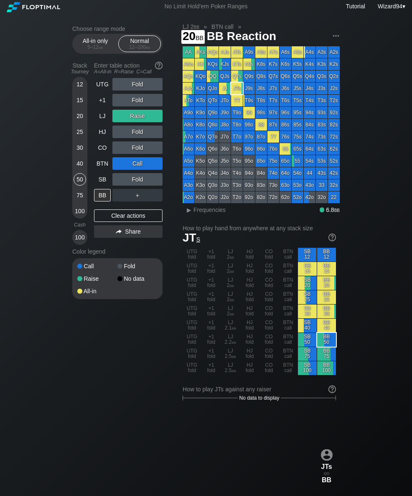
click at [81, 122] on div "20" at bounding box center [79, 116] width 13 height 13
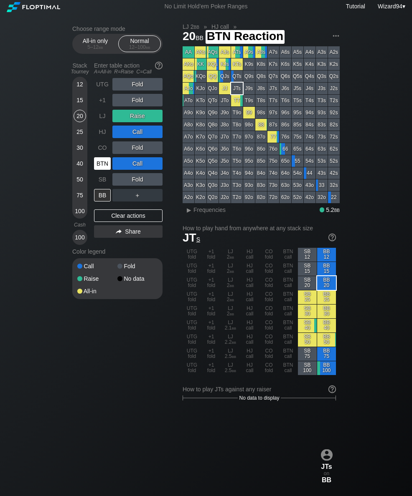
click at [99, 168] on div "BTN" at bounding box center [102, 163] width 17 height 13
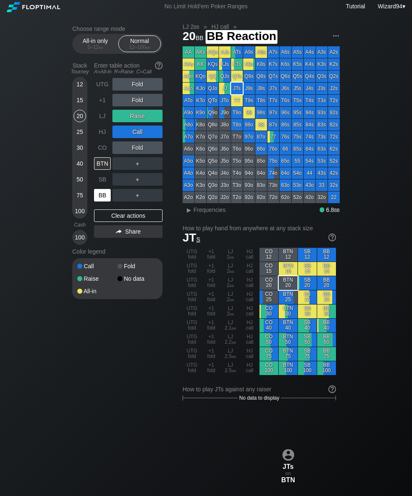
click at [104, 197] on div "BB" at bounding box center [102, 195] width 17 height 13
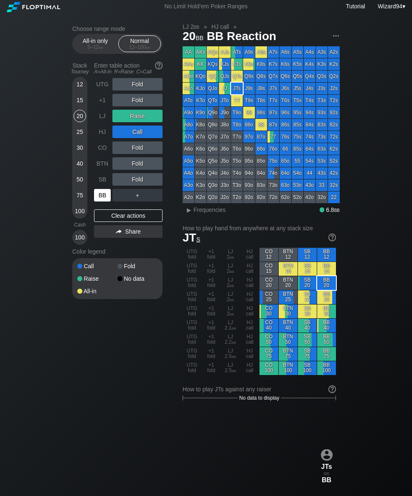
click at [79, 84] on div "12" at bounding box center [79, 84] width 13 height 13
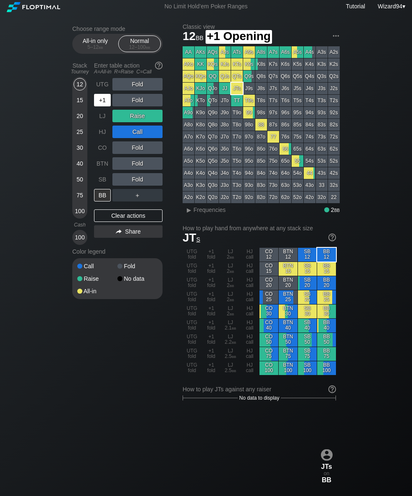
click at [101, 105] on div "+1" at bounding box center [102, 100] width 17 height 13
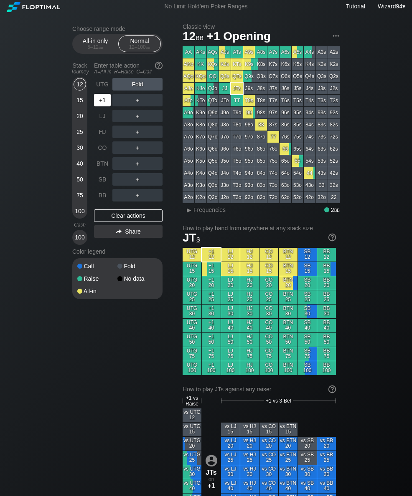
click at [102, 106] on div "+1" at bounding box center [102, 100] width 17 height 13
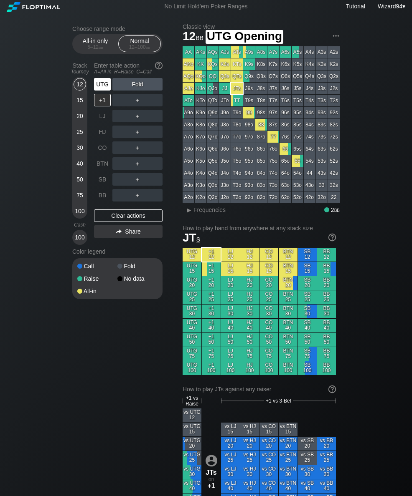
click at [99, 90] on div "UTG" at bounding box center [102, 84] width 17 height 13
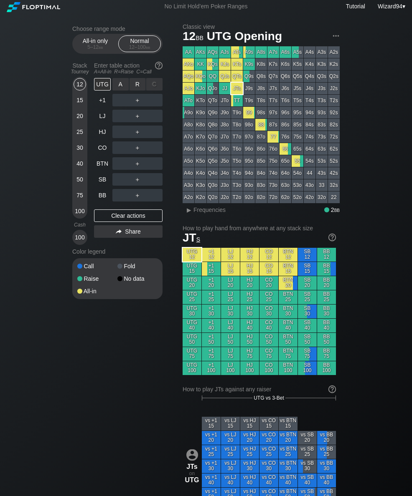
click at [135, 88] on div "R ✕" at bounding box center [137, 84] width 16 height 13
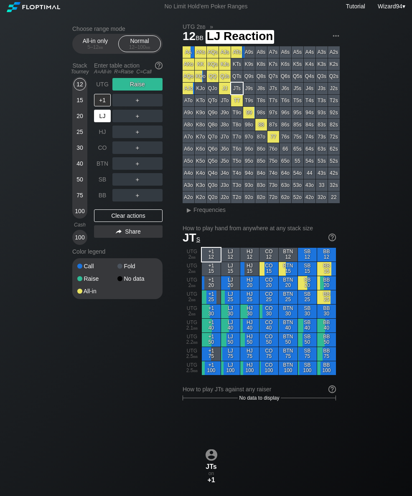
click at [99, 119] on div "LJ" at bounding box center [102, 116] width 17 height 13
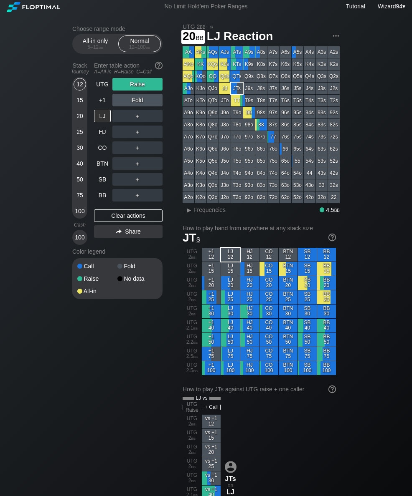
click at [76, 121] on div "20" at bounding box center [79, 116] width 13 height 13
click at [102, 90] on div "UTG" at bounding box center [102, 84] width 17 height 13
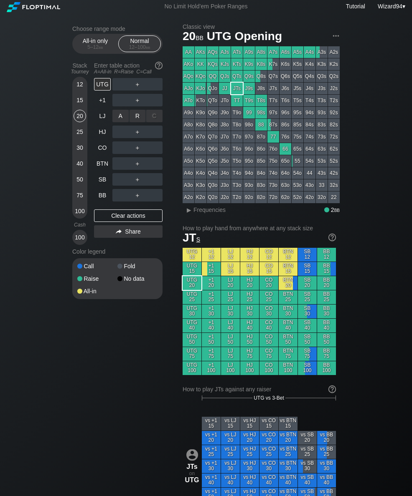
click at [140, 120] on div "R ✕" at bounding box center [137, 116] width 16 height 13
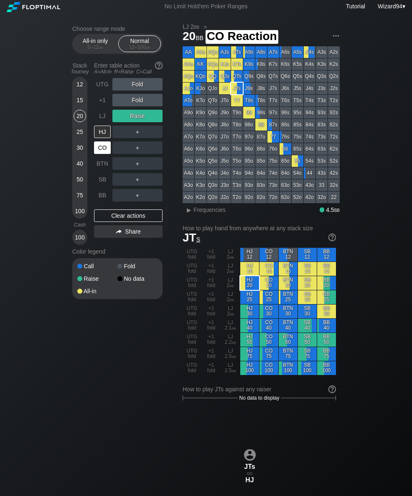
click at [101, 146] on div "CO" at bounding box center [102, 147] width 17 height 13
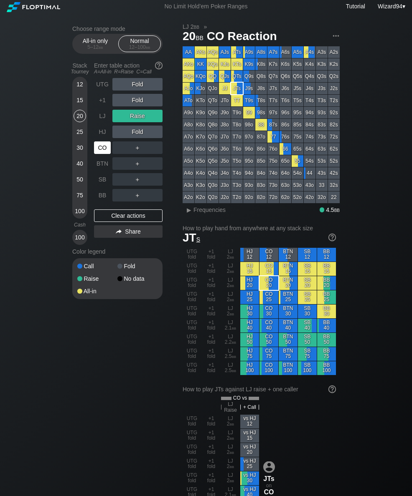
click at [78, 106] on div "15" at bounding box center [79, 100] width 13 height 13
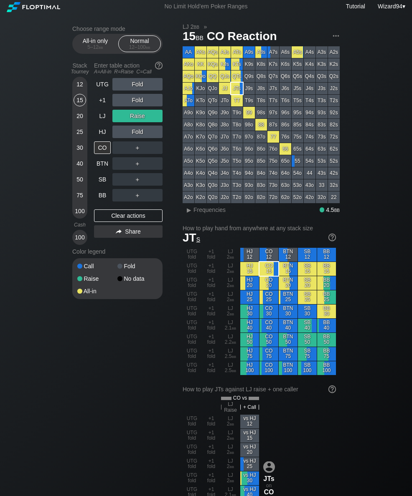
click at [77, 138] on div "25" at bounding box center [79, 132] width 13 height 13
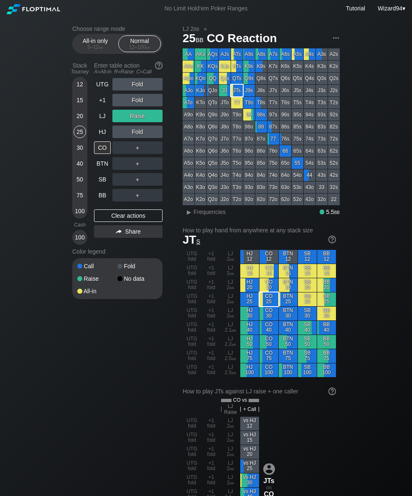
scroll to position [2, 0]
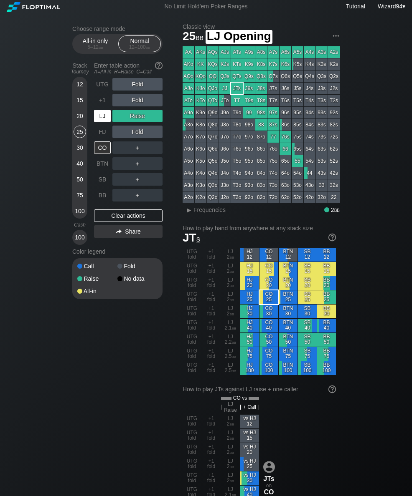
click at [101, 120] on div "LJ" at bounding box center [102, 116] width 17 height 13
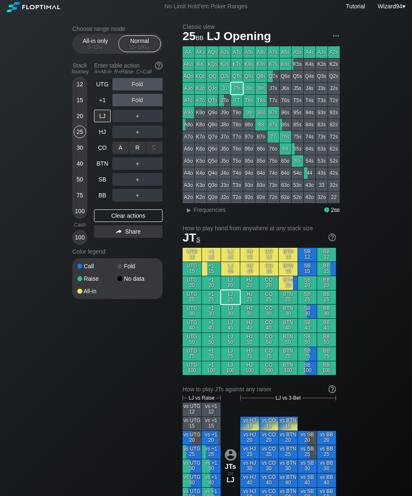
click at [134, 148] on div "R ✕" at bounding box center [137, 147] width 16 height 13
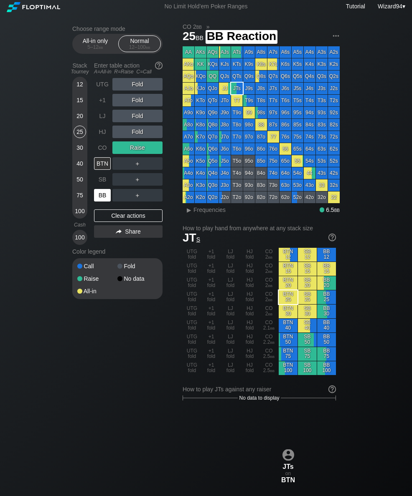
click at [101, 197] on div "BB" at bounding box center [102, 195] width 17 height 13
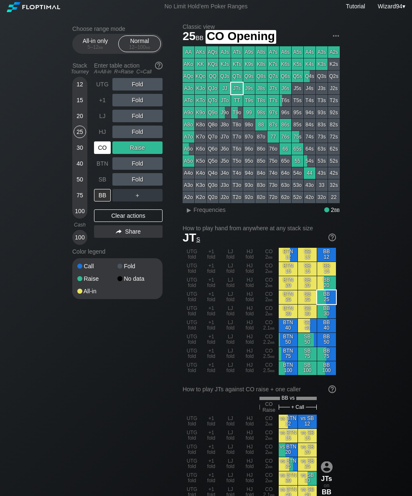
click at [101, 149] on div "CO" at bounding box center [102, 147] width 17 height 13
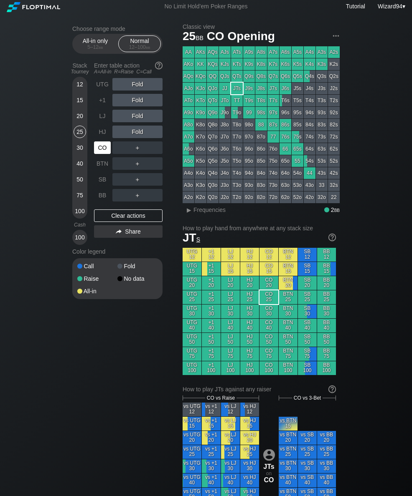
click at [103, 164] on div "BTN" at bounding box center [102, 163] width 17 height 13
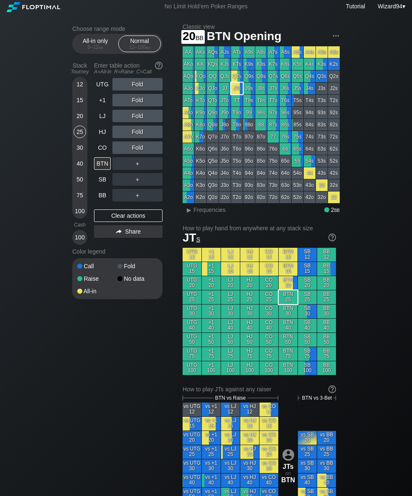
click at [81, 122] on div "20" at bounding box center [79, 116] width 13 height 13
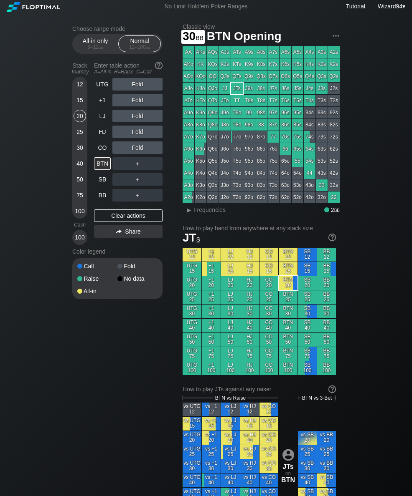
click at [79, 150] on div "30" at bounding box center [79, 147] width 13 height 13
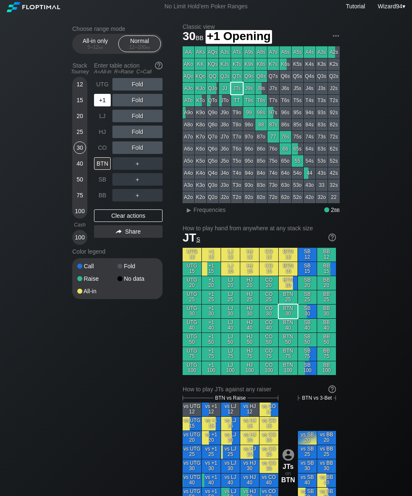
click at [96, 106] on div "+1" at bounding box center [102, 100] width 17 height 13
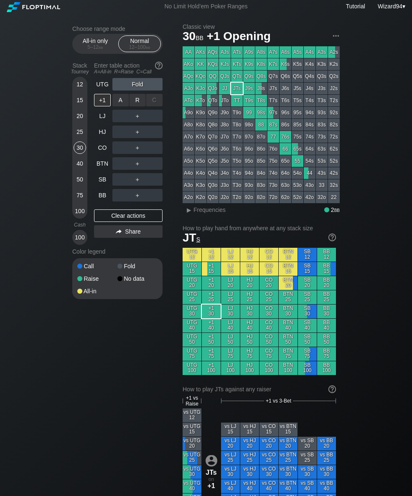
click at [132, 102] on div "R ✕" at bounding box center [137, 100] width 16 height 13
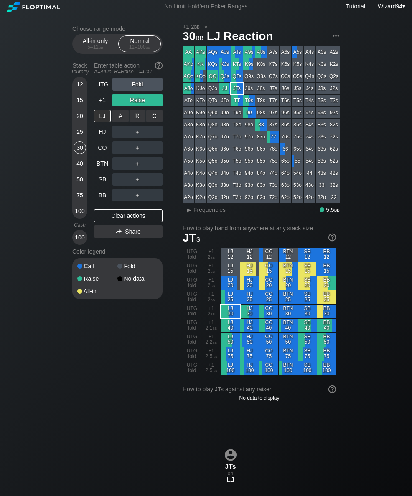
click at [134, 117] on div "R ✕" at bounding box center [137, 116] width 16 height 13
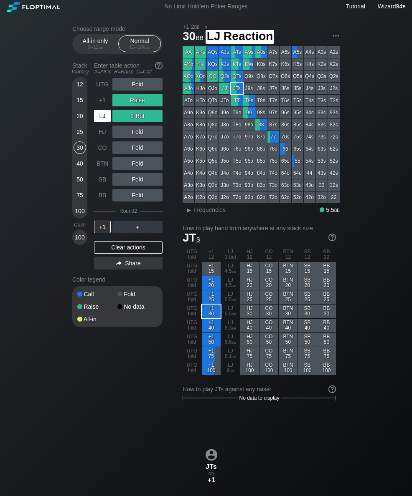
click at [107, 114] on div "LJ" at bounding box center [102, 116] width 17 height 13
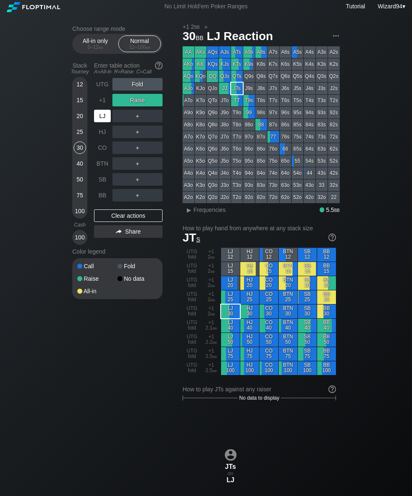
click at [99, 104] on div "+1" at bounding box center [102, 100] width 17 height 13
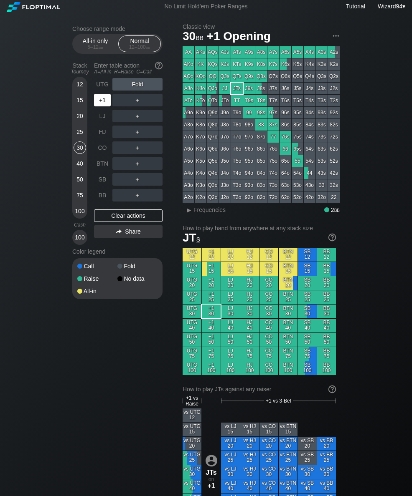
click at [102, 101] on div "+1" at bounding box center [102, 100] width 17 height 13
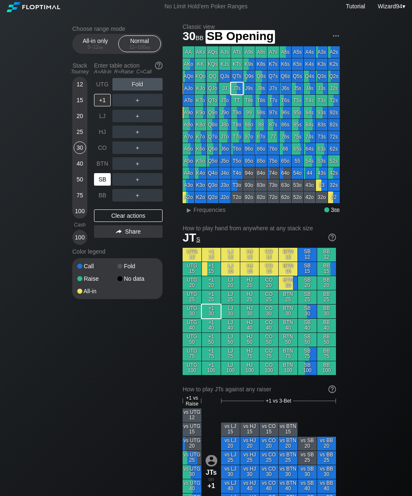
click at [98, 181] on div "SB" at bounding box center [102, 179] width 17 height 13
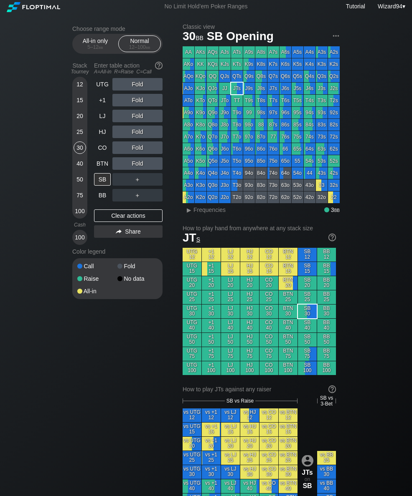
click at [72, 93] on div "Choose range mode All-in only 5 – 12 bb Normal 12 – 100 bb Stack Tourney Enter …" at bounding box center [206, 486] width 280 height 943
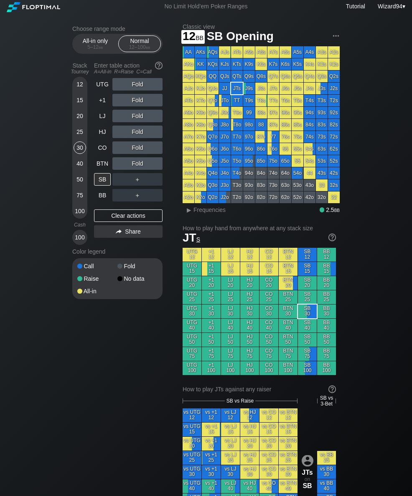
click at [79, 82] on div "12" at bounding box center [79, 84] width 13 height 13
click at [106, 182] on div "SB" at bounding box center [102, 179] width 17 height 13
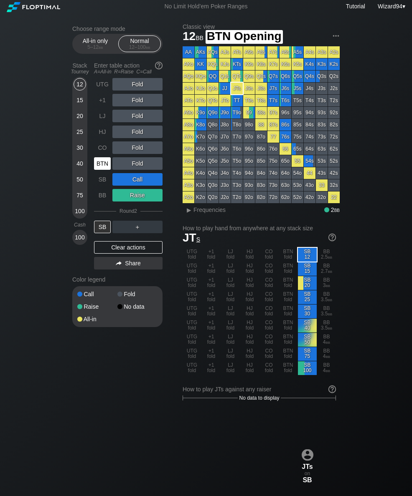
click at [103, 166] on div "BTN" at bounding box center [102, 163] width 17 height 13
click at [102, 166] on div "BTN" at bounding box center [102, 163] width 17 height 13
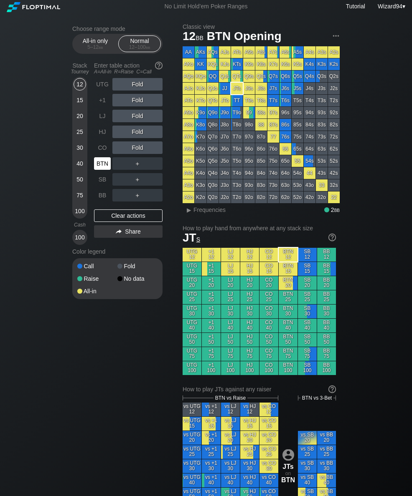
click at [101, 168] on div "BTN" at bounding box center [102, 163] width 17 height 13
click at [76, 106] on div "15" at bounding box center [79, 100] width 13 height 13
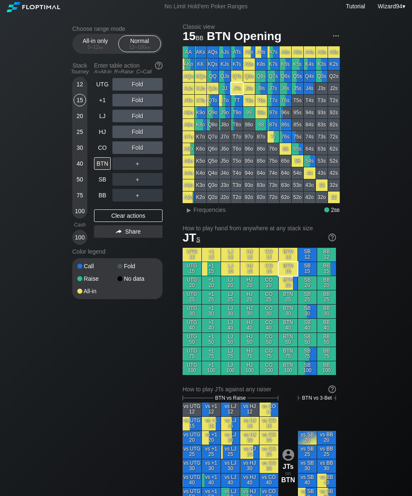
click at [78, 94] on div "12" at bounding box center [79, 86] width 13 height 16
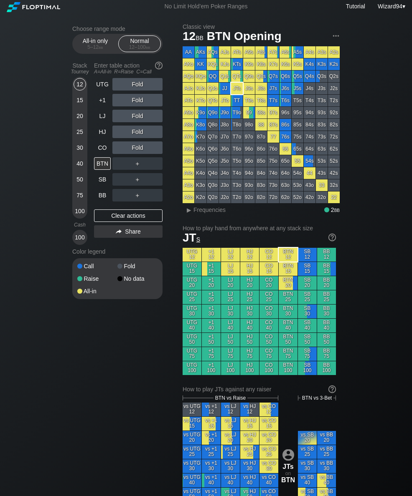
click at [100, 91] on div "UTG" at bounding box center [102, 84] width 17 height 13
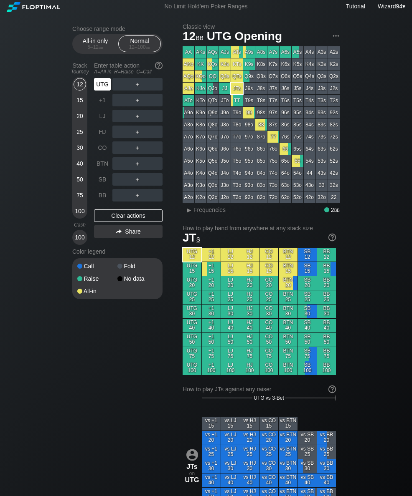
click at [100, 89] on div "UTG" at bounding box center [102, 84] width 17 height 13
click at [101, 90] on div "UTG" at bounding box center [102, 84] width 17 height 13
click at [91, 38] on div "All-in only 5 – 12 bb" at bounding box center [95, 44] width 38 height 16
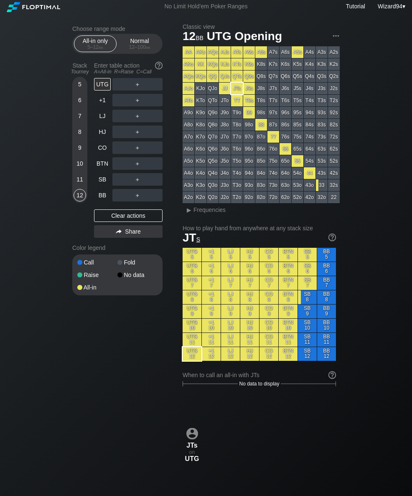
click at [79, 183] on div "11" at bounding box center [79, 179] width 13 height 13
click at [8, 163] on div "Choose range mode All-in only 5 – 12 bb Normal 12 – 100 bb Stack Tourney Enter …" at bounding box center [206, 469] width 412 height 909
click at [140, 44] on div "Normal 12 – 100 bb" at bounding box center [139, 44] width 38 height 16
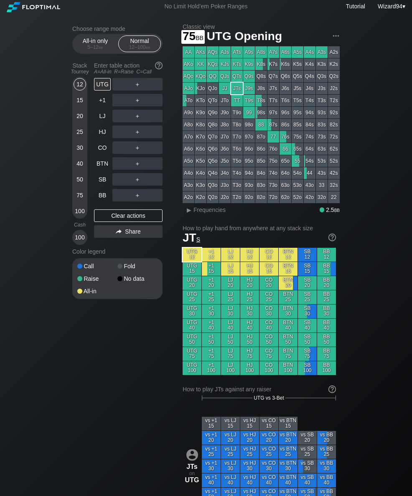
click at [77, 200] on div "75" at bounding box center [79, 195] width 13 height 13
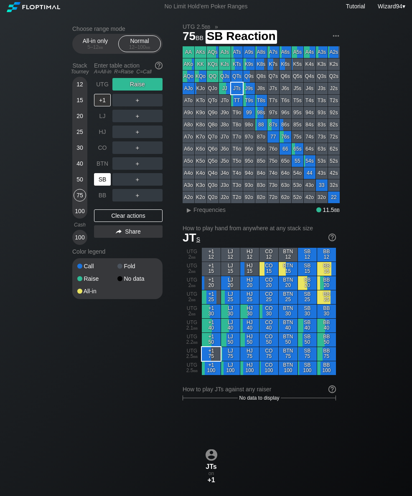
click at [102, 187] on div "SB" at bounding box center [103, 180] width 18 height 16
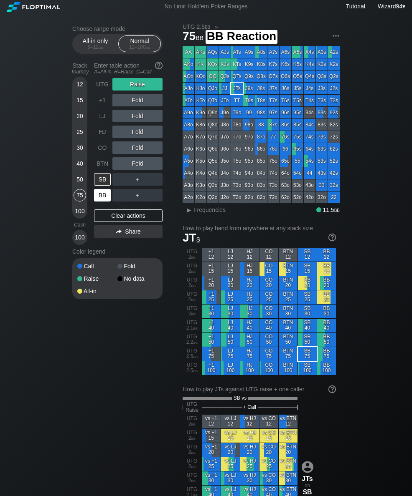
click at [103, 197] on div "BB" at bounding box center [102, 195] width 17 height 13
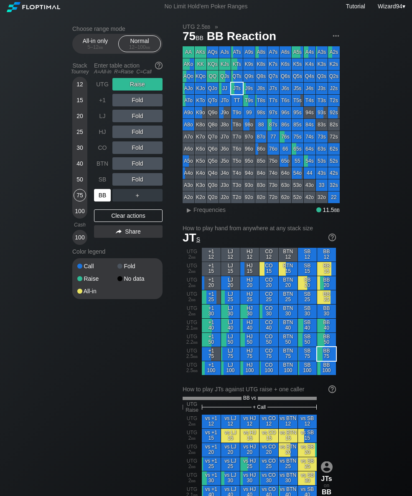
click at [105, 200] on div "BB" at bounding box center [102, 195] width 17 height 13
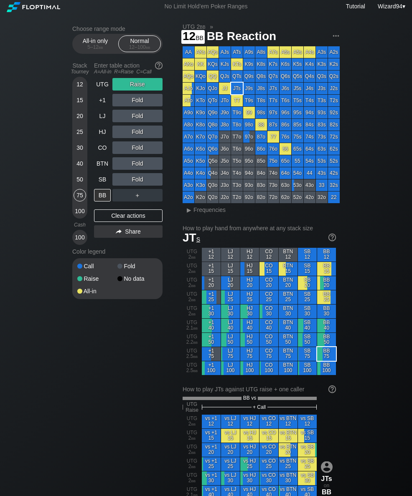
click at [76, 87] on div "12" at bounding box center [79, 84] width 13 height 13
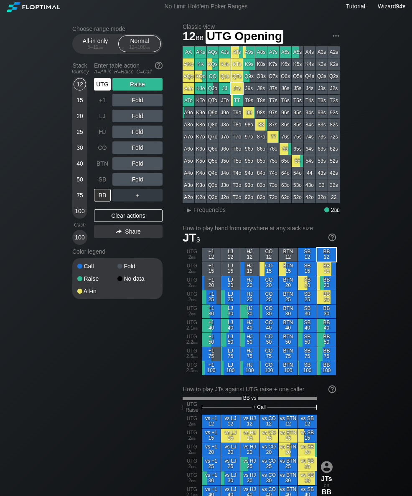
click at [106, 88] on div "UTG" at bounding box center [102, 84] width 17 height 13
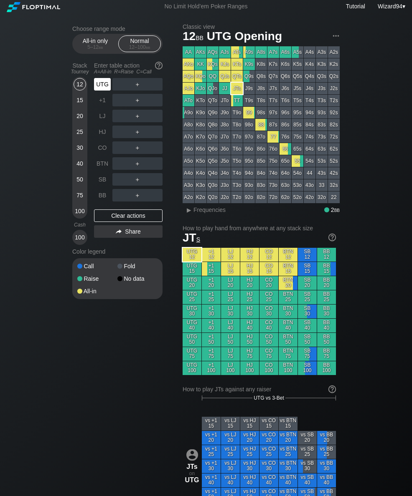
click at [109, 91] on div "UTG" at bounding box center [102, 84] width 17 height 13
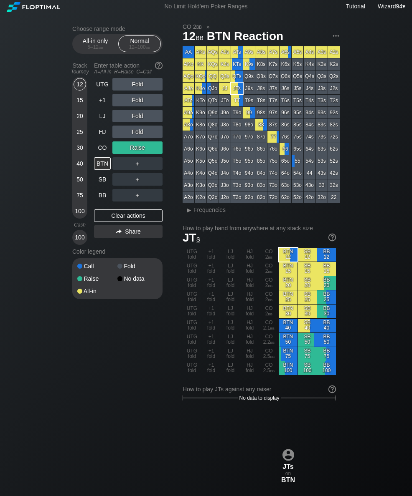
click at [78, 153] on div "30" at bounding box center [79, 147] width 13 height 13
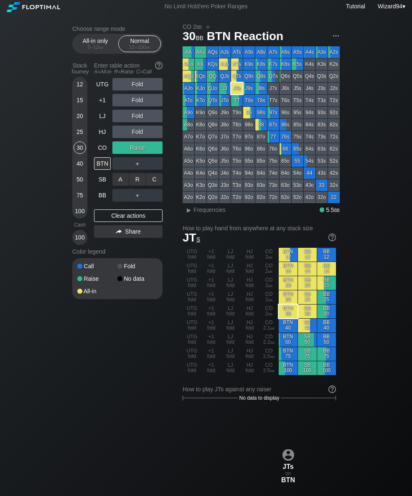
click at [150, 180] on div "C ✕" at bounding box center [154, 179] width 16 height 13
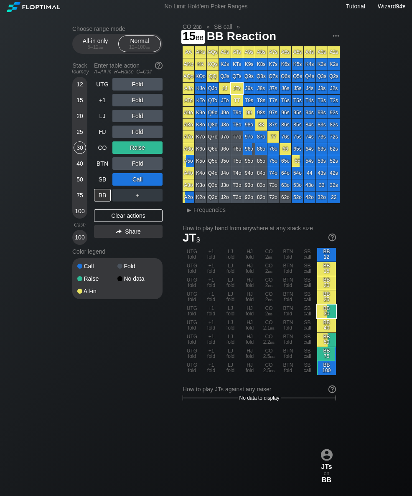
click at [76, 106] on div "15" at bounding box center [79, 100] width 13 height 13
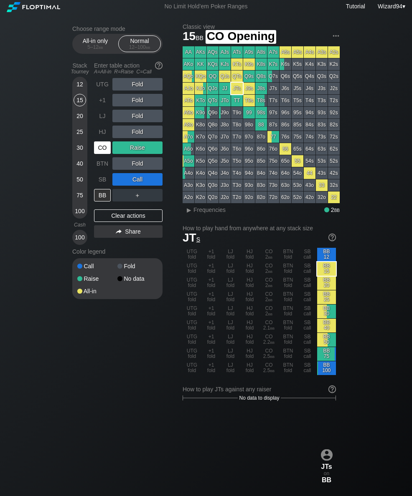
click at [101, 151] on div "CO" at bounding box center [102, 147] width 17 height 13
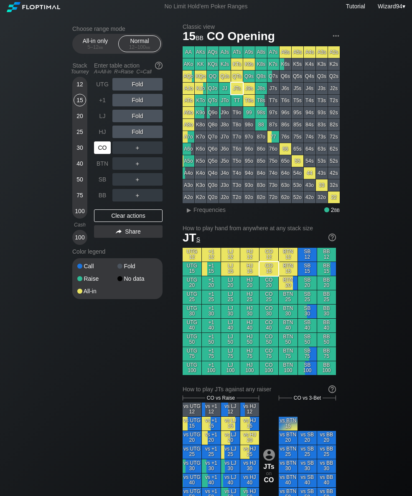
click at [103, 150] on div "CO" at bounding box center [102, 147] width 17 height 13
click at [103, 153] on div "CO" at bounding box center [102, 147] width 17 height 13
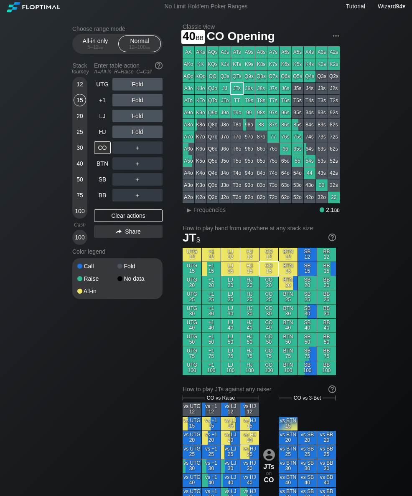
click at [81, 169] on div "40" at bounding box center [79, 163] width 13 height 13
click at [136, 105] on div "R ✕" at bounding box center [137, 100] width 16 height 13
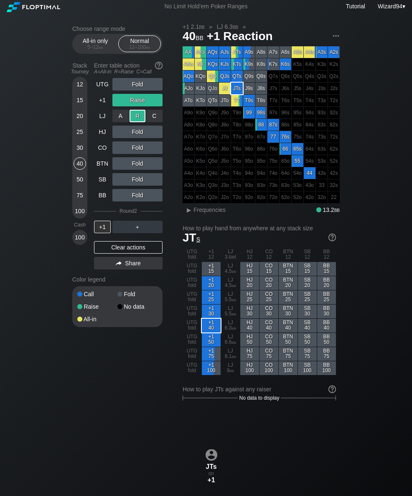
click at [101, 106] on div "+1" at bounding box center [102, 100] width 17 height 13
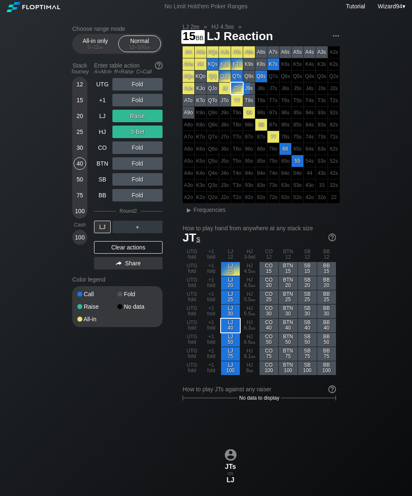
click at [82, 104] on div "15" at bounding box center [79, 100] width 13 height 13
click at [101, 121] on div "LJ" at bounding box center [102, 116] width 17 height 13
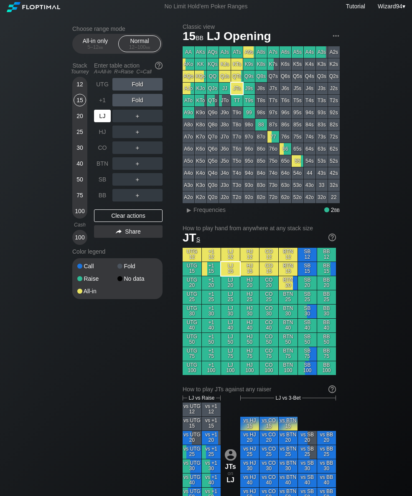
click at [94, 112] on div "LJ" at bounding box center [103, 116] width 18 height 16
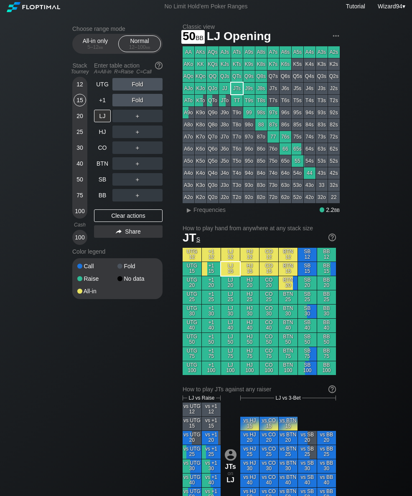
click at [75, 181] on div "50" at bounding box center [79, 179] width 13 height 13
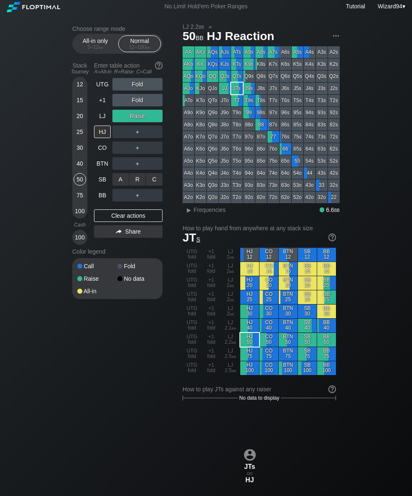
click at [155, 182] on div "C ✕" at bounding box center [154, 179] width 16 height 13
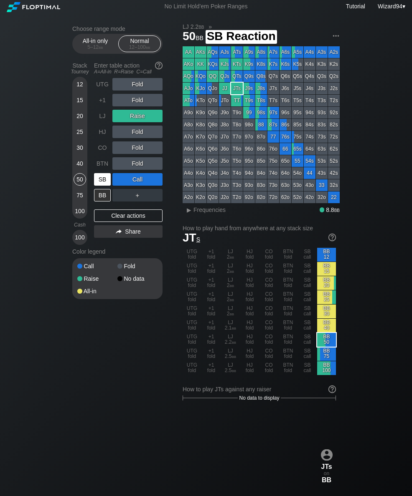
click at [100, 184] on div "SB" at bounding box center [102, 179] width 17 height 13
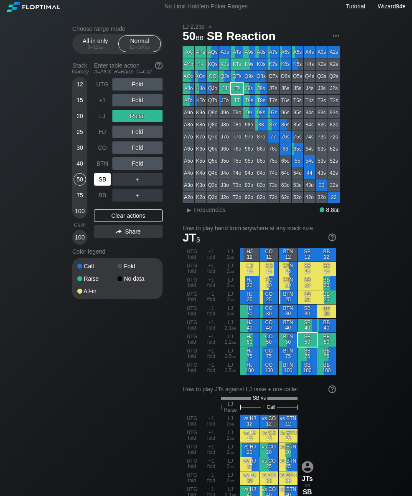
click at [100, 200] on div "BB" at bounding box center [102, 195] width 17 height 13
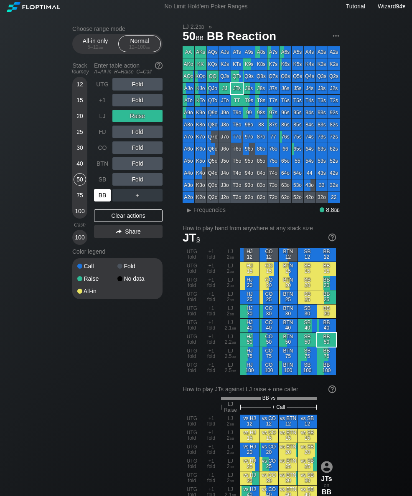
click at [100, 200] on div "BB" at bounding box center [102, 195] width 17 height 13
click at [87, 42] on div "All-in only 5 – 12 bb" at bounding box center [95, 44] width 38 height 16
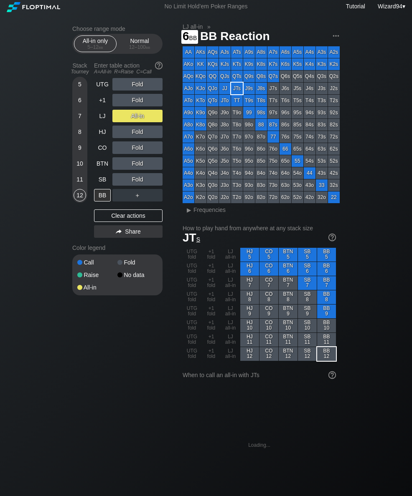
click at [77, 102] on div "6" at bounding box center [79, 100] width 13 height 13
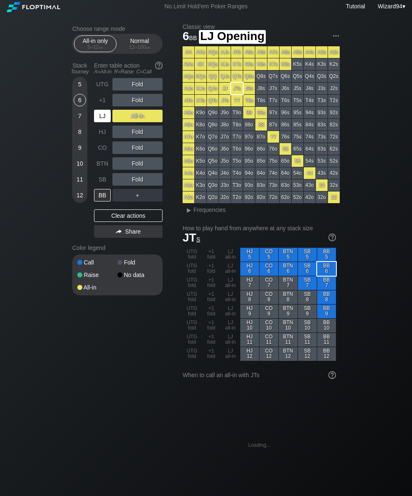
click at [102, 120] on div "LJ" at bounding box center [102, 116] width 17 height 13
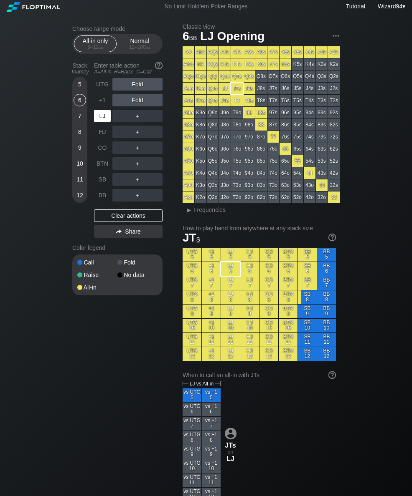
click at [98, 118] on div "LJ" at bounding box center [102, 116] width 17 height 13
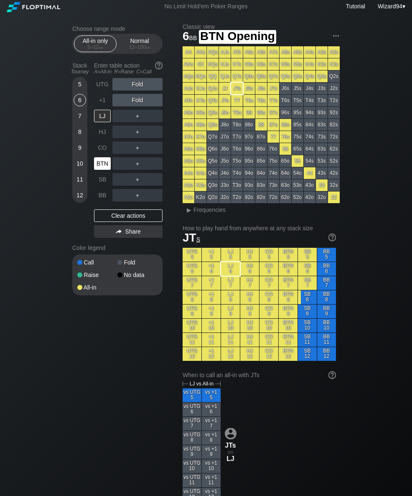
click at [100, 164] on div "BTN" at bounding box center [102, 163] width 17 height 13
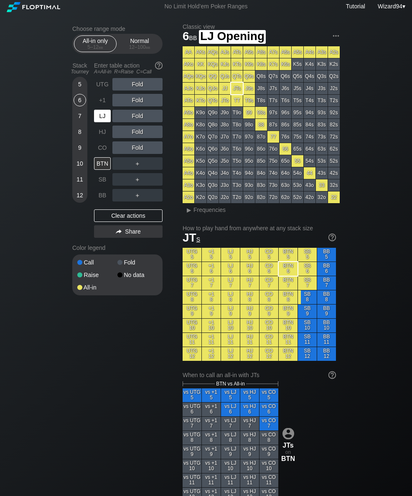
click at [96, 122] on div "LJ" at bounding box center [102, 116] width 17 height 13
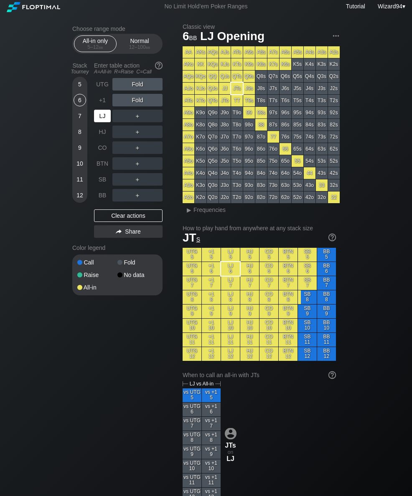
click at [97, 119] on div "LJ" at bounding box center [102, 116] width 17 height 13
click at [96, 122] on div "LJ" at bounding box center [102, 116] width 17 height 13
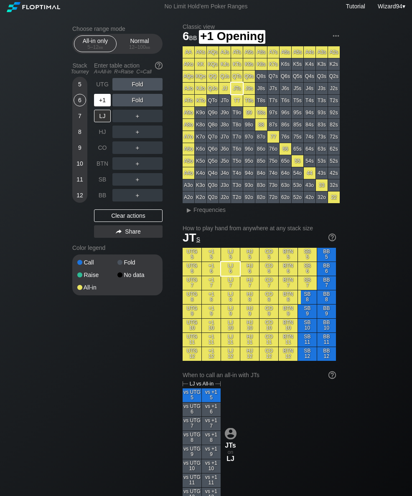
click at [103, 104] on div "+1" at bounding box center [102, 100] width 17 height 13
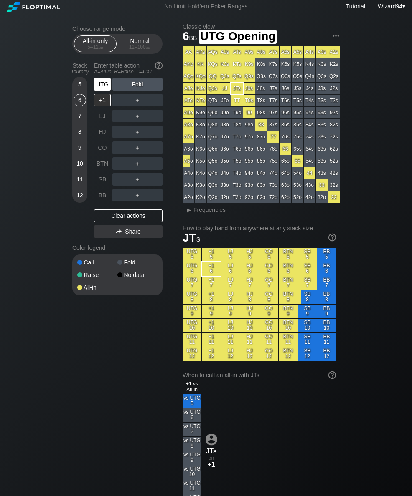
click at [104, 86] on div "UTG" at bounding box center [102, 84] width 17 height 13
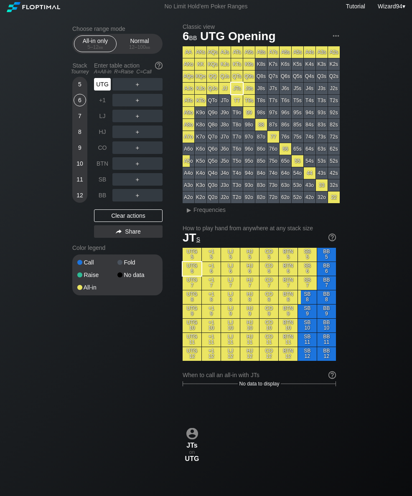
click at [79, 168] on div "10" at bounding box center [79, 163] width 13 height 13
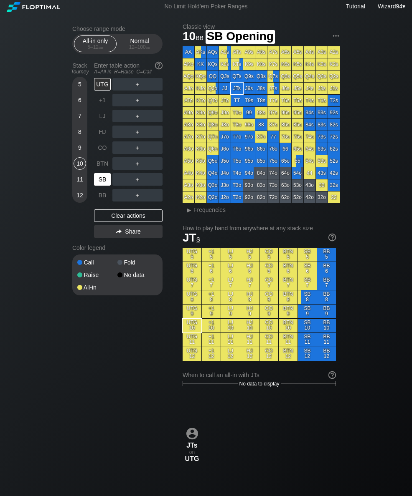
click at [101, 180] on div "SB" at bounding box center [102, 179] width 17 height 13
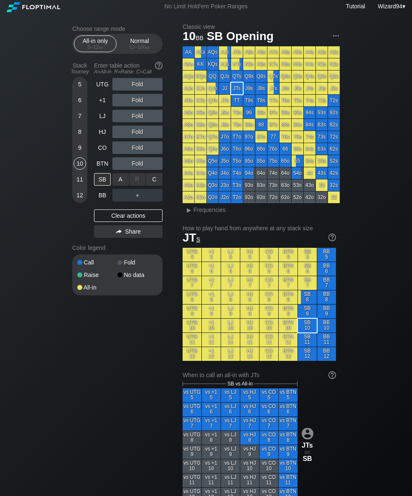
click at [117, 183] on div "A ✕" at bounding box center [120, 179] width 16 height 13
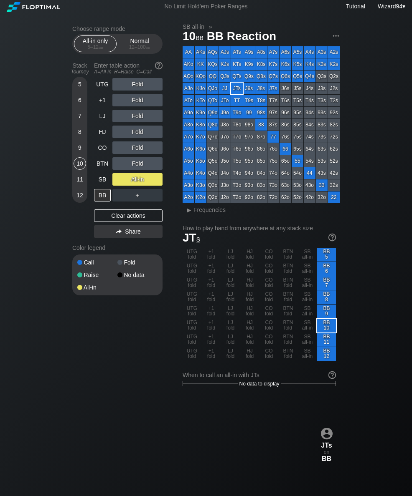
click at [133, 34] on header "Choose range mode All-in only 5 – 12 bb Normal 12 – 100 bb" at bounding box center [117, 39] width 90 height 28
click at [76, 75] on div "Tourney" at bounding box center [80, 72] width 22 height 6
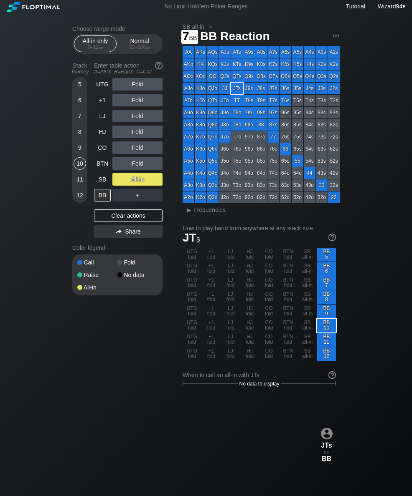
click at [75, 118] on div "7" at bounding box center [79, 116] width 13 height 13
click at [104, 162] on div "BTN" at bounding box center [102, 163] width 17 height 13
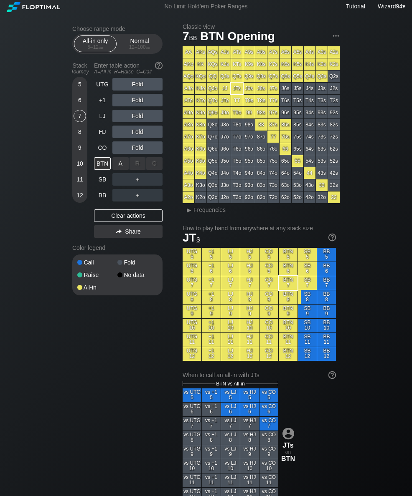
click at [121, 166] on div "A ✕" at bounding box center [120, 163] width 16 height 13
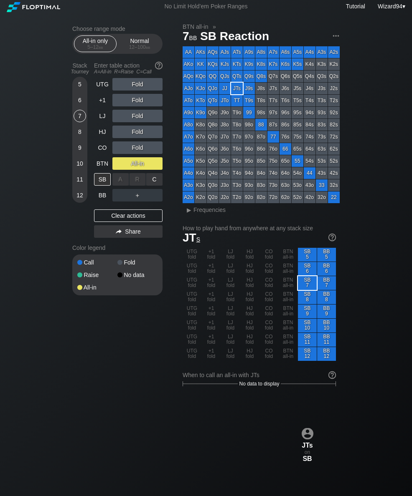
click at [159, 181] on div "C ✕" at bounding box center [154, 179] width 16 height 13
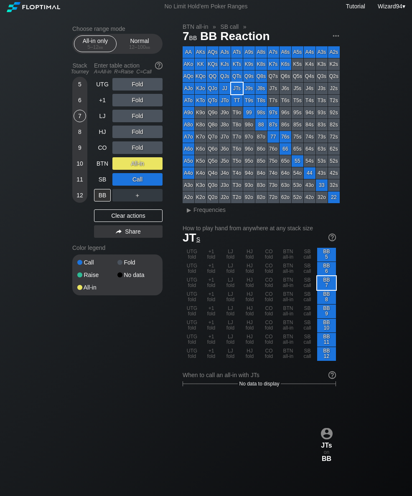
click at [134, 45] on div "Normal 12 – 100 bb" at bounding box center [139, 44] width 38 height 16
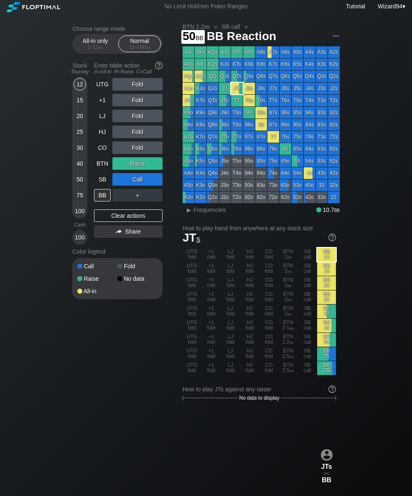
click at [77, 184] on div "50" at bounding box center [79, 179] width 13 height 13
click at [136, 101] on div "R ✕" at bounding box center [137, 100] width 16 height 13
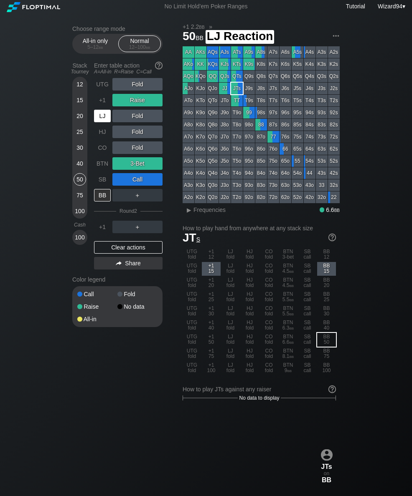
click at [102, 122] on div "LJ" at bounding box center [102, 116] width 17 height 13
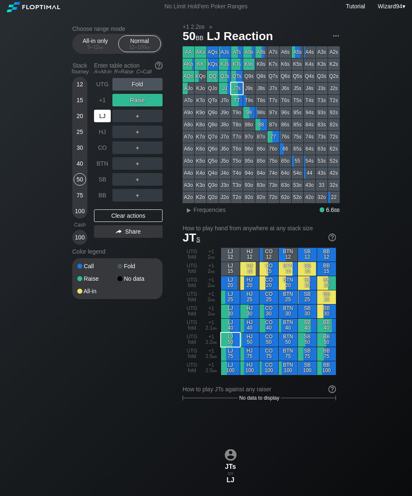
click at [98, 122] on div "LJ" at bounding box center [102, 116] width 17 height 13
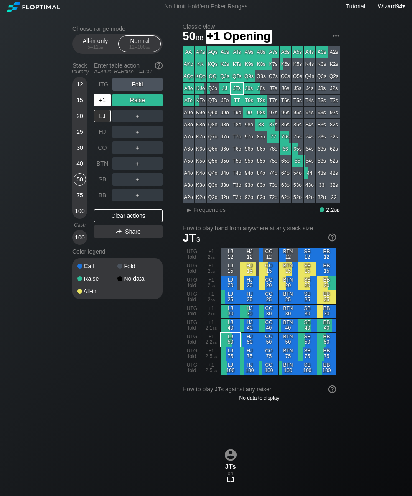
click at [101, 99] on div "+1" at bounding box center [102, 100] width 17 height 13
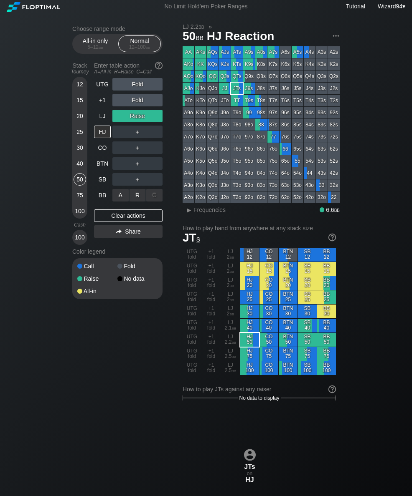
click at [136, 196] on div "R ✕" at bounding box center [137, 195] width 16 height 13
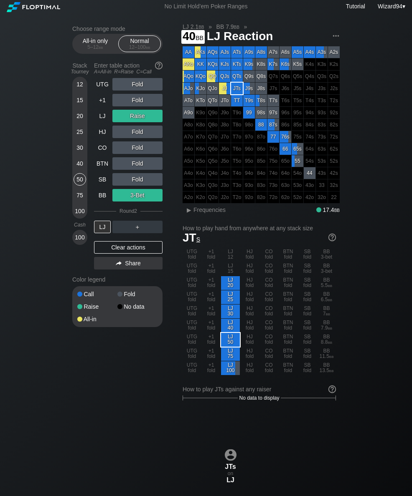
click at [80, 164] on div "40" at bounding box center [79, 163] width 13 height 13
click at [80, 146] on div "30" at bounding box center [79, 147] width 13 height 13
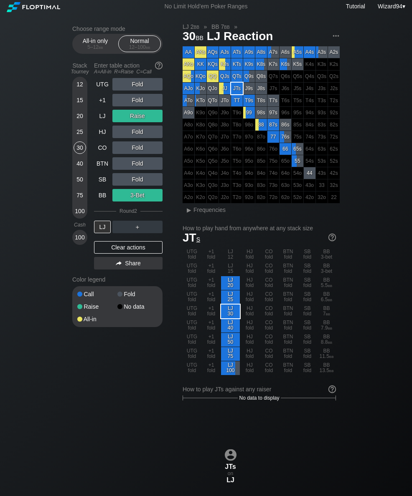
click at [81, 122] on div "20" at bounding box center [79, 116] width 13 height 13
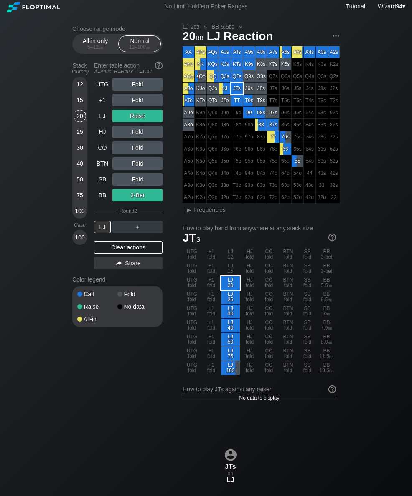
click at [81, 122] on div "20" at bounding box center [79, 116] width 13 height 13
click at [97, 117] on div "LJ" at bounding box center [102, 116] width 17 height 13
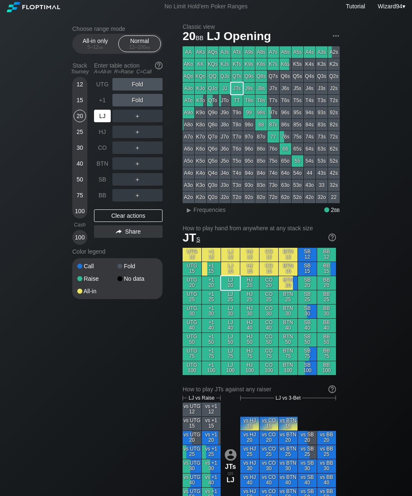
click at [102, 184] on div "SB" at bounding box center [102, 179] width 17 height 13
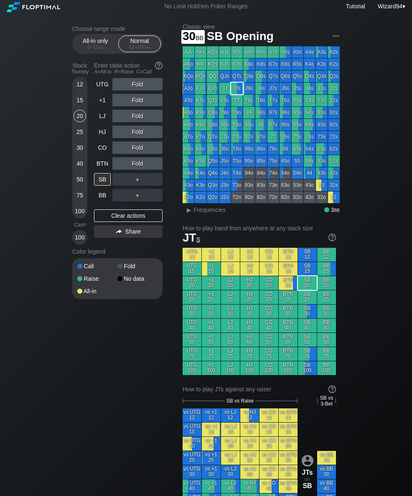
click at [76, 152] on div "30" at bounding box center [79, 147] width 13 height 13
click at [134, 103] on div "R ✕" at bounding box center [137, 100] width 16 height 13
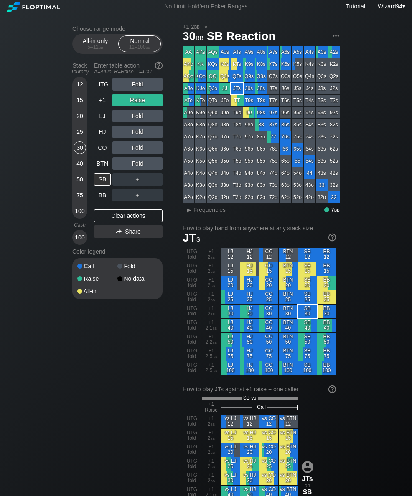
click at [93, 120] on div "Stack Tourney Enter table action A=All-in R=Raise C=Call 12 15 20 25 30 40 50 7…" at bounding box center [117, 152] width 90 height 186
click at [99, 122] on div "LJ" at bounding box center [102, 116] width 17 height 13
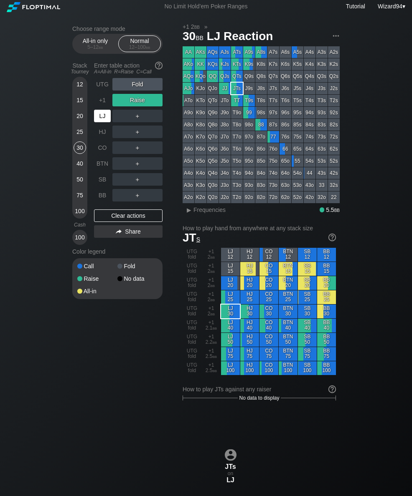
click at [99, 122] on div "LJ" at bounding box center [102, 116] width 17 height 13
click at [76, 170] on div "40" at bounding box center [79, 163] width 13 height 13
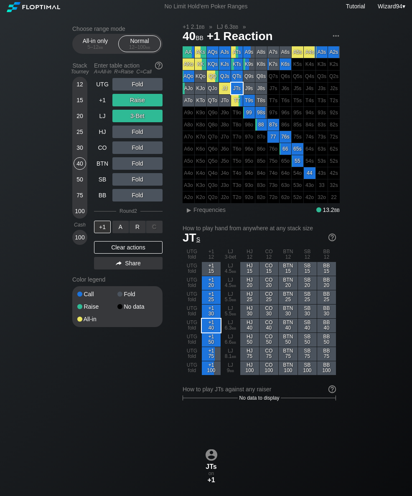
click at [113, 229] on div "A ✕" at bounding box center [120, 227] width 16 height 13
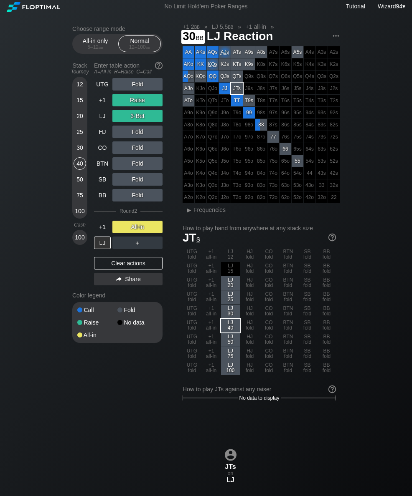
click at [78, 153] on div "30" at bounding box center [79, 147] width 13 height 13
click at [76, 162] on div "40" at bounding box center [79, 163] width 13 height 13
click at [76, 146] on div "30" at bounding box center [79, 147] width 13 height 13
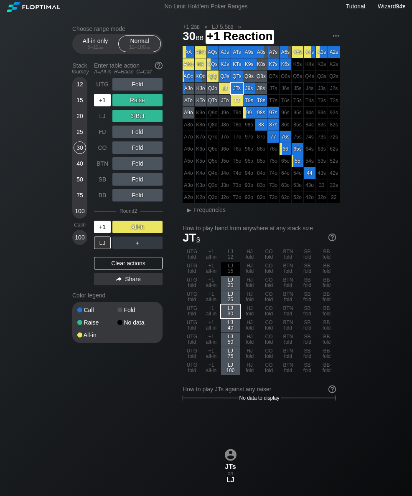
click at [109, 228] on div "+1" at bounding box center [102, 227] width 17 height 13
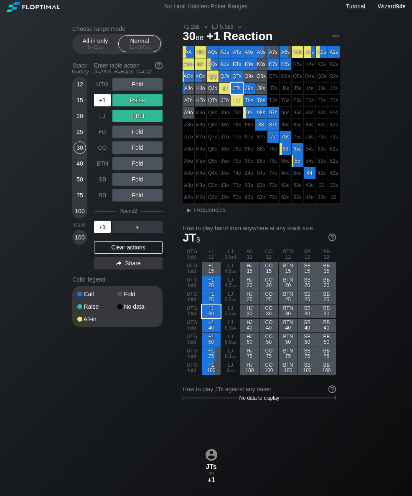
click at [98, 230] on div "+1" at bounding box center [102, 227] width 17 height 13
click at [103, 106] on div "+1" at bounding box center [102, 100] width 17 height 13
click at [102, 106] on div "+1" at bounding box center [102, 100] width 17 height 13
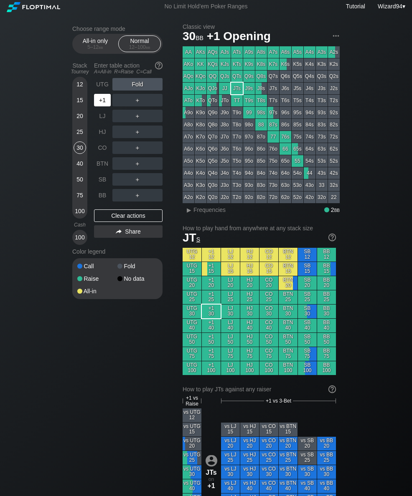
click at [99, 108] on div "+1" at bounding box center [103, 100] width 18 height 16
click at [130, 137] on div "R ✕" at bounding box center [137, 132] width 16 height 13
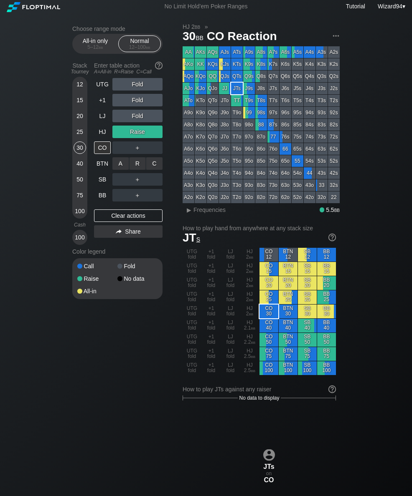
click at [154, 170] on div "C ✕" at bounding box center [154, 163] width 16 height 13
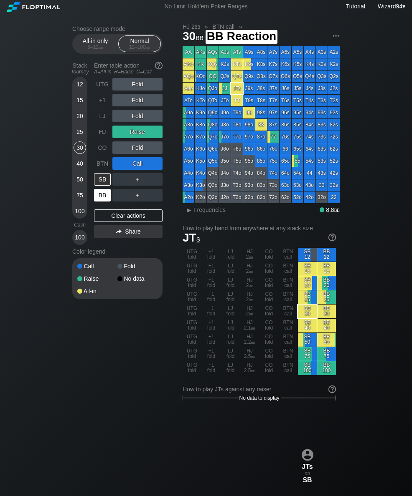
click at [101, 199] on div "BB" at bounding box center [102, 195] width 17 height 13
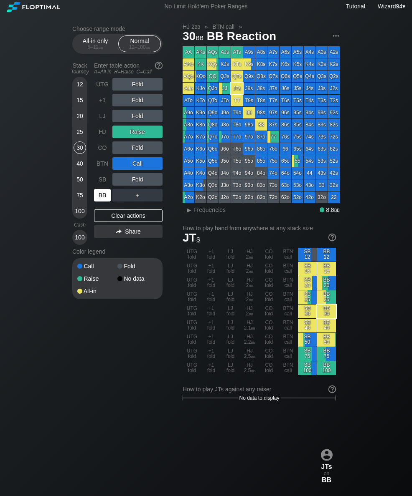
click at [76, 183] on div "50" at bounding box center [79, 179] width 13 height 13
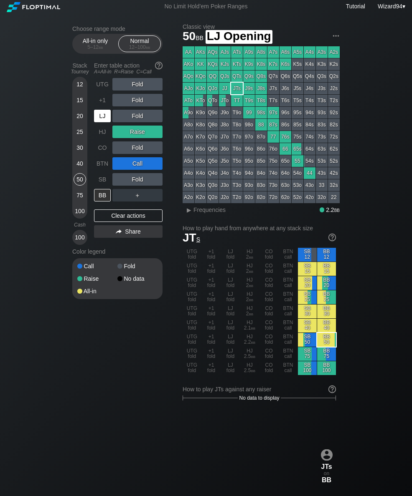
click at [98, 124] on div "LJ" at bounding box center [103, 116] width 18 height 16
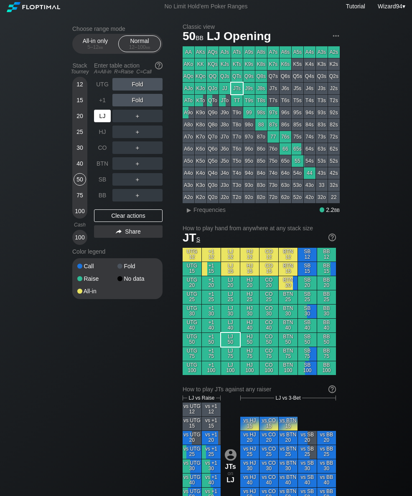
click at [101, 134] on div "HJ" at bounding box center [102, 132] width 17 height 13
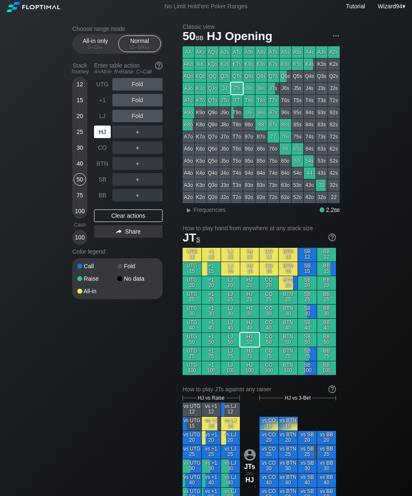
click at [101, 185] on div "SB" at bounding box center [102, 179] width 17 height 13
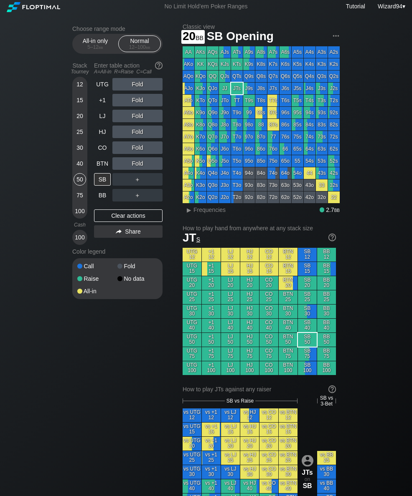
click at [82, 120] on div "20" at bounding box center [79, 116] width 13 height 13
click at [98, 91] on div "UTG" at bounding box center [102, 84] width 17 height 13
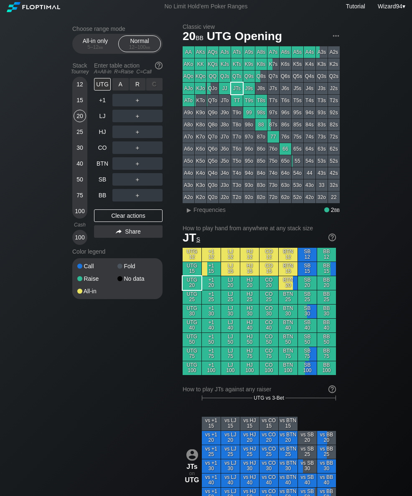
click at [131, 84] on div "R ✕" at bounding box center [137, 84] width 16 height 13
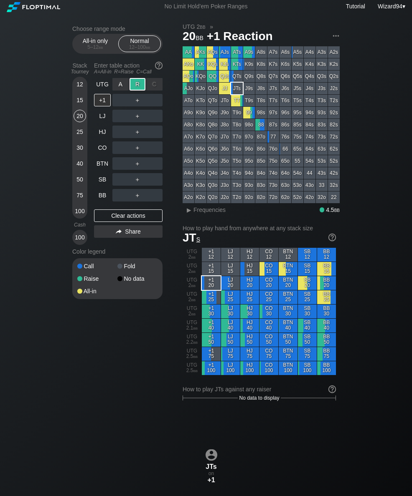
click at [103, 156] on div "CO" at bounding box center [103, 148] width 18 height 16
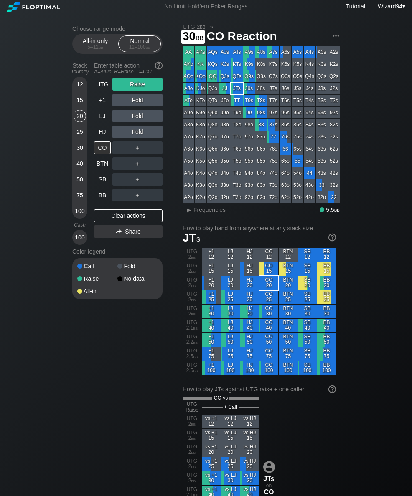
click at [78, 153] on div "30" at bounding box center [79, 147] width 13 height 13
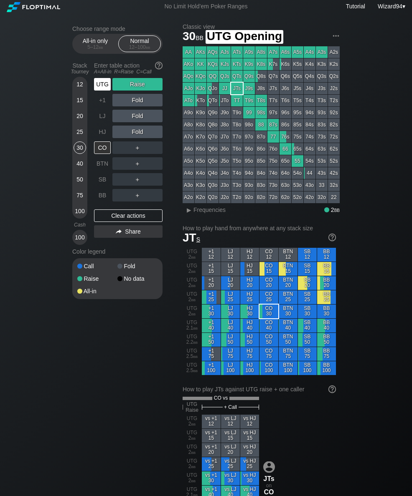
click at [96, 86] on div "UTG" at bounding box center [102, 84] width 17 height 13
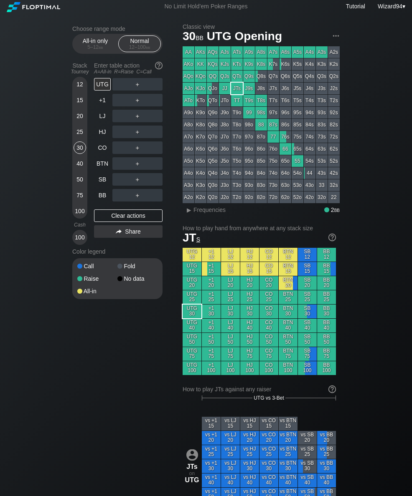
click at [94, 78] on div "Enter table action A=All-in R=Raise C=Call" at bounding box center [128, 68] width 68 height 19
click at [131, 96] on div "A ✕ R ✕ C ✕ ＋" at bounding box center [137, 100] width 50 height 19
click at [140, 102] on div "R ✕" at bounding box center [137, 100] width 16 height 13
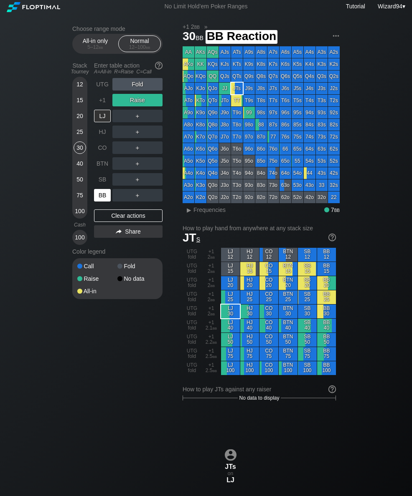
click at [103, 199] on div "BB" at bounding box center [102, 195] width 17 height 13
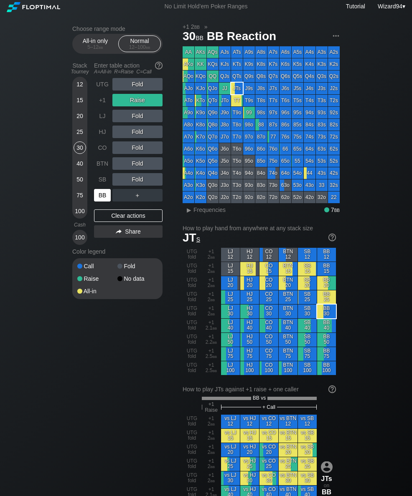
click at [78, 116] on div "20" at bounding box center [79, 116] width 13 height 13
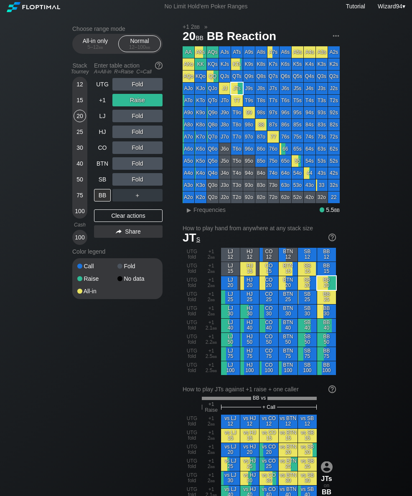
click at [101, 97] on div "+1" at bounding box center [103, 100] width 18 height 16
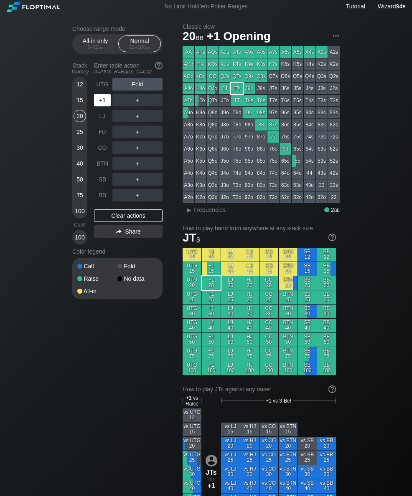
click at [103, 98] on div "+1" at bounding box center [102, 100] width 17 height 13
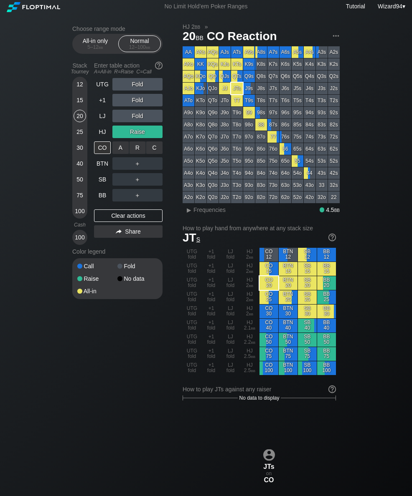
click at [155, 150] on div "C ✕" at bounding box center [154, 147] width 16 height 13
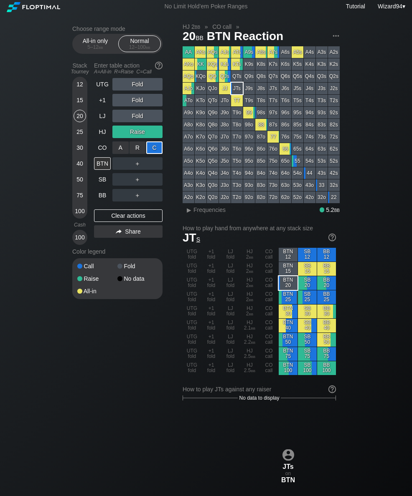
click at [104, 199] on div "BB" at bounding box center [102, 195] width 17 height 13
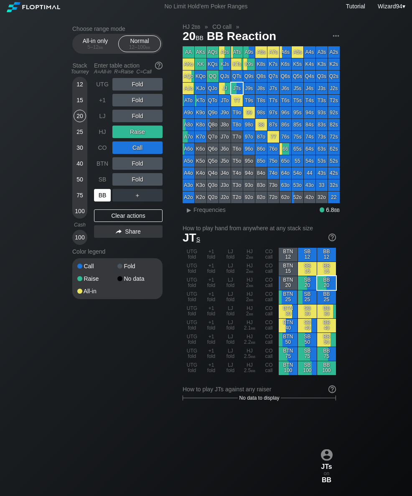
click at [78, 106] on div "15" at bounding box center [79, 100] width 13 height 13
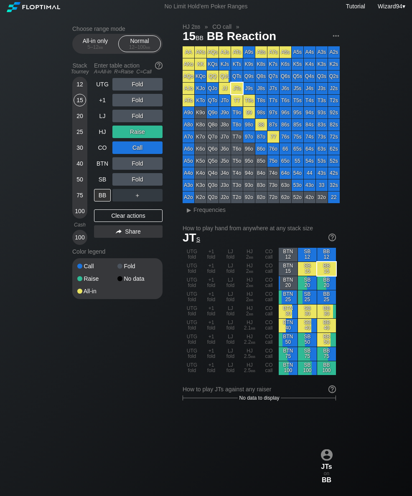
click at [78, 118] on div "20" at bounding box center [79, 116] width 13 height 13
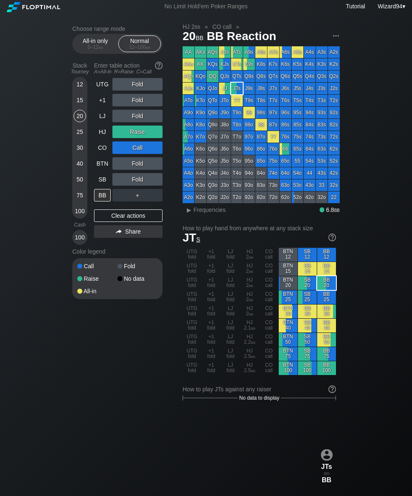
click at [103, 140] on div "HJ" at bounding box center [103, 132] width 18 height 16
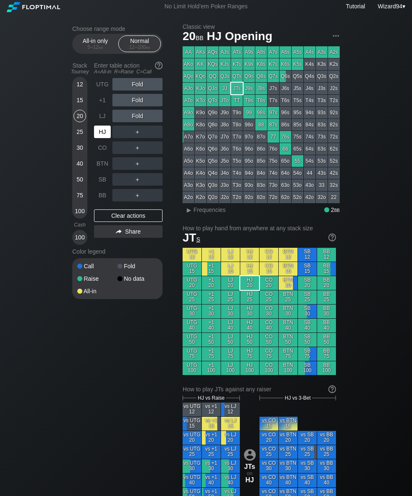
click at [98, 175] on div "SB" at bounding box center [103, 180] width 18 height 16
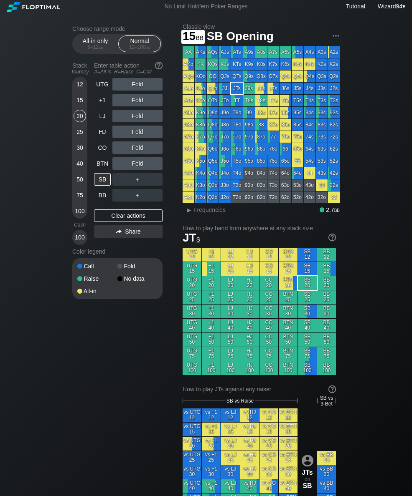
click at [79, 104] on div "15" at bounding box center [79, 100] width 13 height 13
click at [72, 182] on div "12 15 20 25 30 40 50 75 100" at bounding box center [79, 148] width 15 height 142
click at [81, 184] on div "50" at bounding box center [79, 179] width 13 height 13
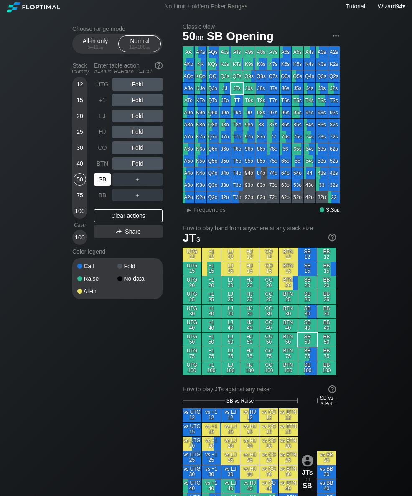
click at [106, 179] on div "SB" at bounding box center [102, 179] width 17 height 13
click at [99, 182] on div "SB" at bounding box center [102, 179] width 17 height 13
click at [98, 122] on div "LJ" at bounding box center [102, 116] width 17 height 13
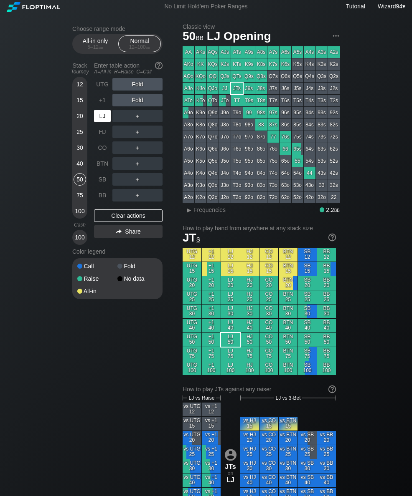
click at [98, 122] on div "LJ" at bounding box center [102, 116] width 17 height 13
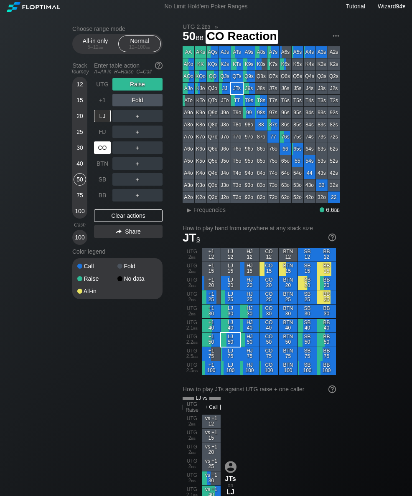
click at [97, 149] on div "CO" at bounding box center [102, 147] width 17 height 13
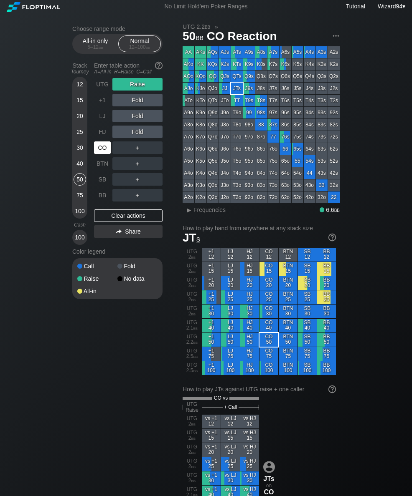
click at [79, 88] on div "12" at bounding box center [79, 84] width 13 height 13
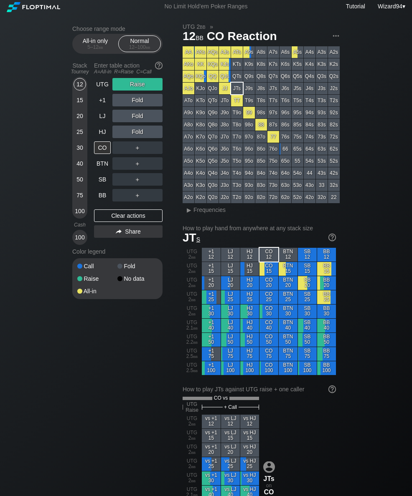
click at [97, 84] on div "UTG" at bounding box center [102, 84] width 17 height 13
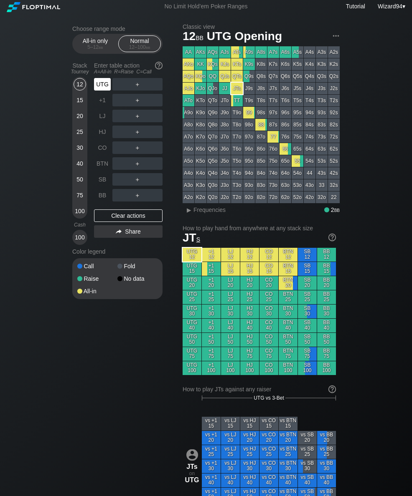
click at [101, 119] on div "LJ" at bounding box center [102, 116] width 17 height 13
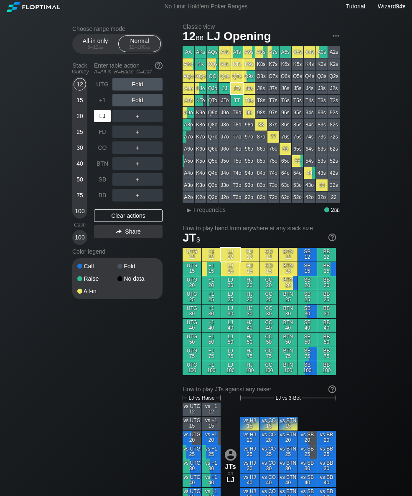
click at [96, 117] on div "LJ" at bounding box center [102, 116] width 17 height 13
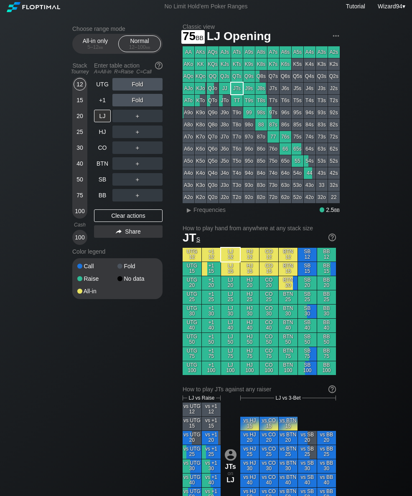
click at [79, 194] on div "75" at bounding box center [79, 195] width 13 height 13
click at [135, 132] on div "R ✕" at bounding box center [137, 132] width 16 height 13
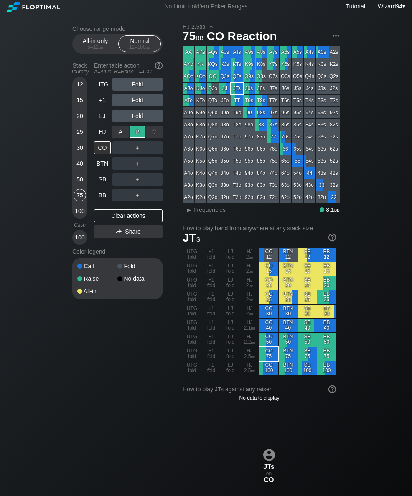
click at [100, 169] on div "BTN" at bounding box center [102, 163] width 17 height 13
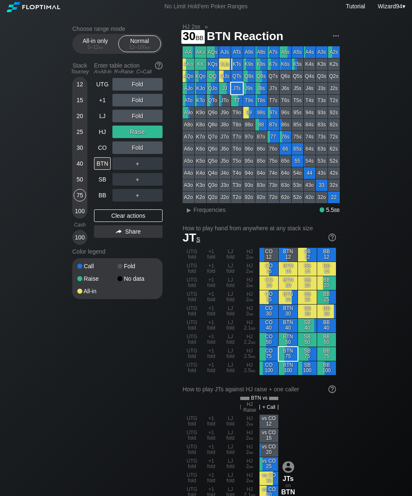
click at [79, 152] on div "30" at bounding box center [79, 147] width 13 height 13
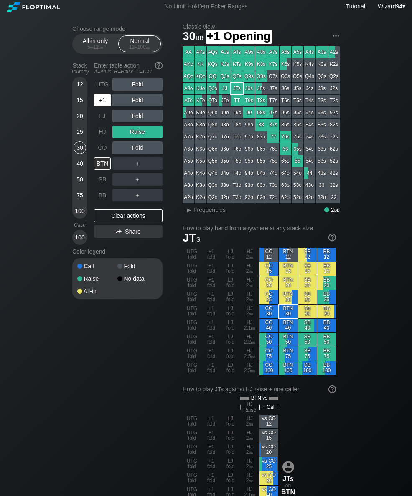
click at [99, 96] on div "+1" at bounding box center [103, 100] width 18 height 16
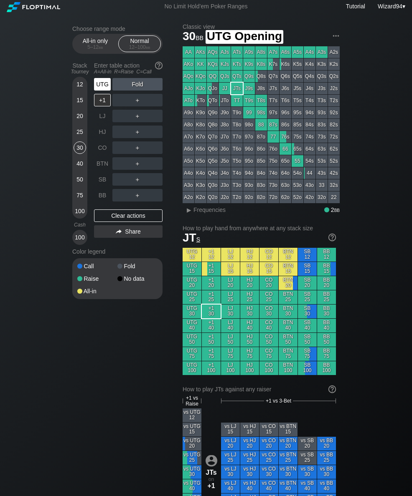
click at [100, 88] on div "UTG" at bounding box center [102, 84] width 17 height 13
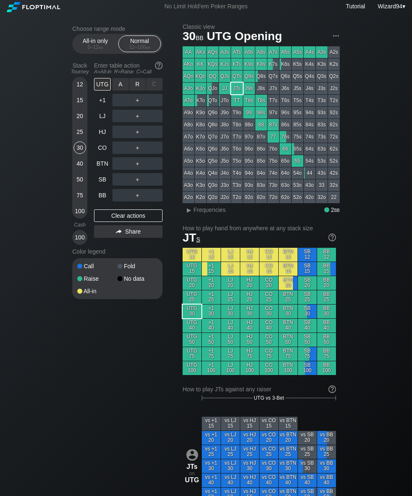
click at [135, 91] on div "R ✕" at bounding box center [137, 84] width 16 height 13
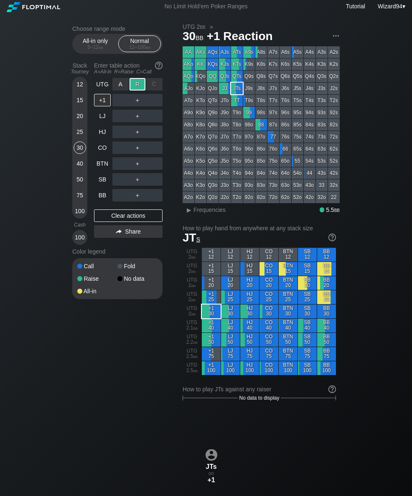
click at [99, 88] on div "UTG" at bounding box center [102, 84] width 17 height 13
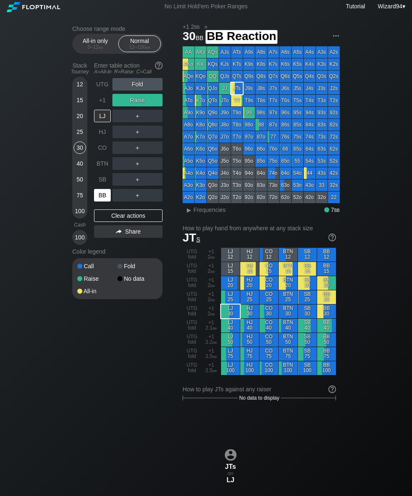
click at [98, 200] on div "BB" at bounding box center [102, 195] width 17 height 13
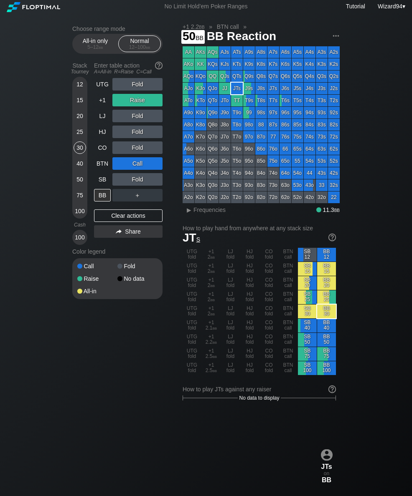
click at [79, 182] on div "50" at bounding box center [79, 179] width 13 height 13
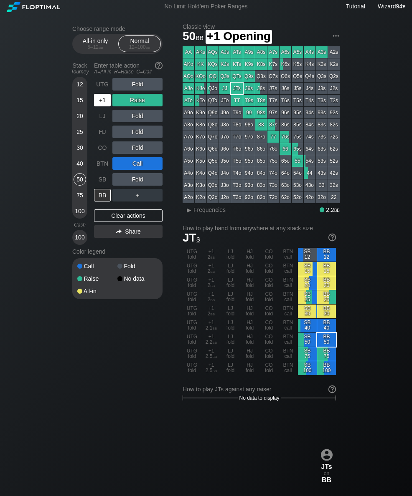
click at [100, 100] on div "+1" at bounding box center [102, 100] width 17 height 13
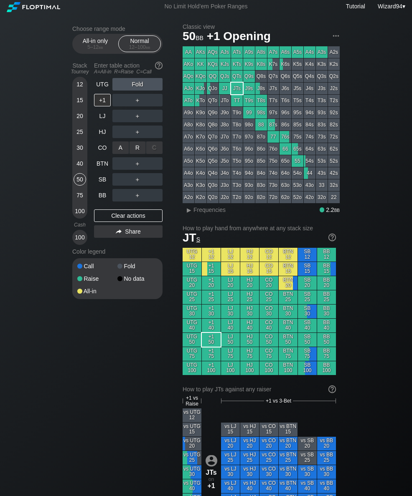
click at [137, 151] on div "R ✕" at bounding box center [137, 147] width 16 height 13
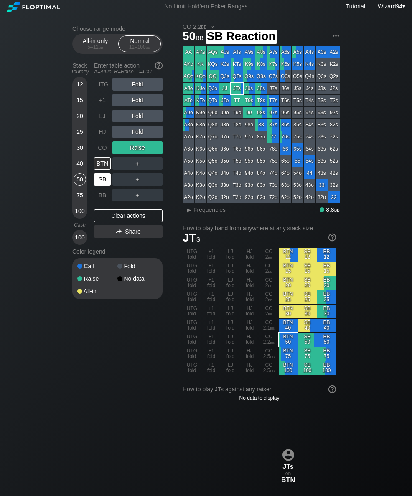
click at [98, 177] on div "SB" at bounding box center [102, 179] width 17 height 13
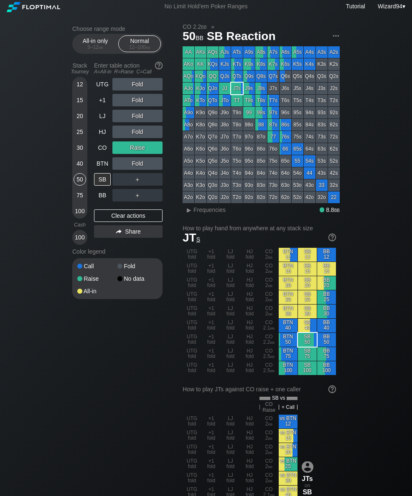
click at [92, 40] on div "All-in only 5 – 12 bb" at bounding box center [95, 44] width 38 height 16
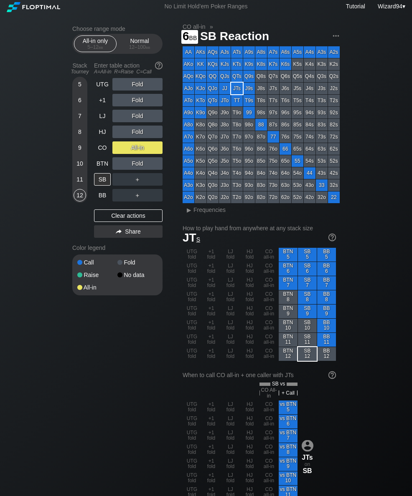
click at [81, 106] on div "6" at bounding box center [79, 100] width 13 height 13
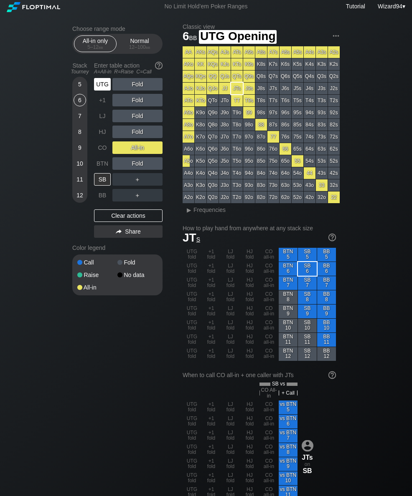
click at [96, 85] on div "UTG" at bounding box center [102, 84] width 17 height 13
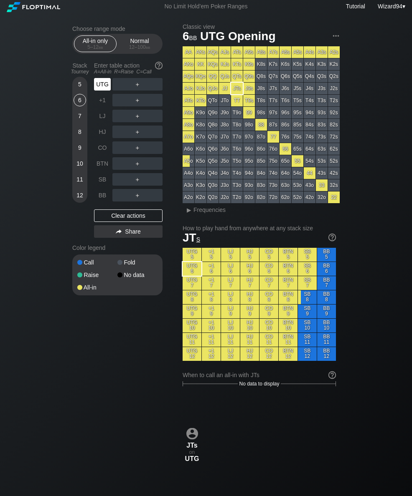
click at [96, 85] on div "UTG" at bounding box center [102, 84] width 17 height 13
click at [120, 86] on div "A ✕" at bounding box center [120, 84] width 16 height 13
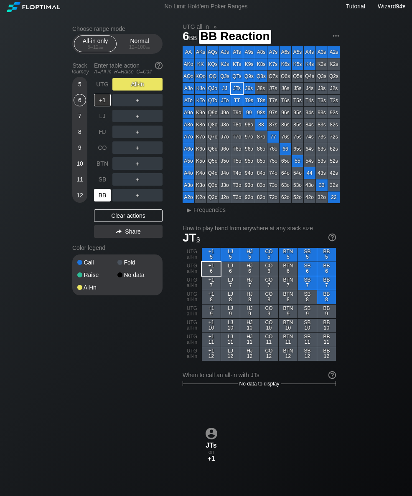
click at [102, 202] on div "BB" at bounding box center [102, 195] width 17 height 13
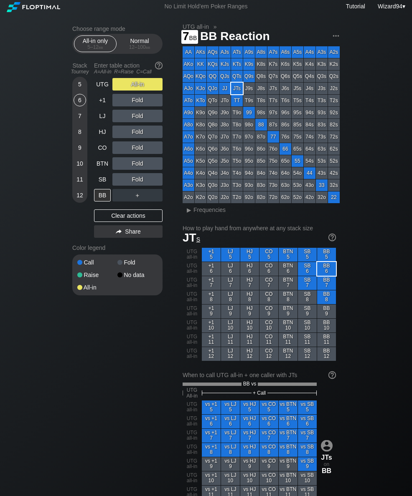
click at [78, 121] on div "7" at bounding box center [79, 116] width 13 height 13
click at [81, 138] on div "8" at bounding box center [79, 132] width 13 height 13
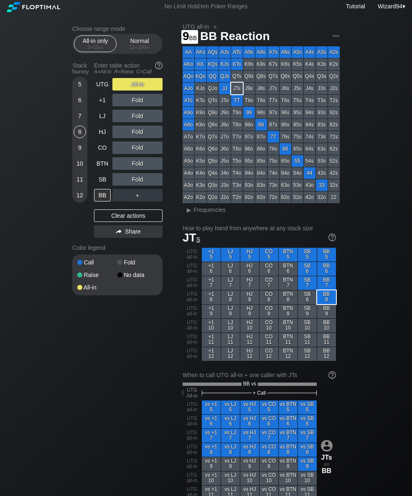
click at [77, 147] on div "9" at bounding box center [79, 147] width 13 height 13
click at [129, 45] on div "Normal 12 – 100 bb" at bounding box center [139, 44] width 38 height 16
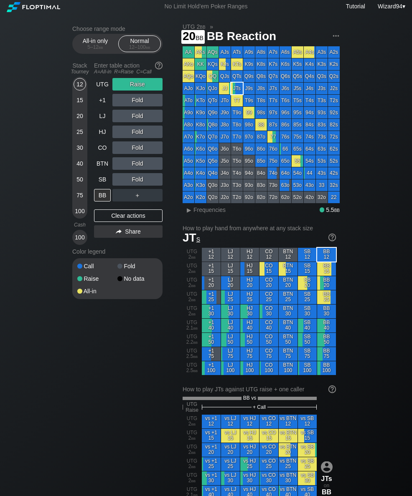
click at [78, 122] on div "20" at bounding box center [79, 116] width 13 height 13
click at [101, 88] on div "UTG" at bounding box center [102, 84] width 17 height 13
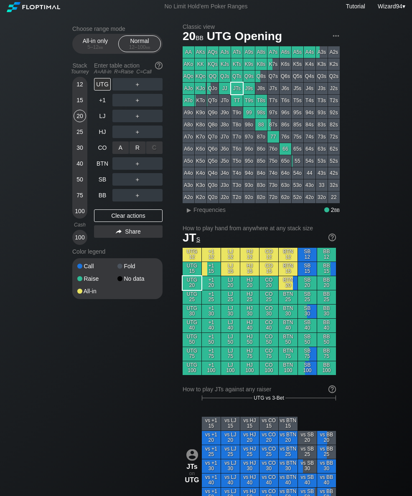
click at [133, 153] on div "R ✕" at bounding box center [137, 147] width 16 height 13
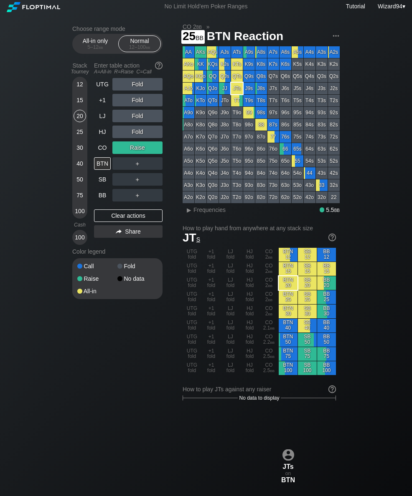
click at [76, 136] on div "25" at bounding box center [79, 132] width 13 height 13
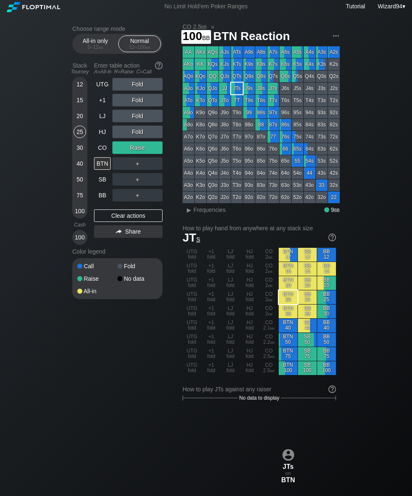
click at [76, 210] on div "100" at bounding box center [79, 211] width 13 height 13
click at [78, 214] on div "100" at bounding box center [79, 211] width 13 height 13
click at [97, 88] on div "UTG" at bounding box center [102, 84] width 17 height 13
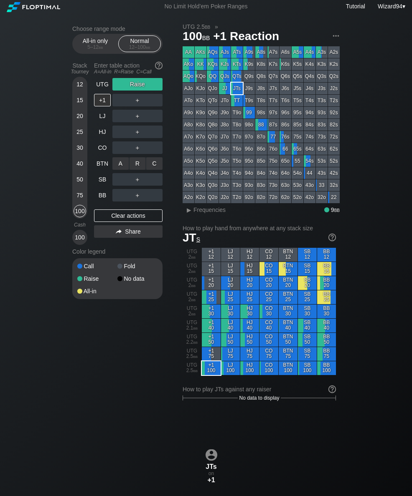
click at [135, 169] on div "R ✕" at bounding box center [137, 163] width 16 height 13
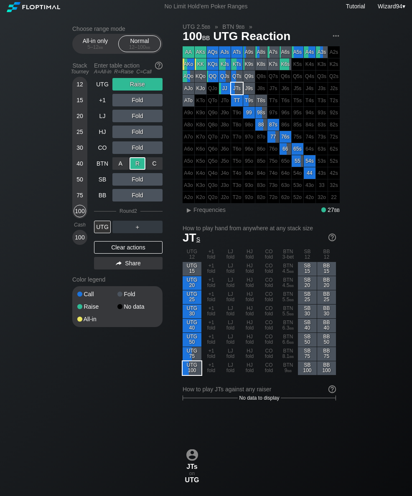
click at [107, 83] on div "UTG" at bounding box center [102, 84] width 17 height 13
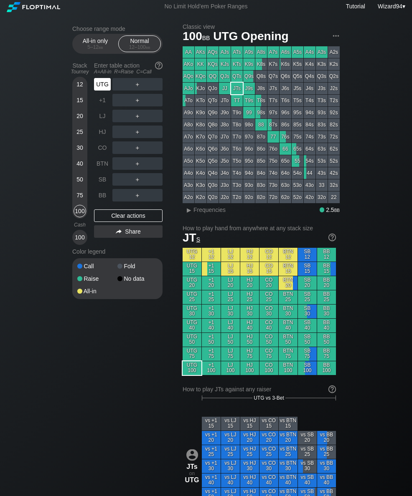
click at [107, 82] on div "UTG" at bounding box center [102, 84] width 17 height 13
click at [101, 84] on div "UTG" at bounding box center [102, 84] width 17 height 13
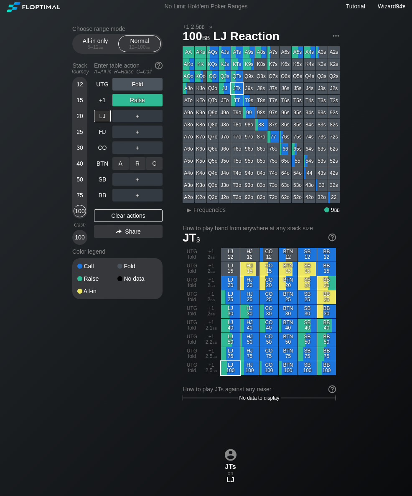
click at [134, 168] on div "R ✕" at bounding box center [137, 163] width 16 height 13
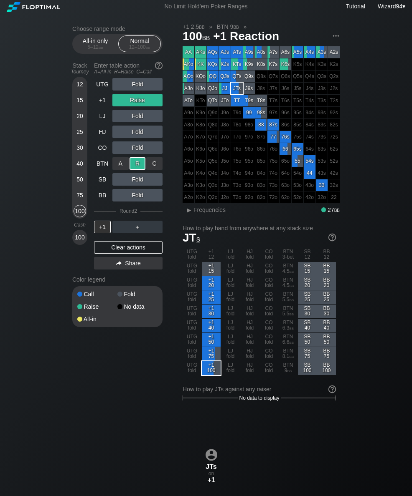
click at [78, 138] on div "25" at bounding box center [79, 132] width 13 height 13
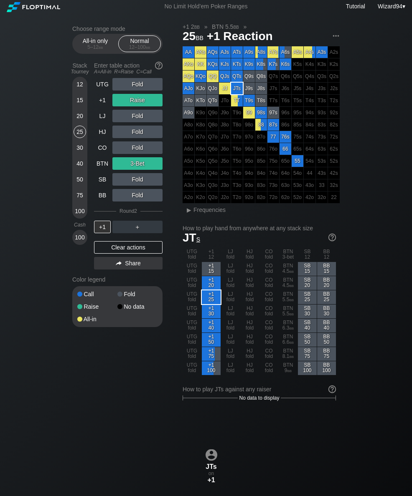
click at [101, 106] on div "+1" at bounding box center [102, 100] width 17 height 13
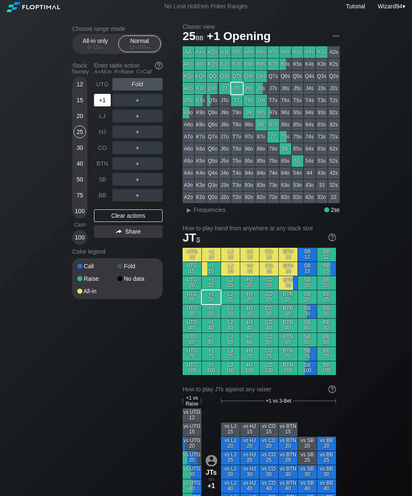
click at [97, 101] on div "+1" at bounding box center [102, 100] width 17 height 13
click at [137, 114] on div "R ✕" at bounding box center [137, 116] width 16 height 13
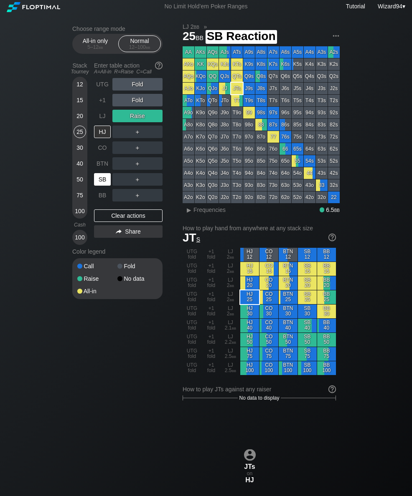
click at [104, 175] on div "SB" at bounding box center [103, 180] width 18 height 16
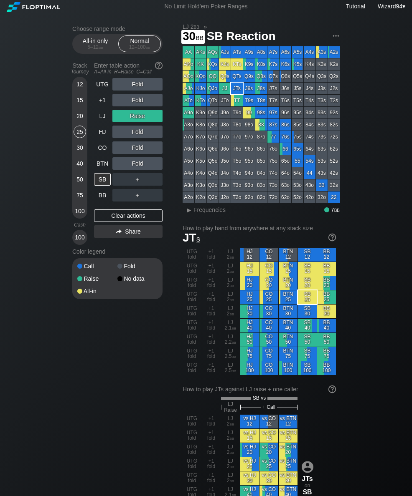
click at [77, 152] on div "30" at bounding box center [79, 147] width 13 height 13
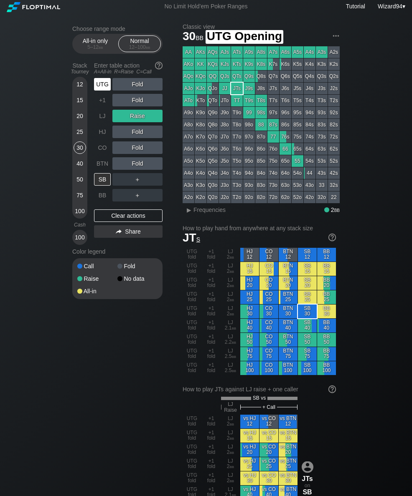
click at [102, 89] on div "UTG" at bounding box center [102, 84] width 17 height 13
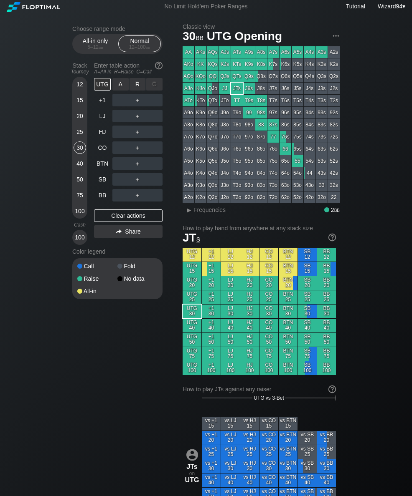
click at [137, 87] on div "R ✕" at bounding box center [137, 84] width 16 height 13
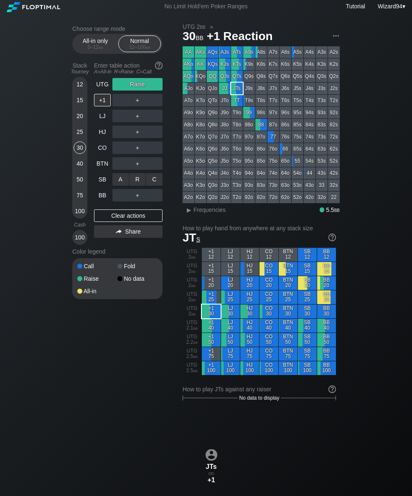
click at [133, 182] on div "R ✕" at bounding box center [137, 179] width 16 height 13
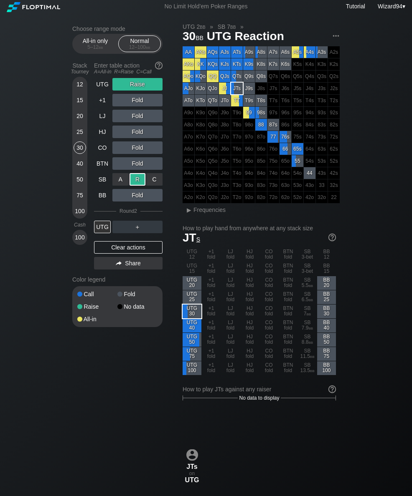
click at [83, 197] on div "75" at bounding box center [79, 195] width 13 height 13
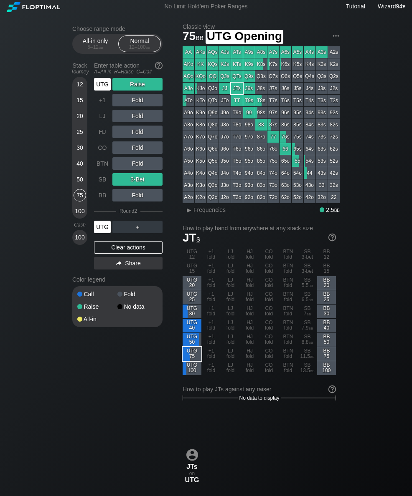
click at [104, 91] on div "UTG" at bounding box center [102, 84] width 17 height 13
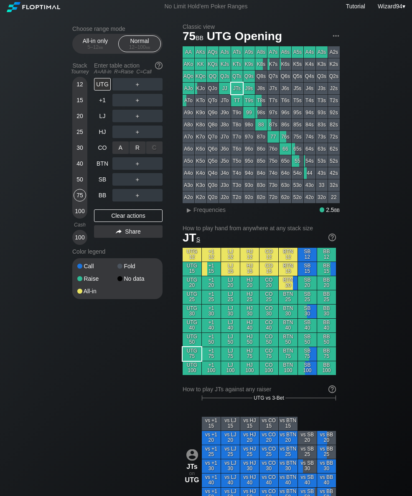
click at [141, 154] on div "R ✕" at bounding box center [137, 147] width 16 height 13
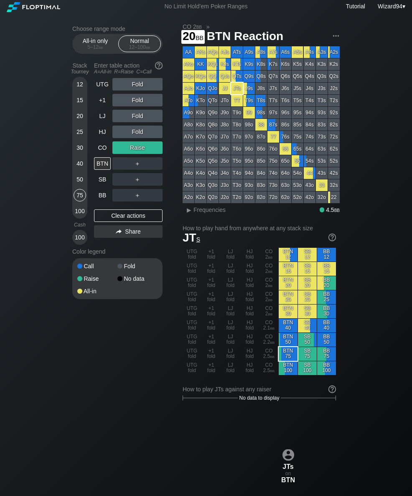
click at [78, 119] on div "20" at bounding box center [79, 116] width 13 height 13
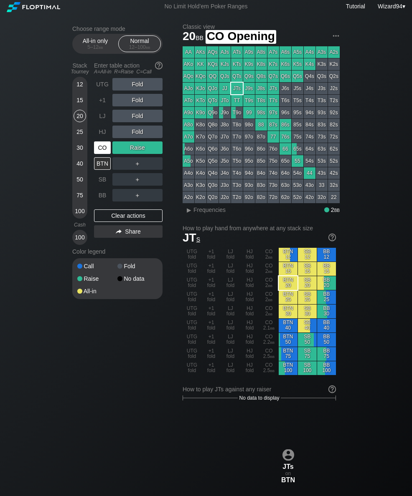
click at [100, 150] on div "CO" at bounding box center [102, 147] width 17 height 13
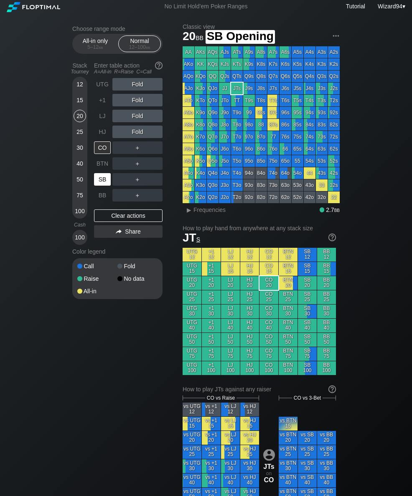
click at [99, 182] on div "SB" at bounding box center [102, 179] width 17 height 13
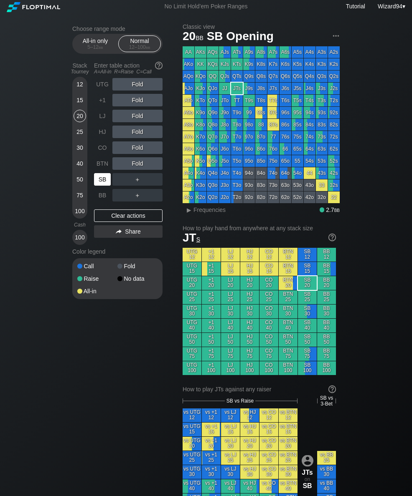
click at [78, 137] on div "25" at bounding box center [79, 132] width 13 height 13
click at [75, 117] on div "20" at bounding box center [79, 116] width 13 height 13
click at [153, 177] on div "C ✕" at bounding box center [154, 179] width 16 height 13
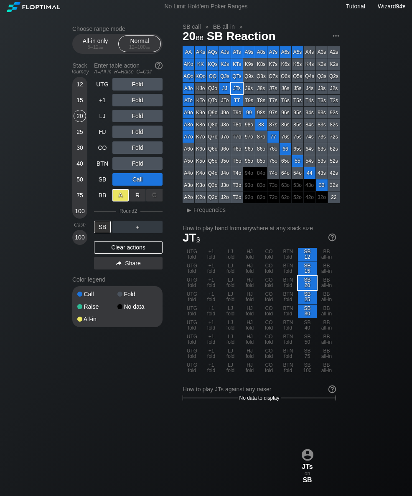
click at [104, 177] on div "SB" at bounding box center [102, 179] width 17 height 13
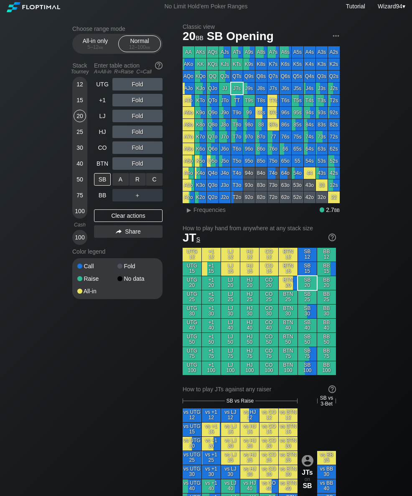
click at [155, 181] on div "C ✕" at bounding box center [154, 179] width 16 height 13
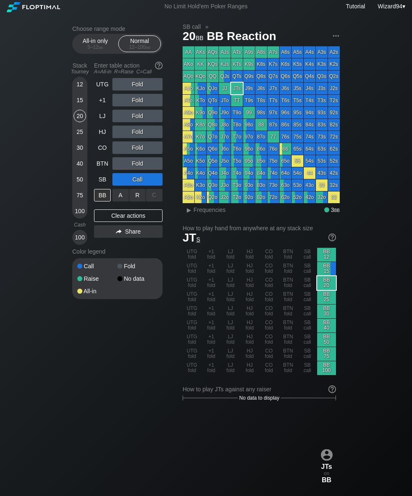
click at [138, 196] on div "R ✕" at bounding box center [137, 195] width 16 height 13
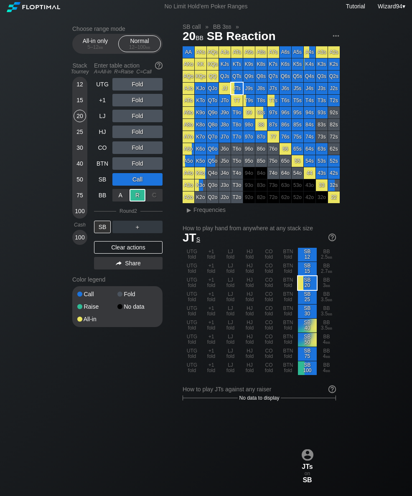
click at [79, 154] on div "30" at bounding box center [79, 147] width 13 height 13
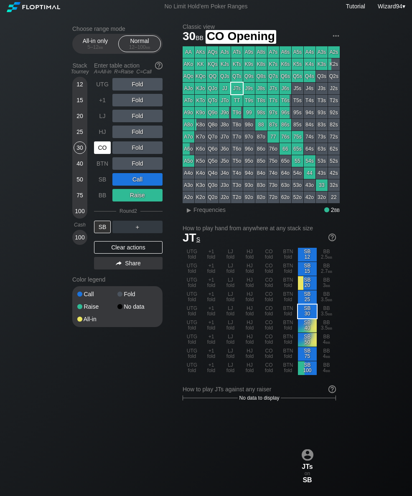
click at [96, 150] on div "CO" at bounding box center [102, 147] width 17 height 13
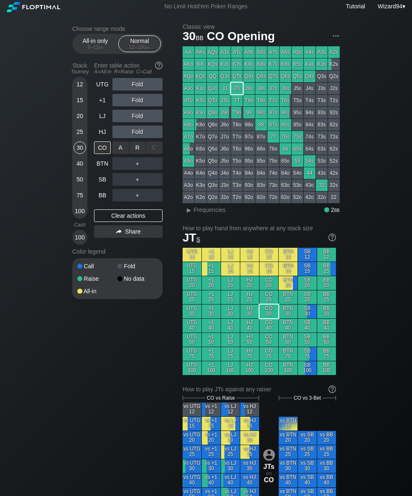
click at [129, 149] on div "R ✕" at bounding box center [137, 147] width 16 height 13
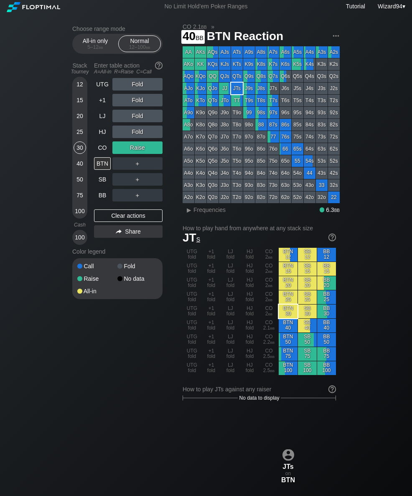
click at [78, 170] on div "40" at bounding box center [79, 163] width 13 height 13
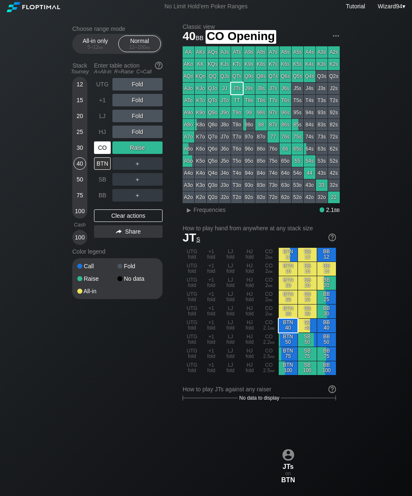
click at [97, 147] on div "CO" at bounding box center [102, 147] width 17 height 13
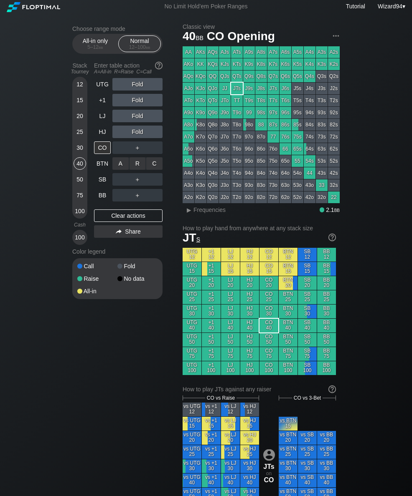
click at [131, 164] on div "R ✕" at bounding box center [137, 163] width 16 height 13
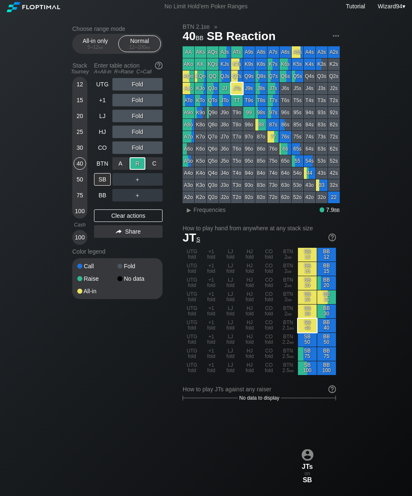
click at [99, 199] on div "BB" at bounding box center [102, 195] width 17 height 13
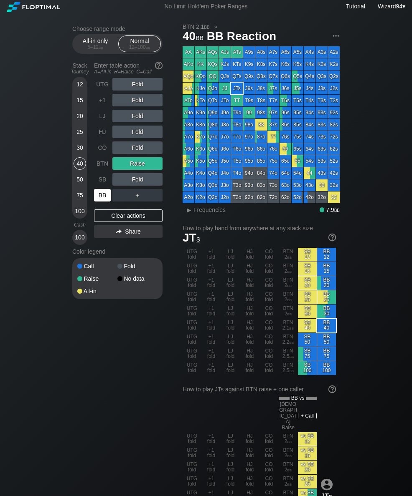
click at [78, 186] on div "50" at bounding box center [79, 179] width 13 height 13
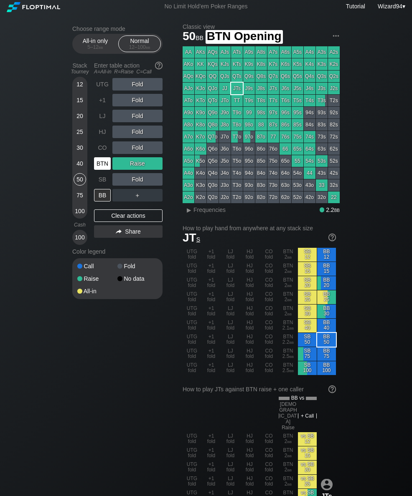
click at [101, 175] on div "SB" at bounding box center [103, 180] width 18 height 16
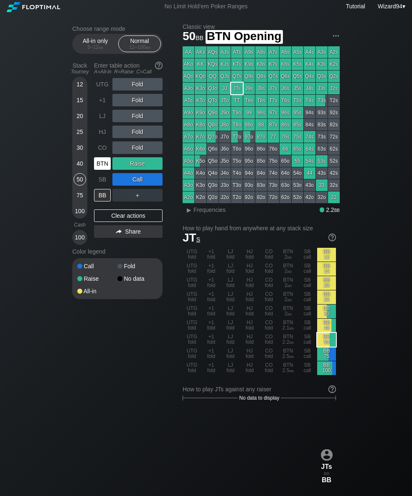
click at [99, 166] on div "BTN" at bounding box center [102, 163] width 17 height 13
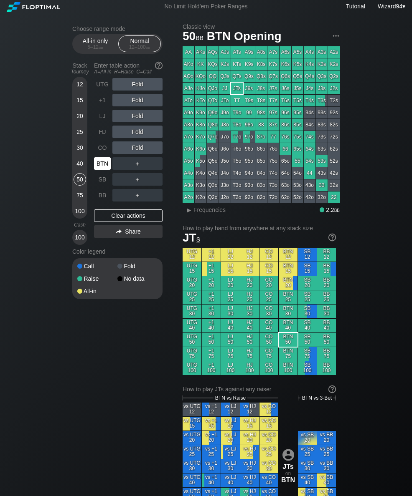
click at [100, 170] on div "BTN" at bounding box center [102, 163] width 17 height 13
